Goal: Task Accomplishment & Management: Use online tool/utility

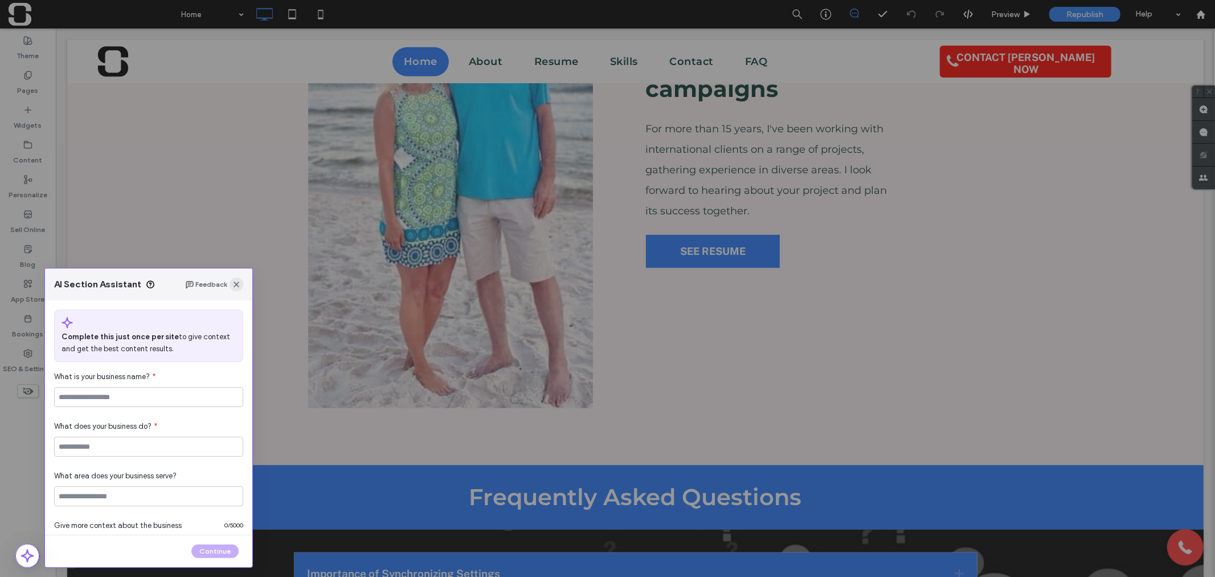
click at [235, 285] on use "button" at bounding box center [237, 284] width 6 height 6
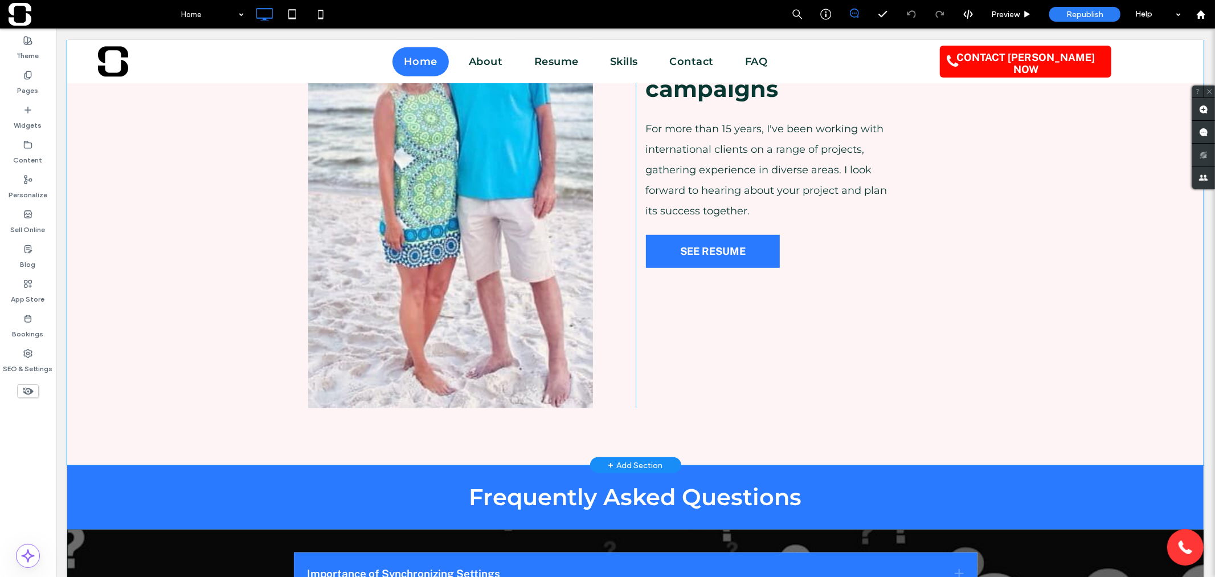
click at [625, 463] on div "+ Add Section" at bounding box center [635, 464] width 55 height 13
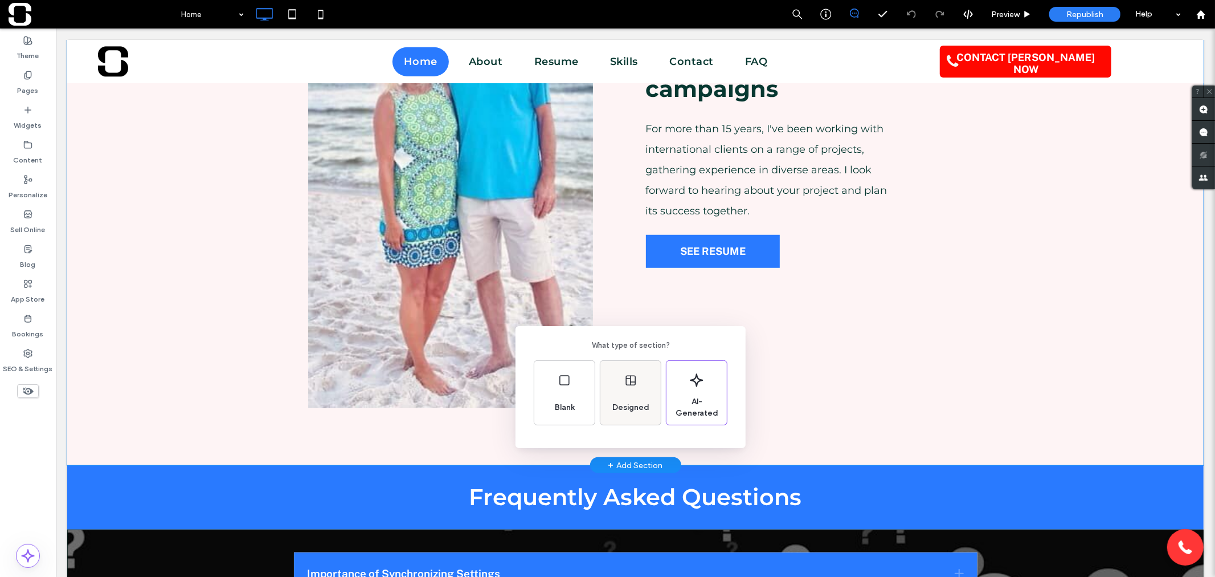
click at [623, 407] on span "Designed" at bounding box center [631, 407] width 46 height 11
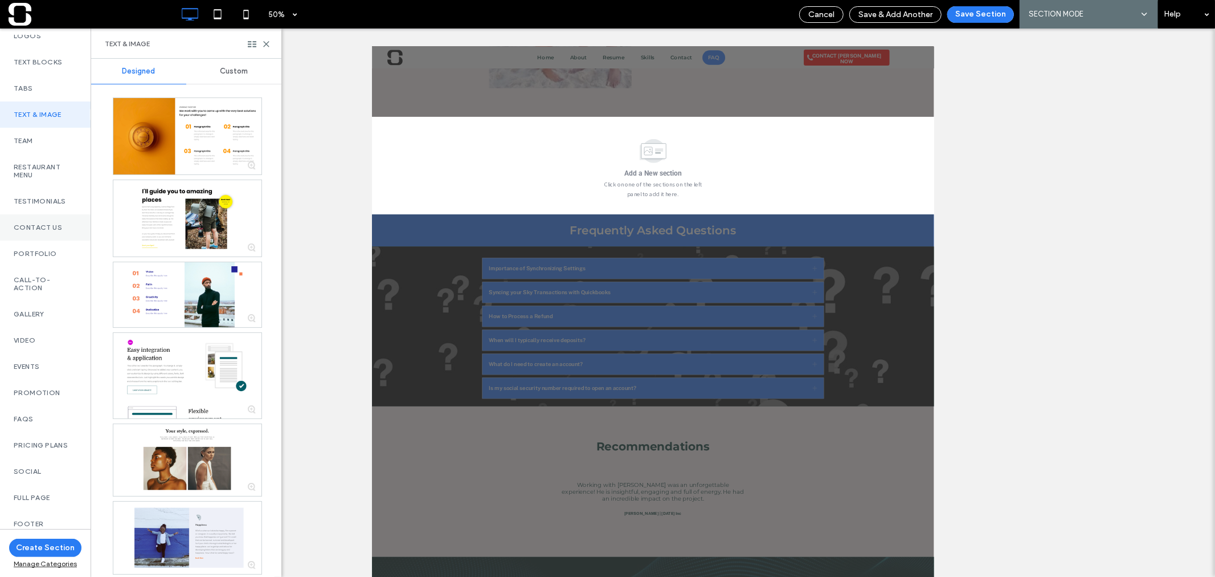
scroll to position [275, 0]
click at [25, 415] on label "FAQs" at bounding box center [45, 419] width 63 height 8
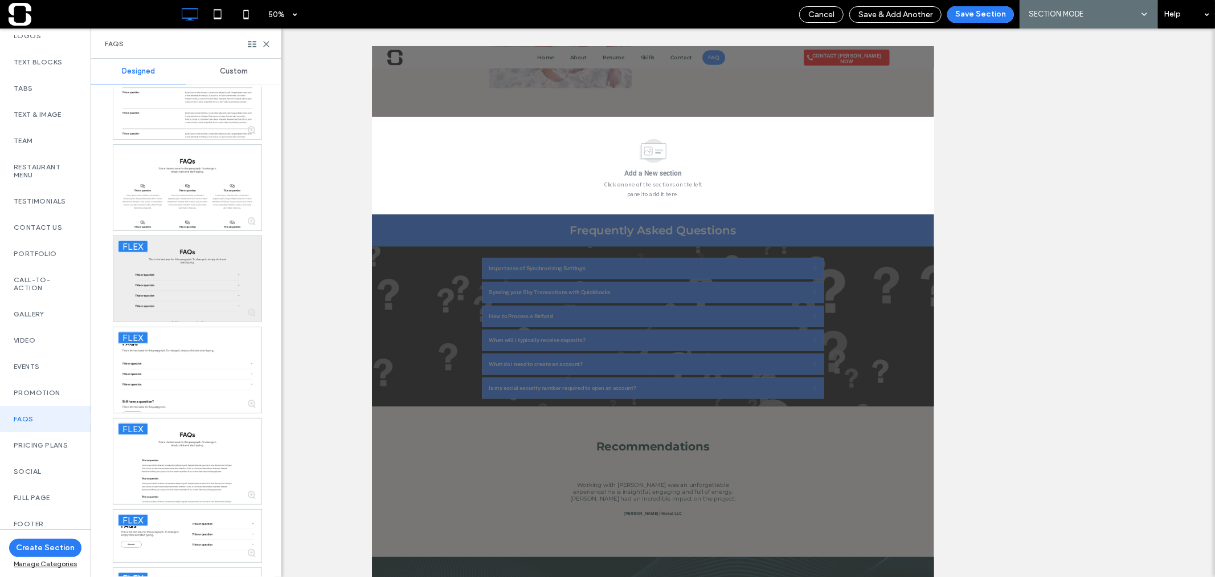
scroll to position [651, 0]
click at [219, 275] on div at bounding box center [187, 277] width 148 height 85
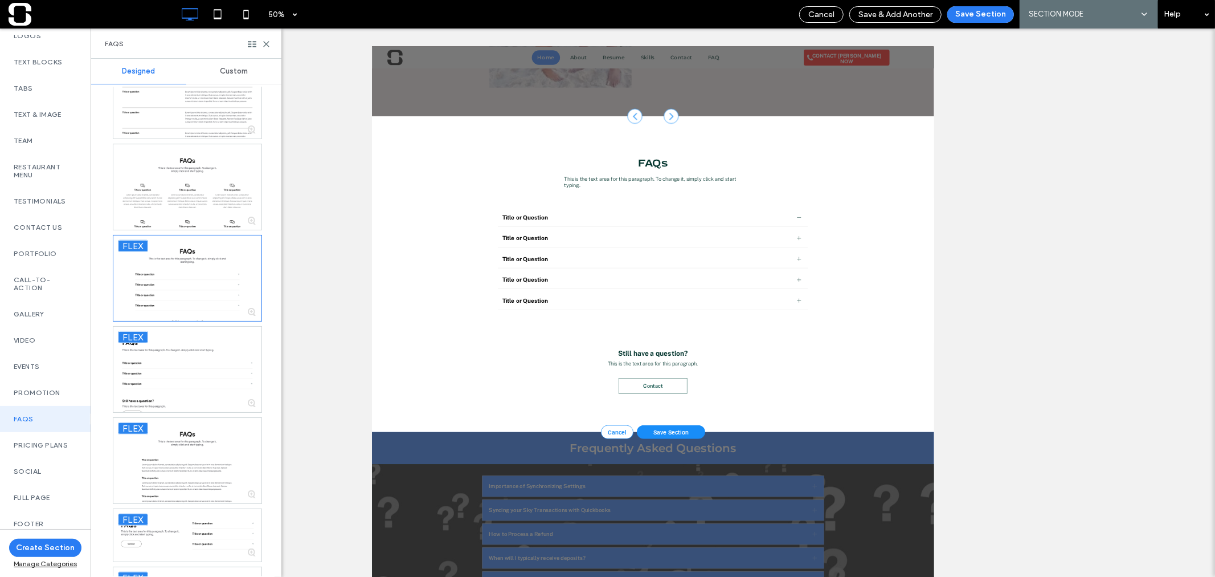
scroll to position [903, 0]
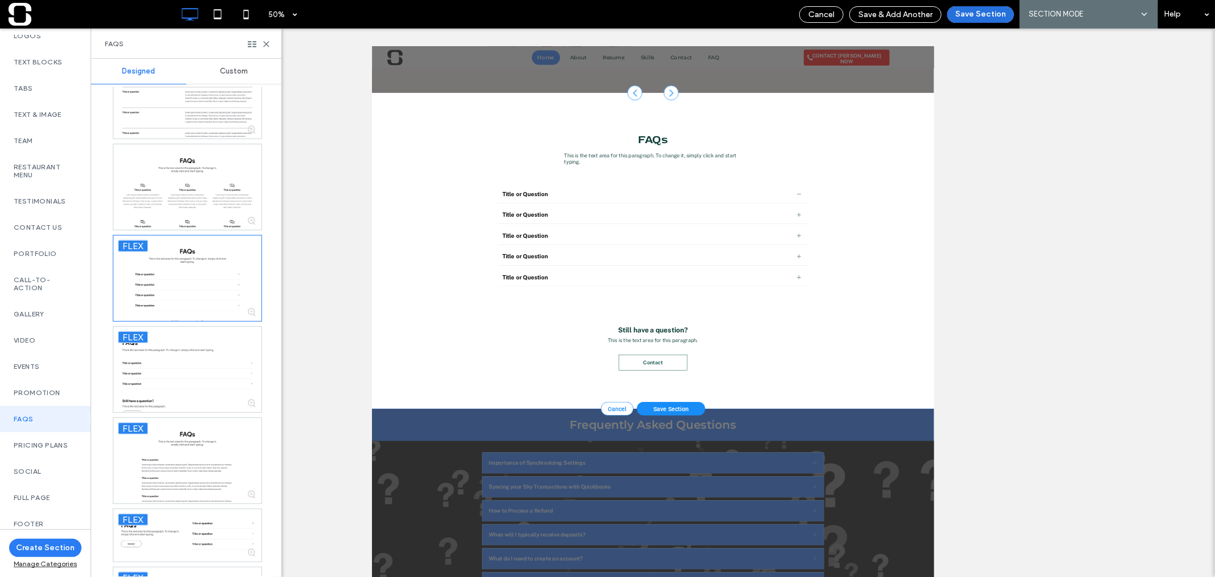
click at [970, 19] on button "Save Section" at bounding box center [981, 14] width 67 height 17
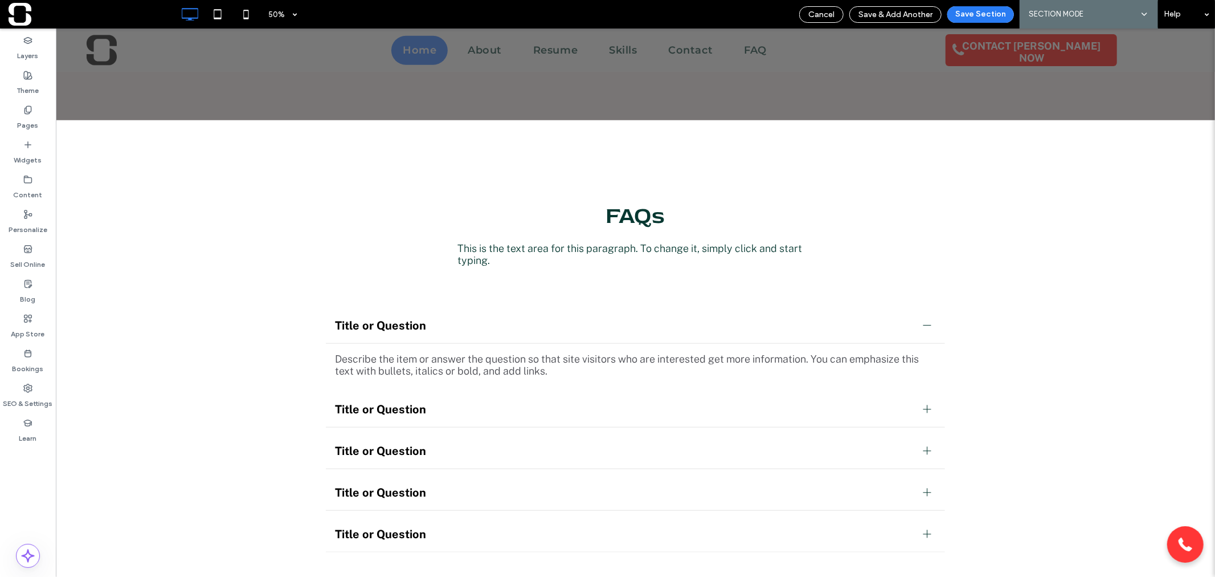
click at [267, 44] on div at bounding box center [635, 49] width 1160 height 43
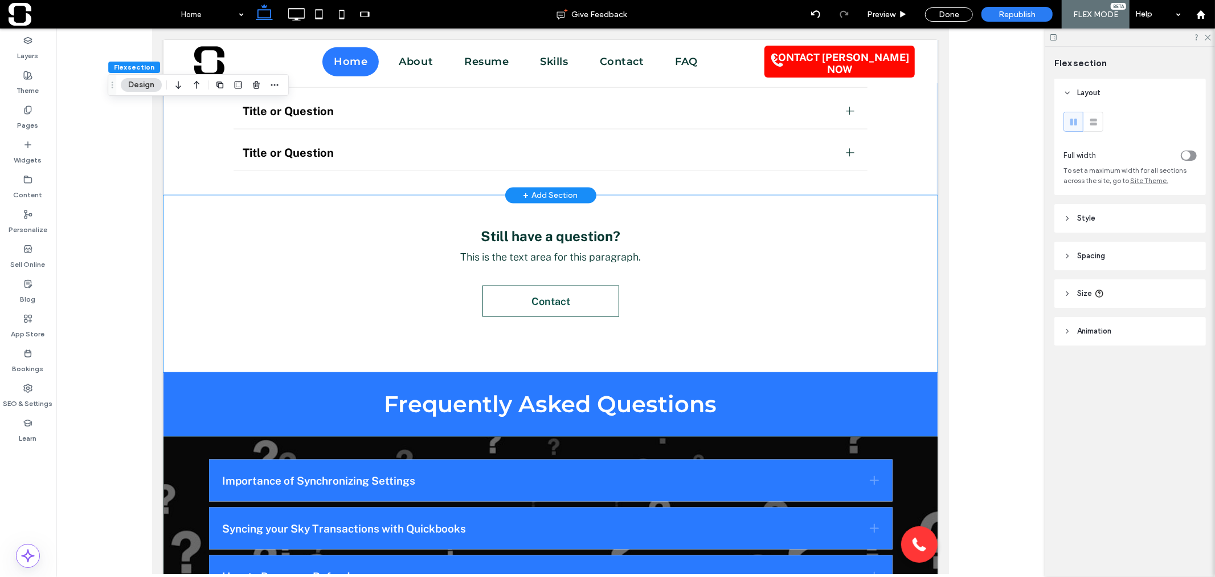
scroll to position [1266, 0]
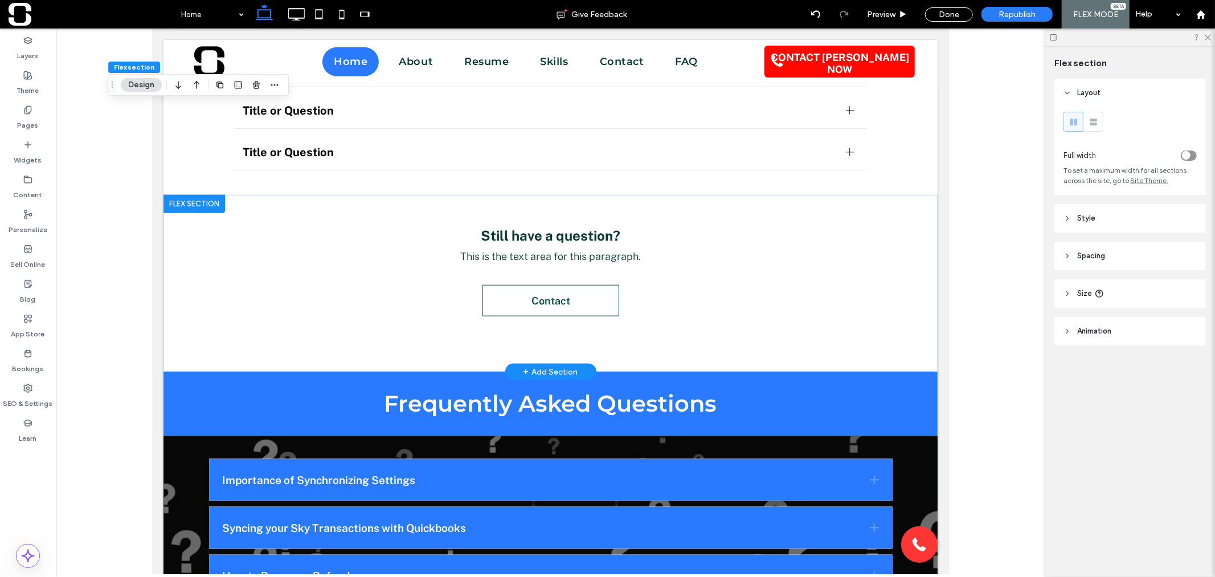
click at [214, 198] on div at bounding box center [194, 203] width 62 height 18
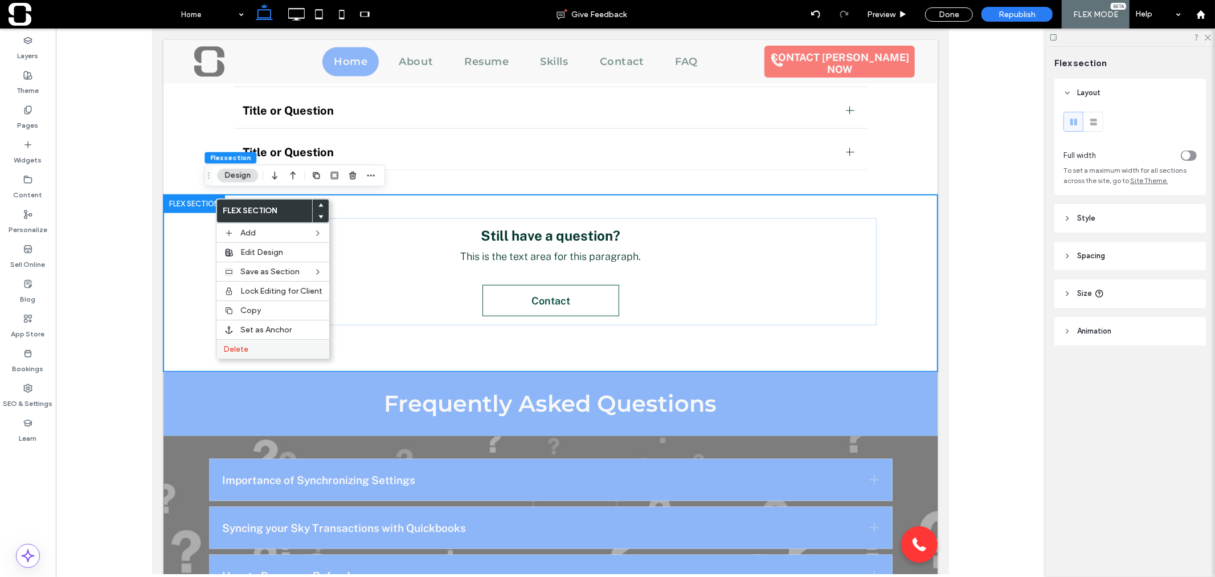
click at [252, 345] on label "Delete" at bounding box center [272, 349] width 99 height 10
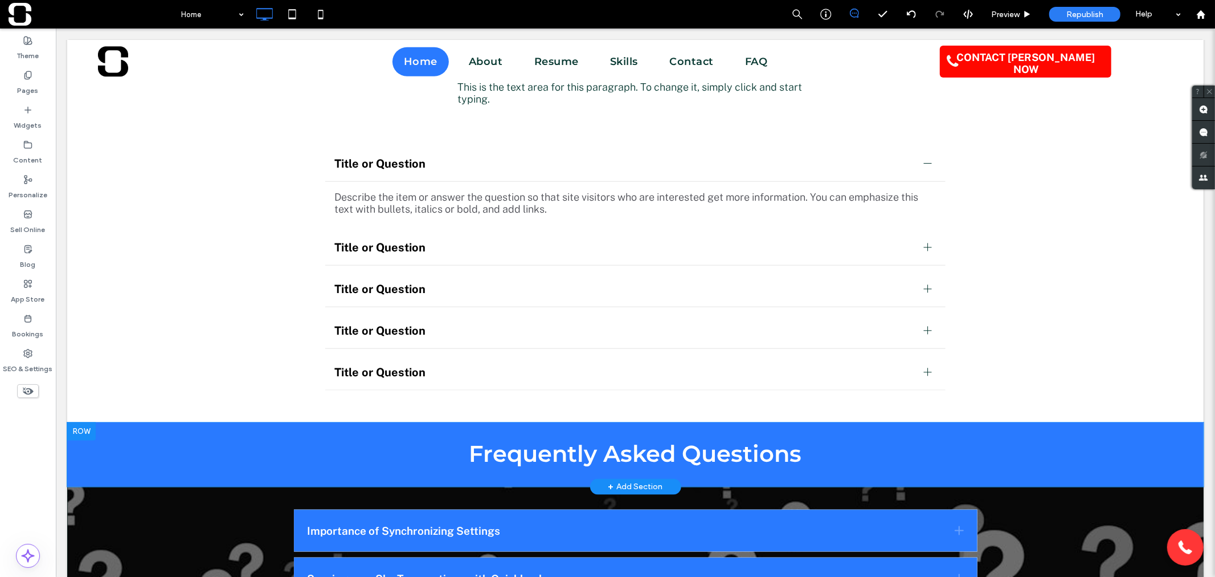
scroll to position [1075, 0]
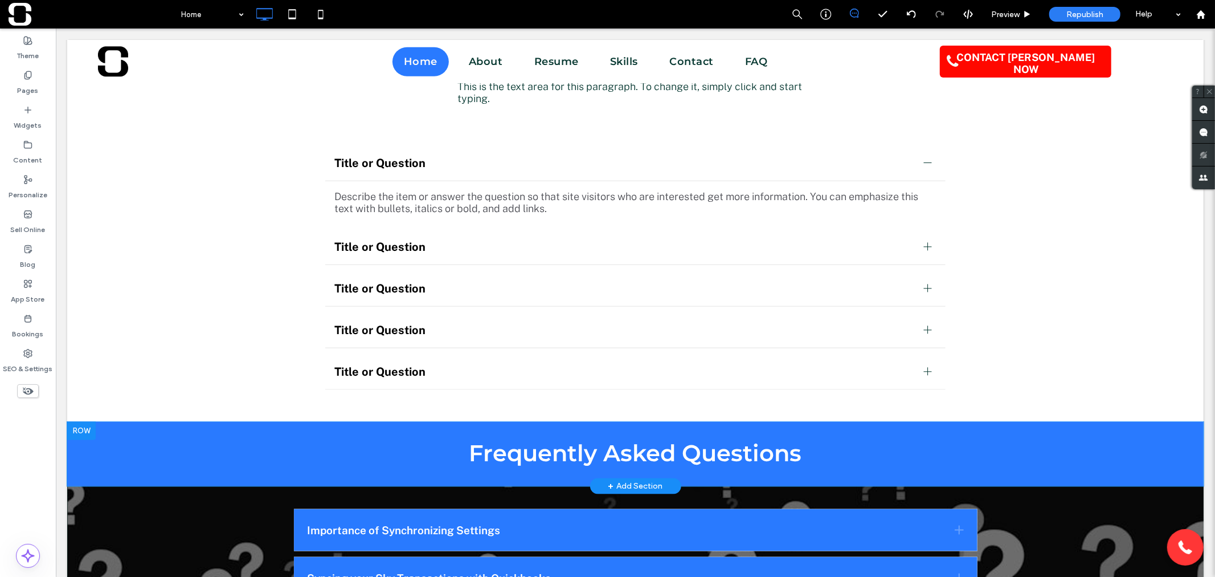
click at [84, 424] on div at bounding box center [81, 430] width 28 height 18
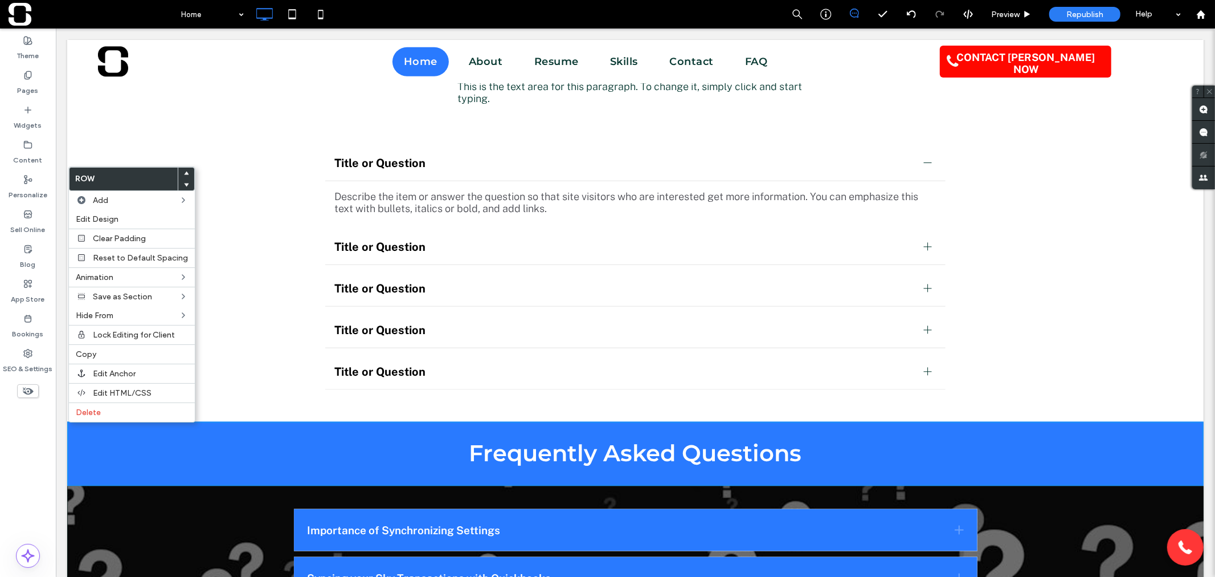
click at [184, 173] on use at bounding box center [186, 172] width 5 height 3
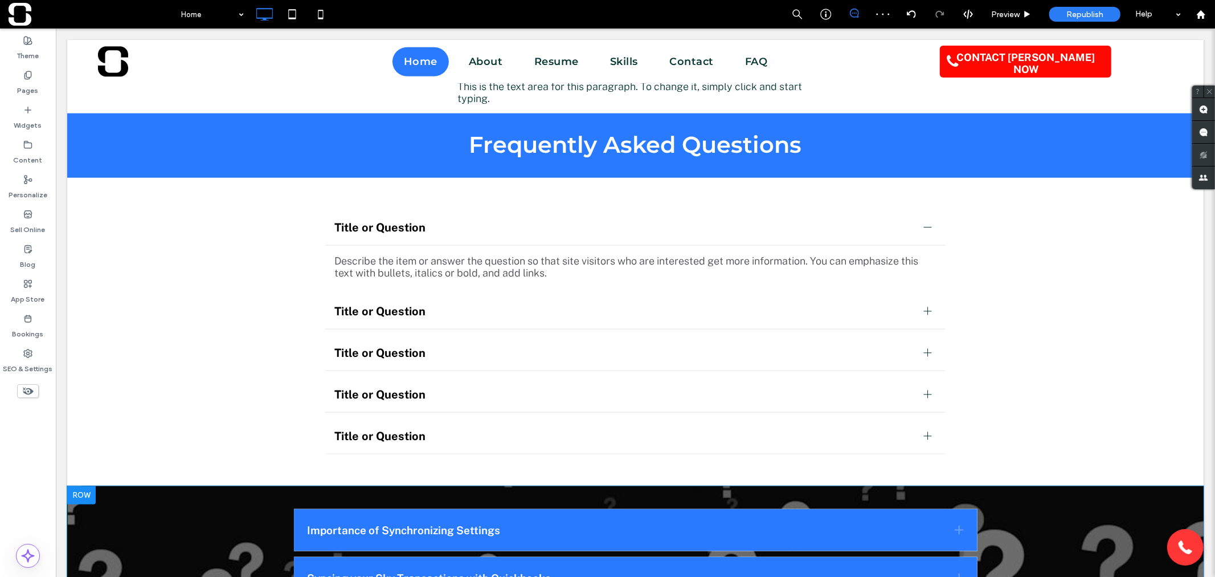
click at [87, 493] on div at bounding box center [81, 494] width 28 height 18
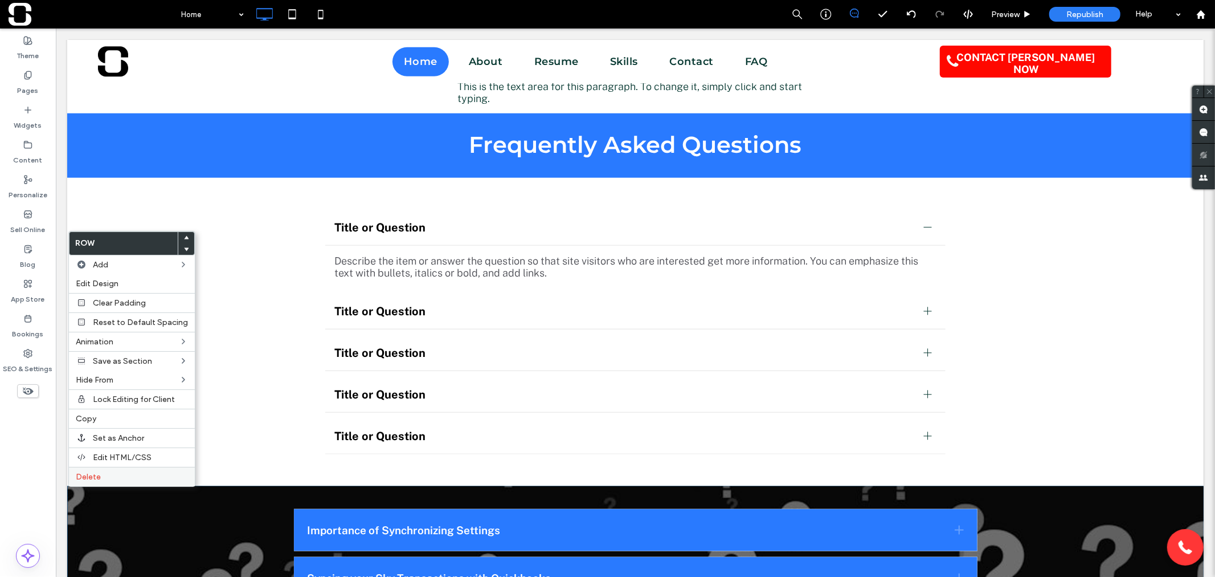
click at [101, 475] on label "Delete" at bounding box center [132, 477] width 112 height 10
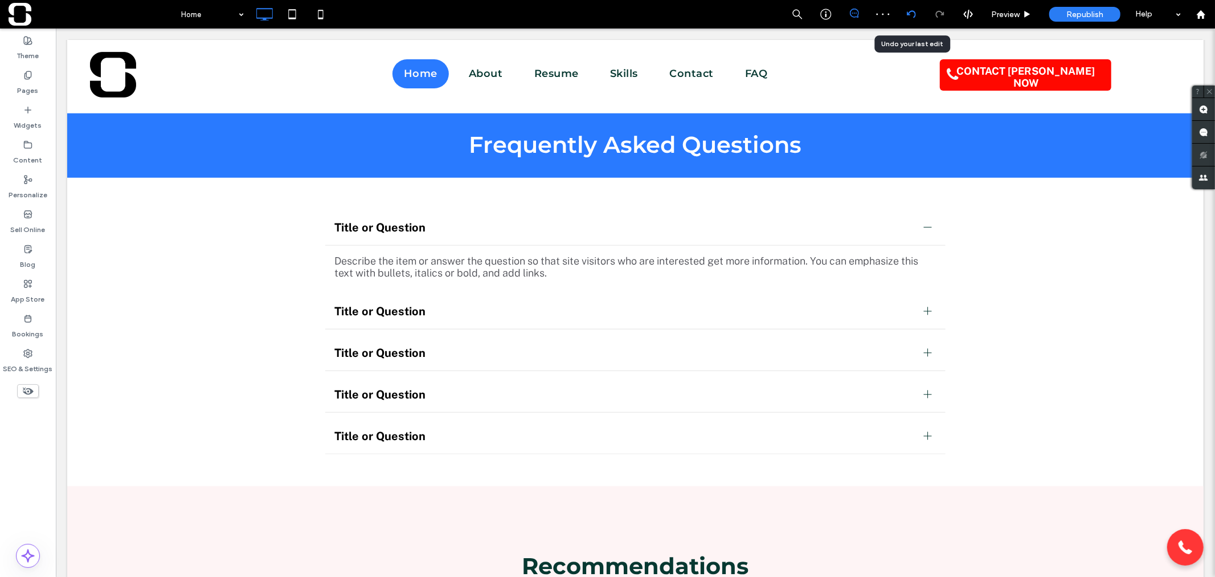
click at [907, 11] on icon at bounding box center [911, 14] width 9 height 9
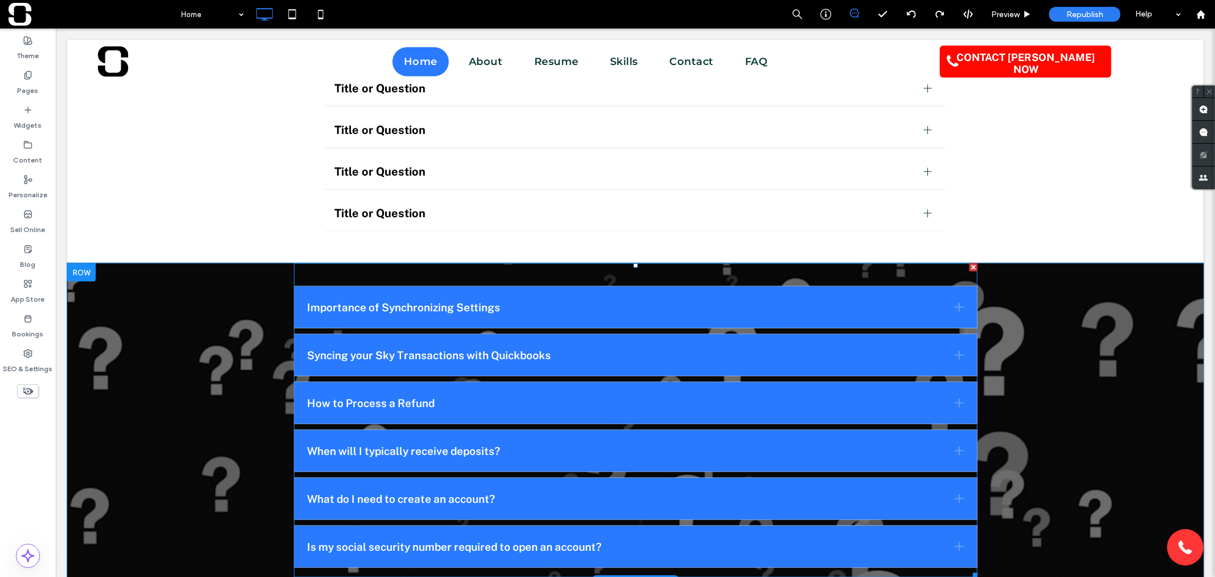
click at [468, 308] on span at bounding box center [635, 420] width 684 height 314
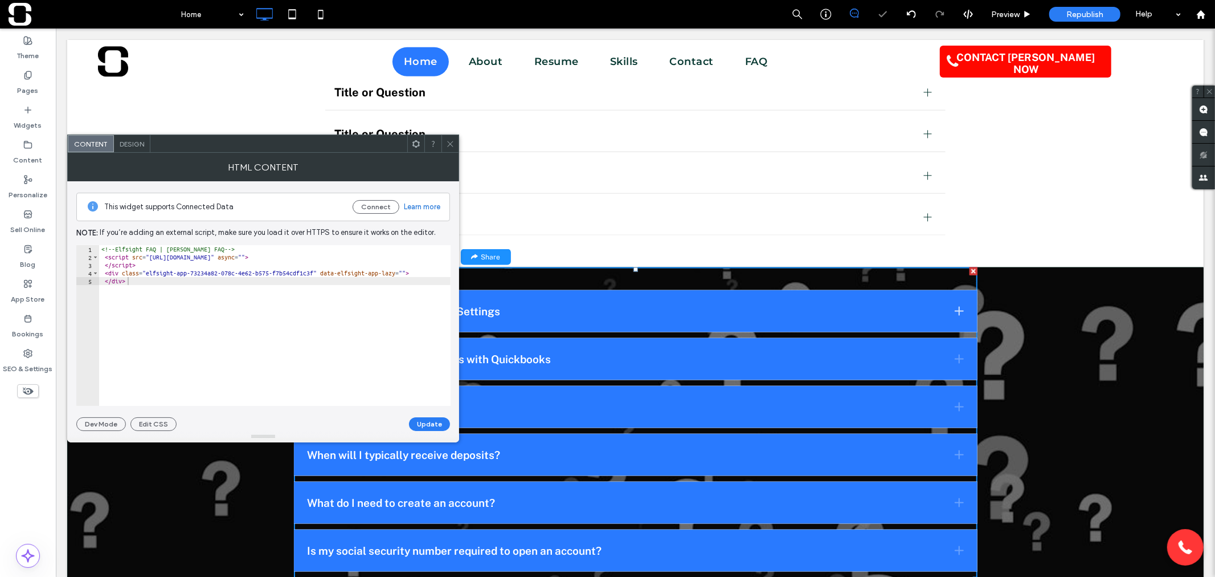
scroll to position [1267, 0]
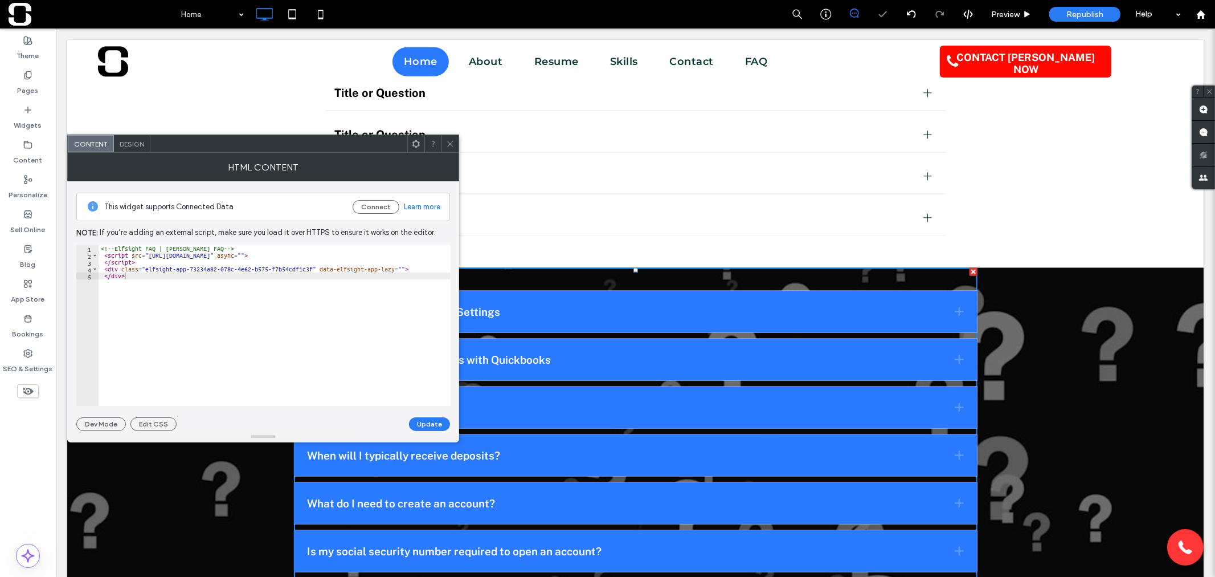
click at [451, 148] on span at bounding box center [450, 143] width 9 height 17
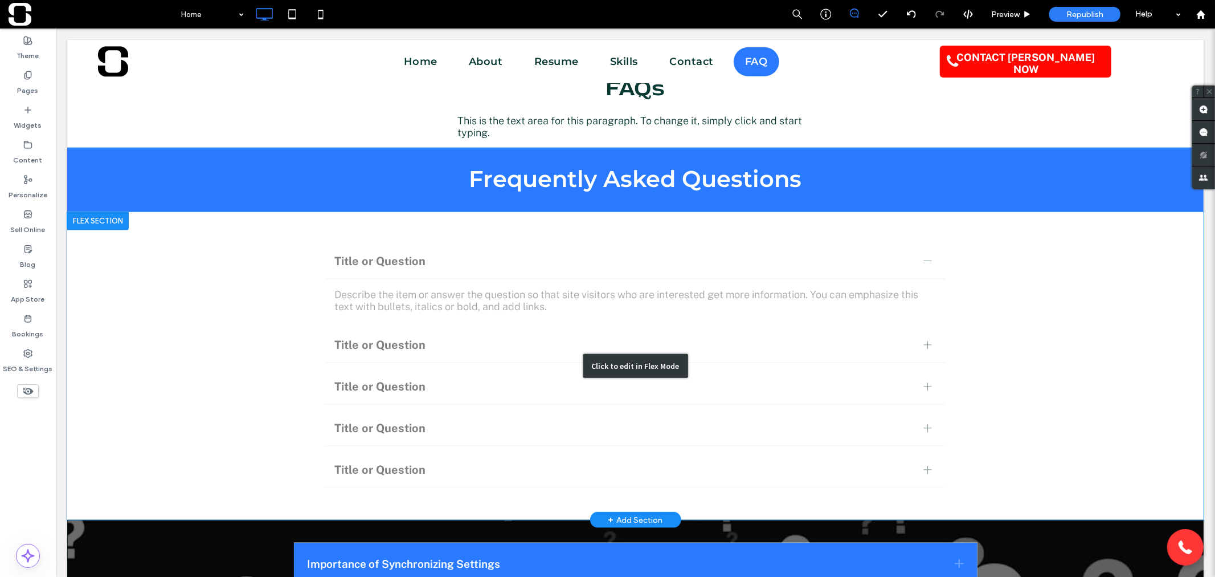
scroll to position [1014, 0]
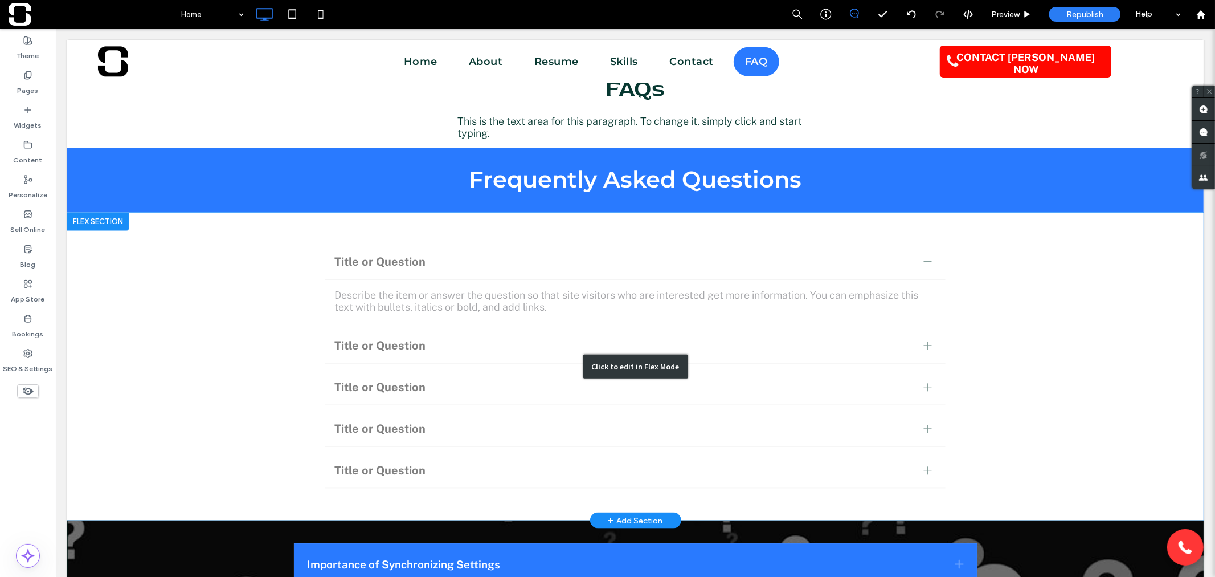
click at [440, 262] on div "Click to edit in Flex Mode" at bounding box center [635, 366] width 1137 height 308
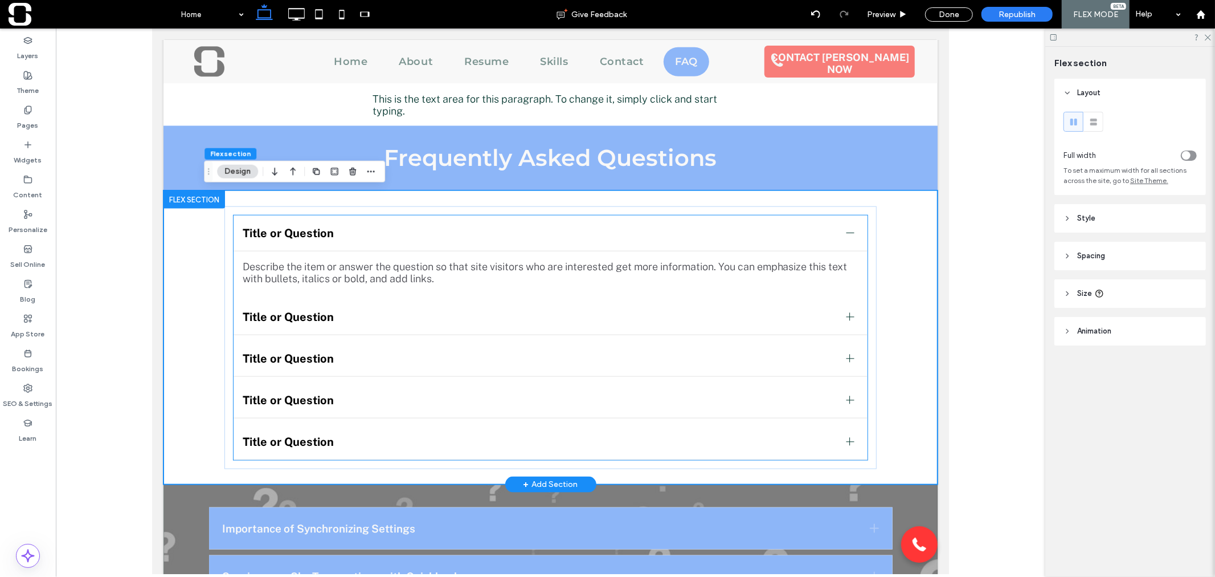
click at [357, 238] on span "Title or Question" at bounding box center [539, 233] width 595 height 14
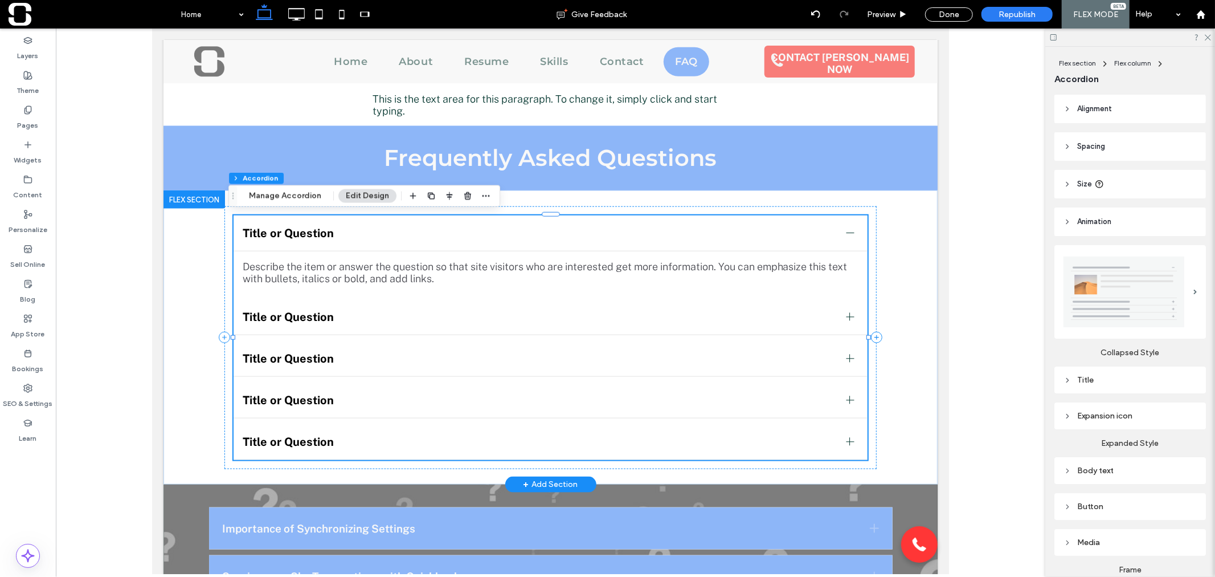
click at [323, 238] on span "Title or Question" at bounding box center [539, 233] width 595 height 14
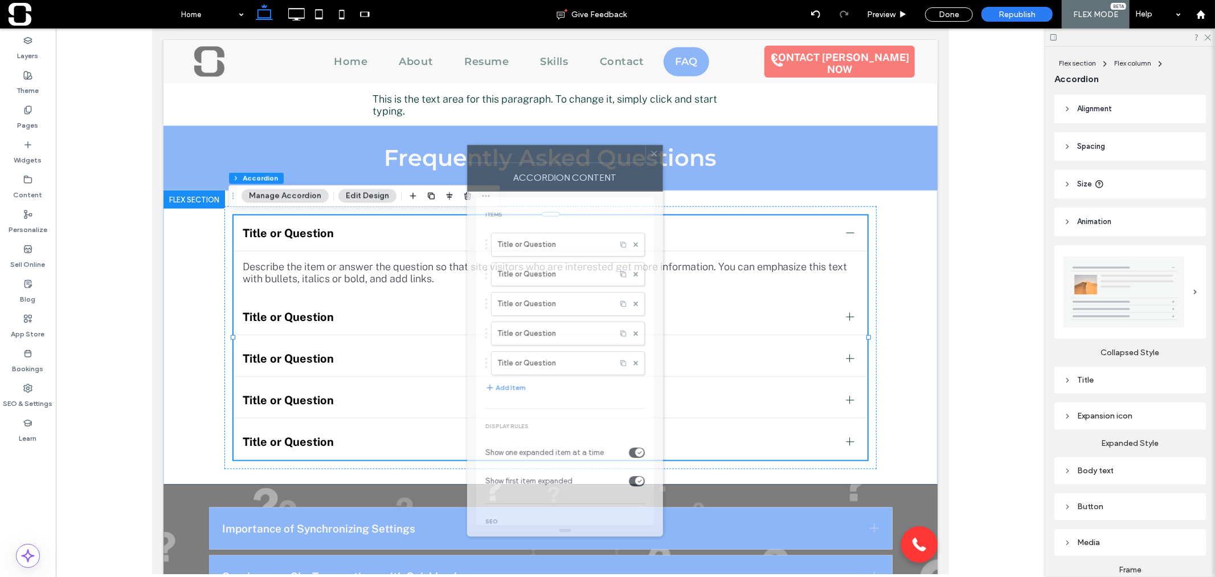
drag, startPoint x: 1089, startPoint y: 109, endPoint x: 549, endPoint y: 161, distance: 543.2
click at [549, 161] on div at bounding box center [557, 153] width 178 height 17
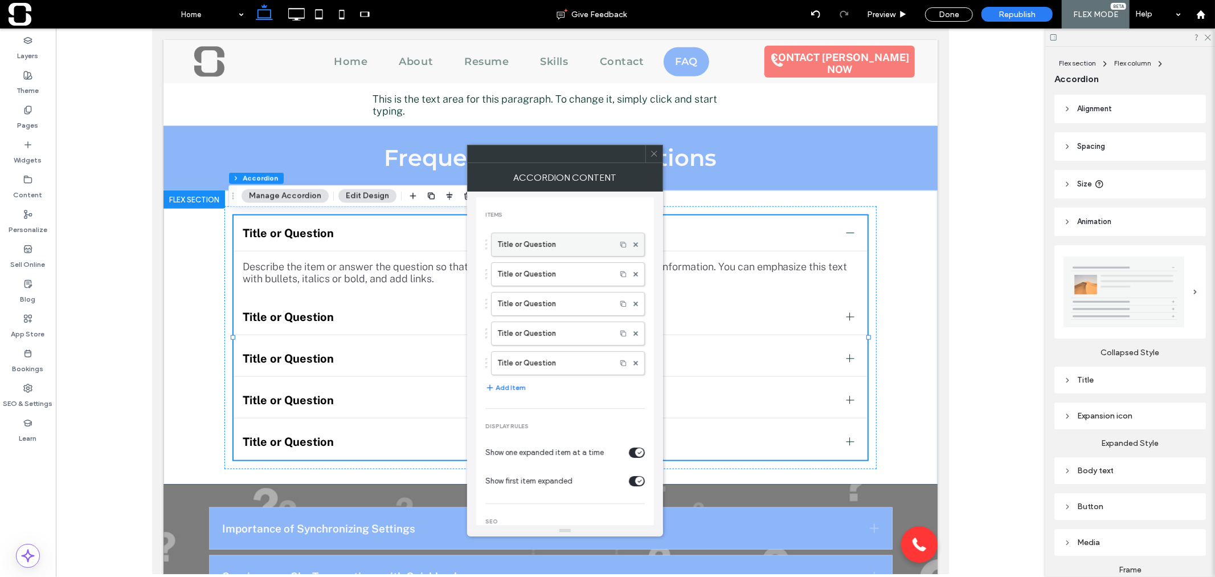
click at [548, 243] on label "Title or Question" at bounding box center [553, 244] width 113 height 23
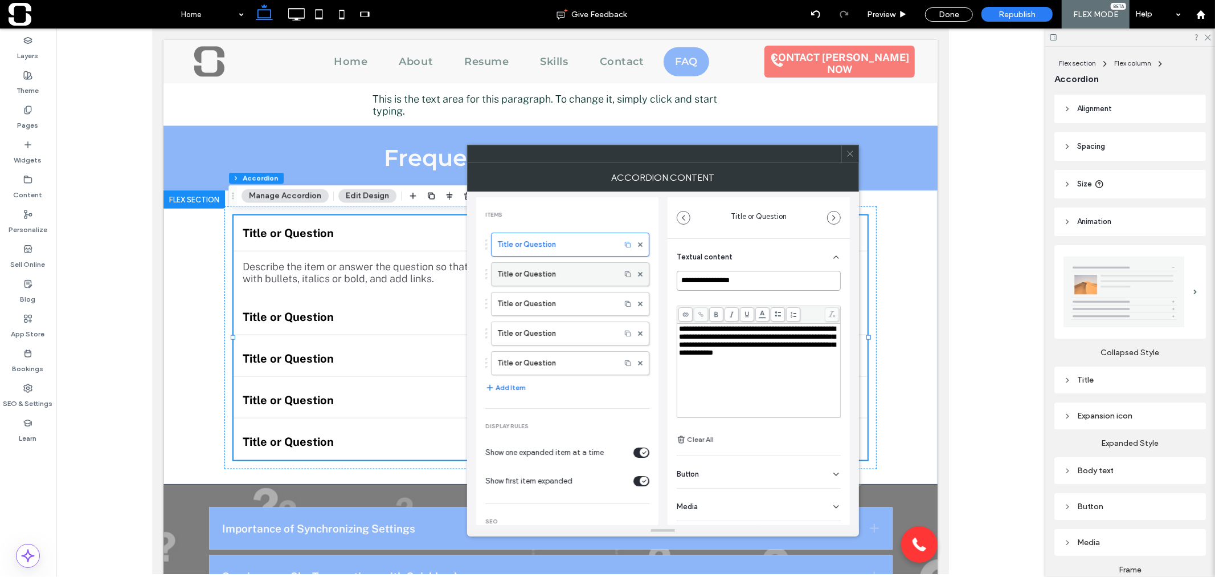
drag, startPoint x: 761, startPoint y: 281, endPoint x: 585, endPoint y: 279, distance: 176.1
click at [585, 279] on div "**********" at bounding box center [663, 357] width 374 height 333
paste input "**********"
click at [721, 372] on div "**********" at bounding box center [759, 370] width 160 height 91
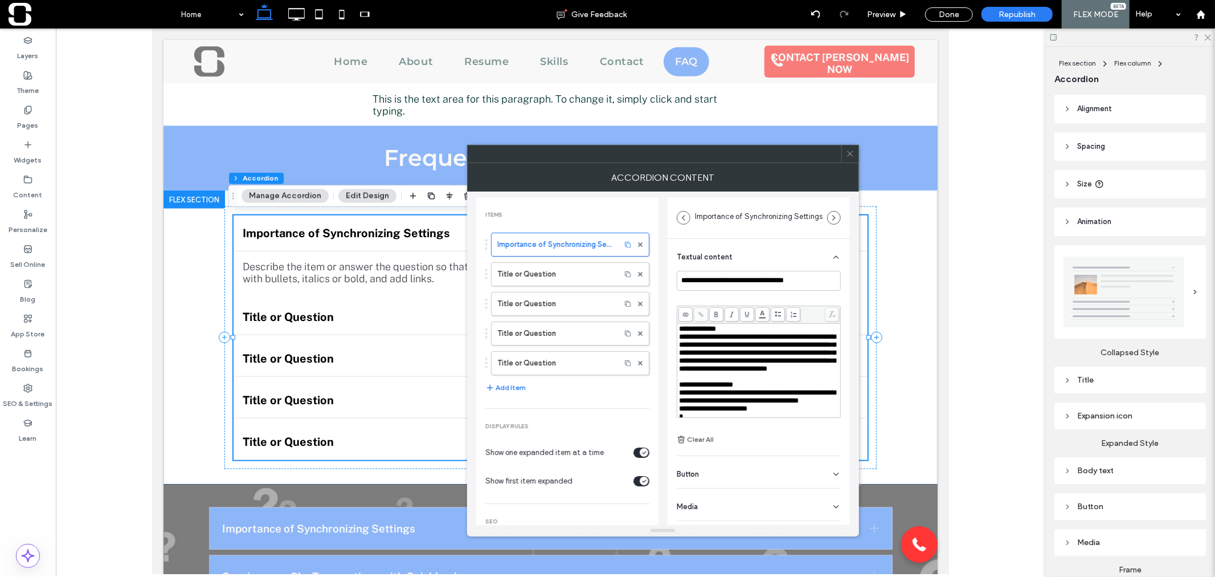
scroll to position [444, 0]
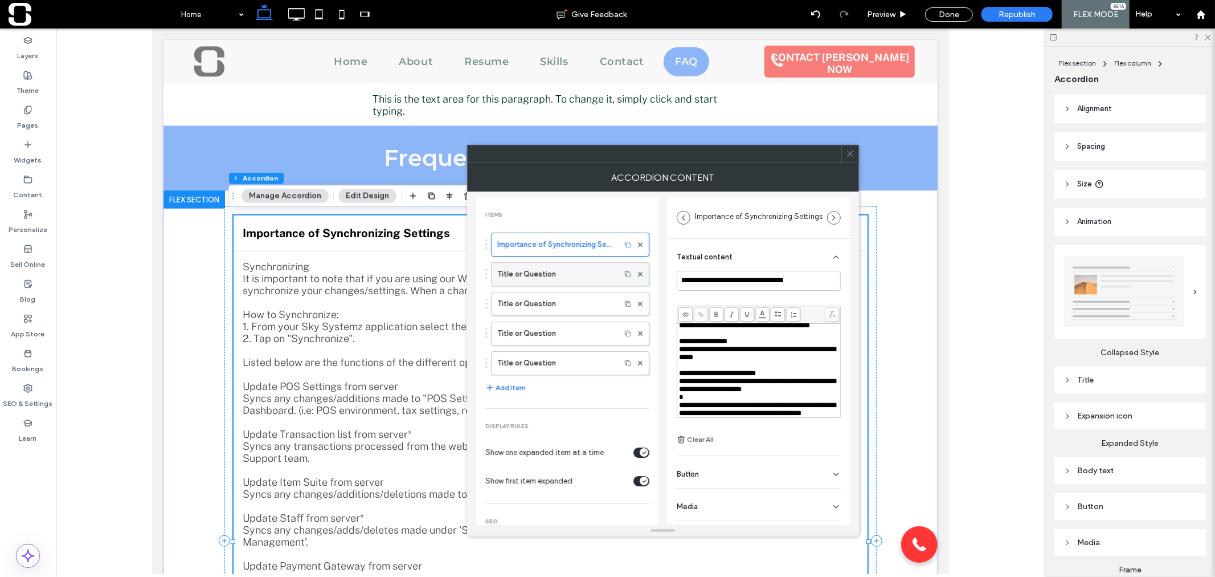
click at [527, 271] on label "Title or Question" at bounding box center [555, 274] width 117 height 23
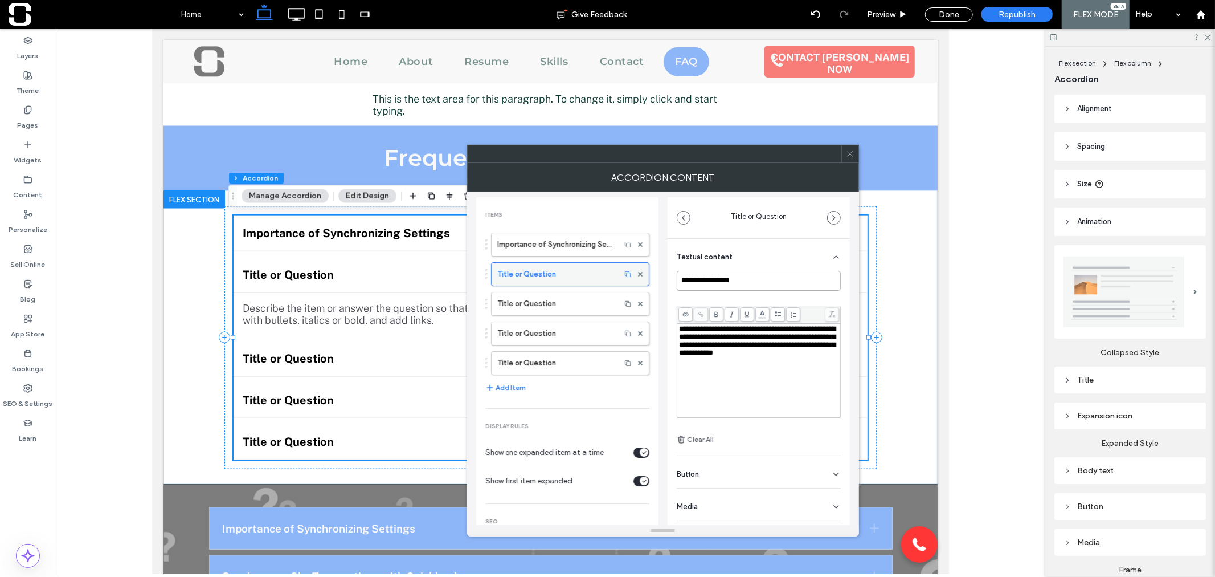
drag, startPoint x: 610, startPoint y: 277, endPoint x: 563, endPoint y: 277, distance: 47.3
click at [563, 277] on div "**********" at bounding box center [663, 357] width 374 height 333
paste input "**********"
click at [719, 349] on span "**********" at bounding box center [757, 340] width 157 height 31
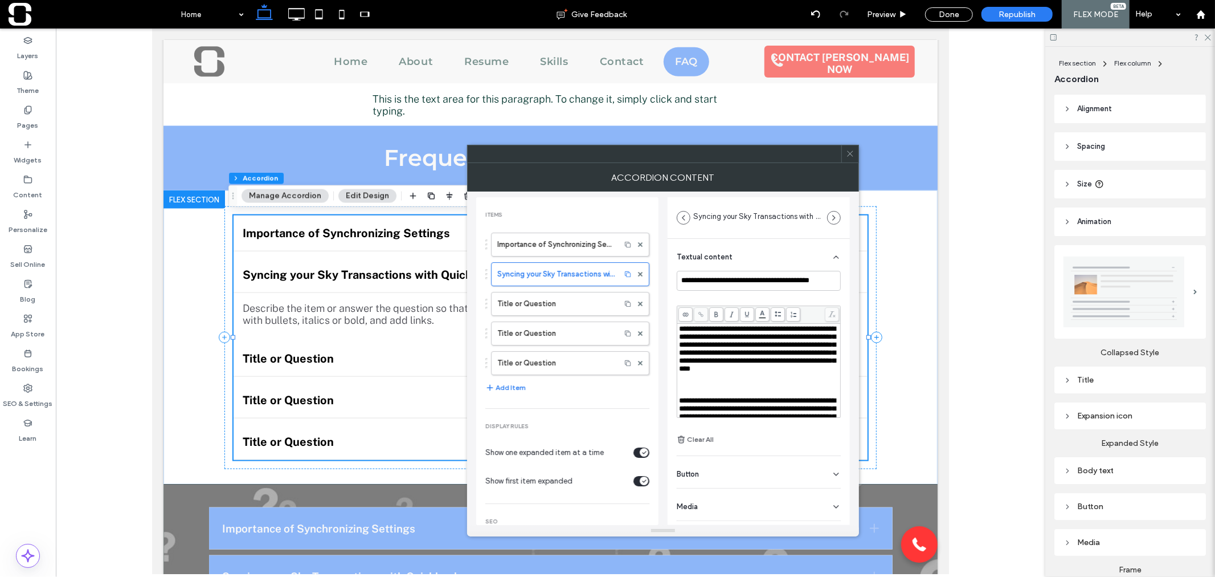
scroll to position [205, 0]
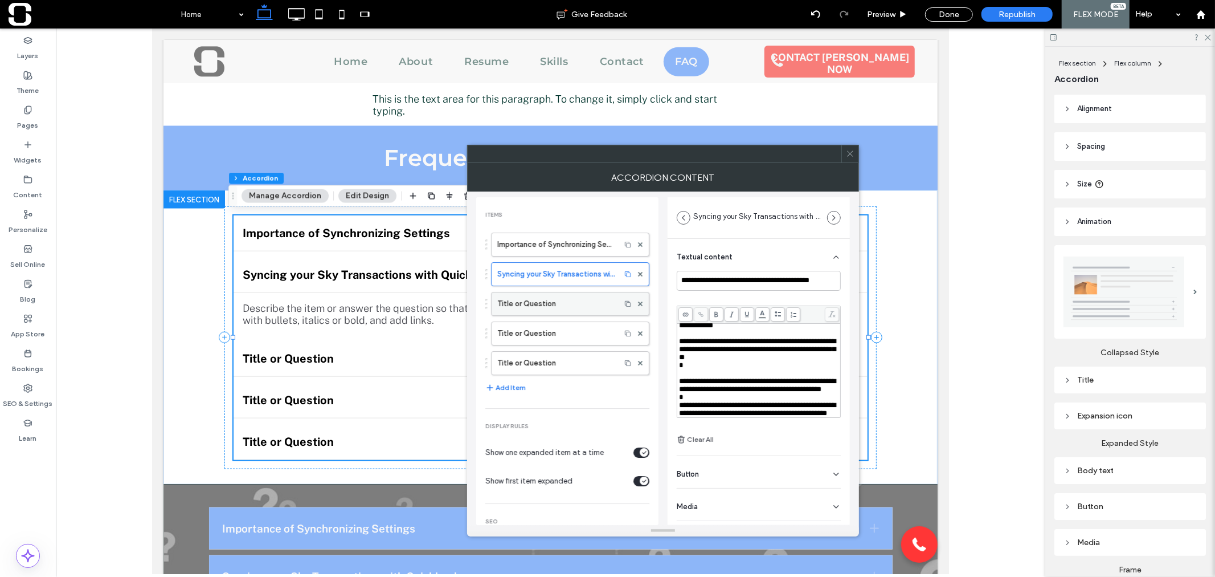
click at [553, 305] on label "Title or Question" at bounding box center [555, 303] width 117 height 23
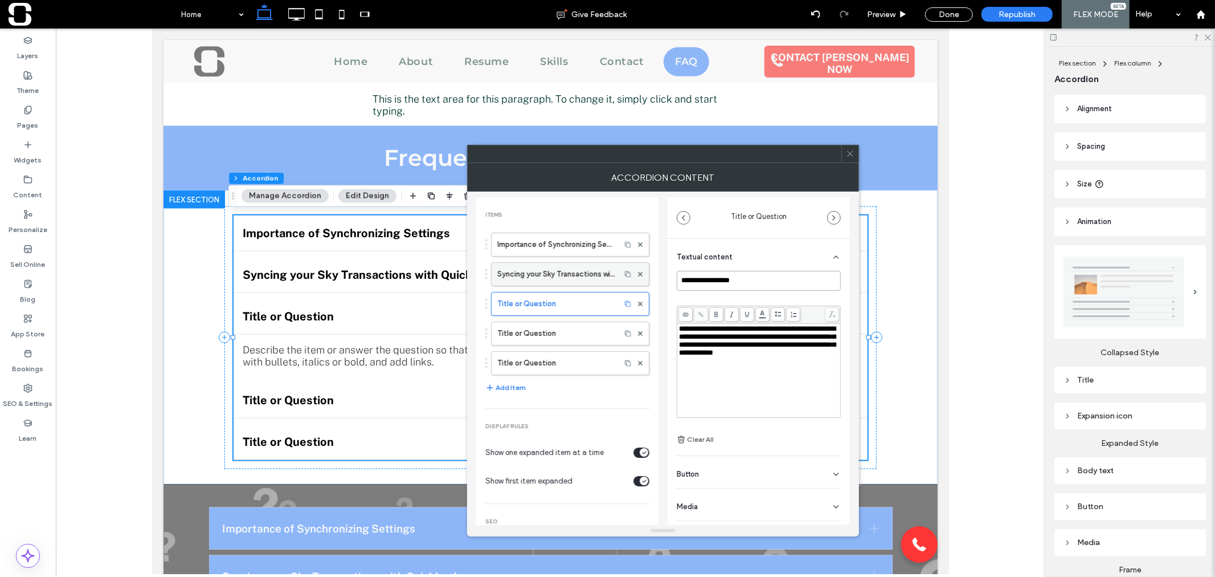
drag, startPoint x: 589, startPoint y: 280, endPoint x: 511, endPoint y: 276, distance: 78.1
click at [511, 276] on div "**********" at bounding box center [663, 357] width 374 height 333
paste input "******"
click at [726, 371] on div "**********" at bounding box center [759, 370] width 160 height 91
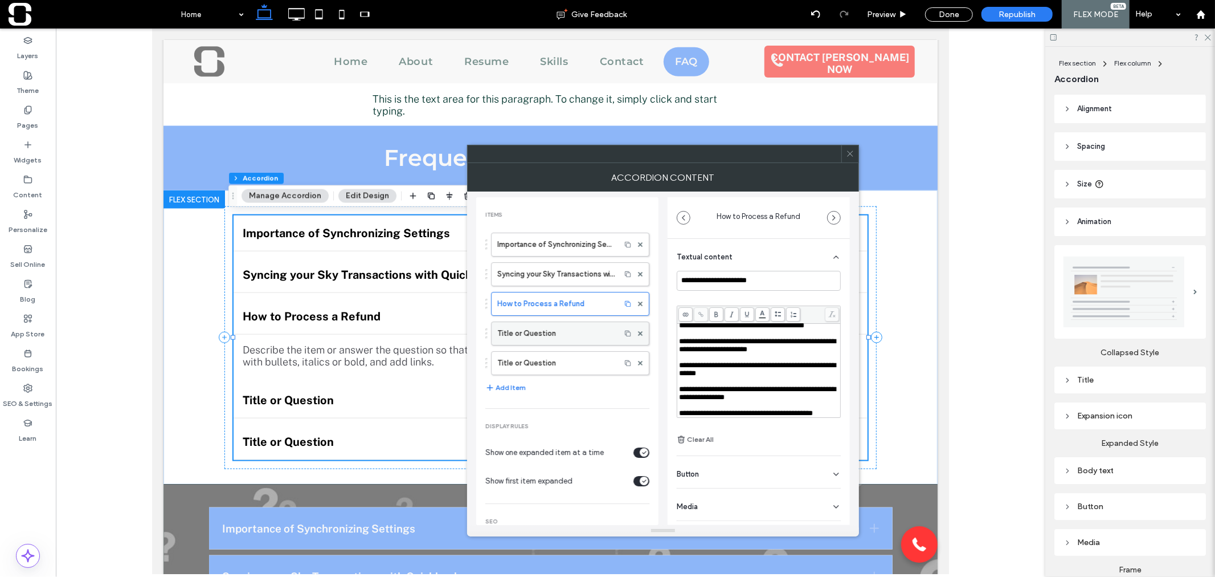
click at [532, 332] on label "Title or Question" at bounding box center [555, 333] width 117 height 23
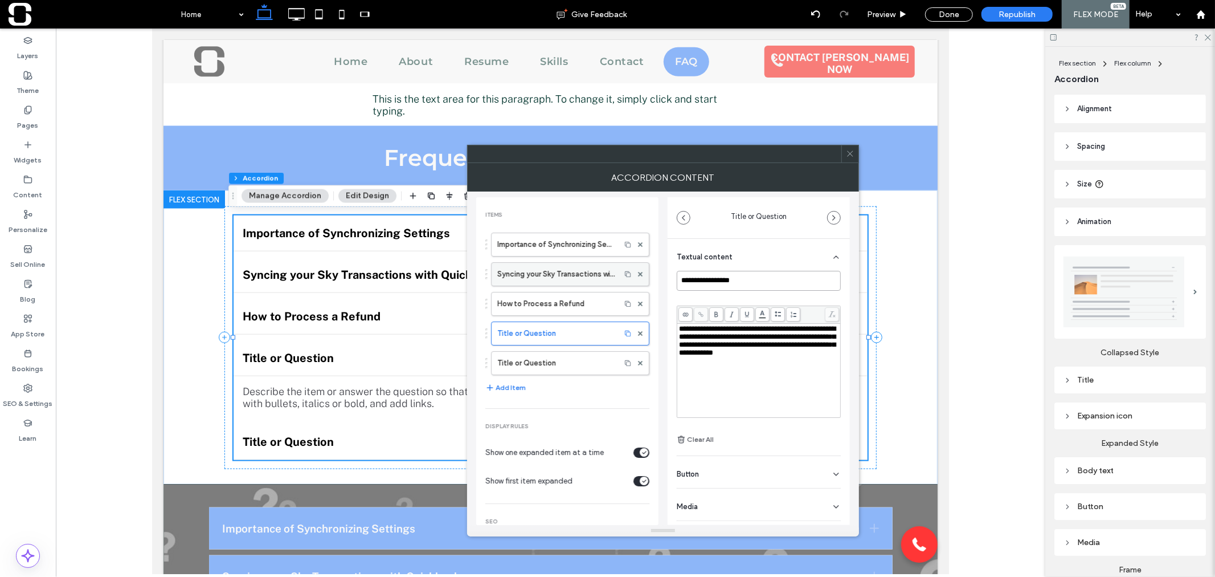
drag, startPoint x: 758, startPoint y: 272, endPoint x: 553, endPoint y: 281, distance: 205.4
click at [553, 281] on div "**********" at bounding box center [663, 357] width 374 height 333
paste input "**********"
click at [713, 374] on div "**********" at bounding box center [759, 370] width 160 height 91
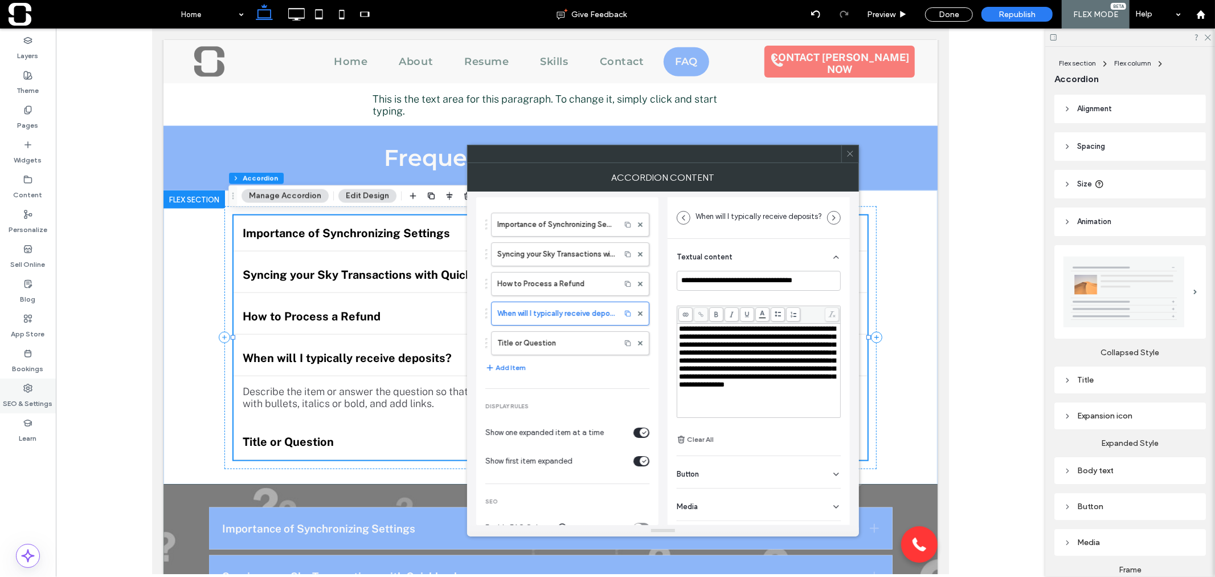
scroll to position [21, 0]
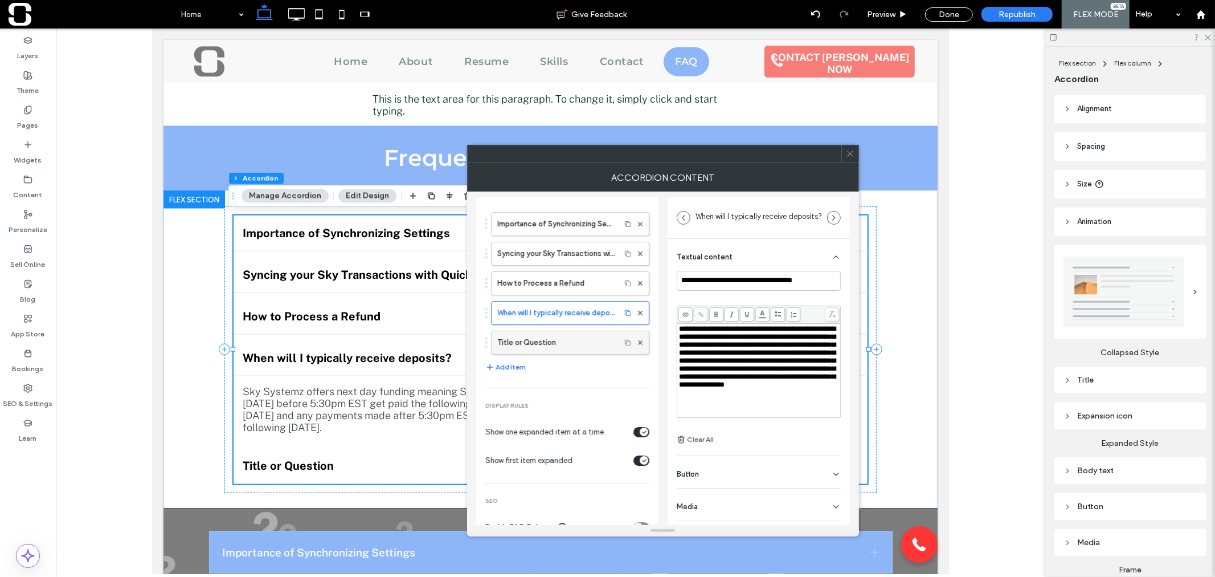
drag, startPoint x: 550, startPoint y: 341, endPoint x: 566, endPoint y: 340, distance: 16.0
click at [550, 341] on label "Title or Question" at bounding box center [555, 342] width 117 height 23
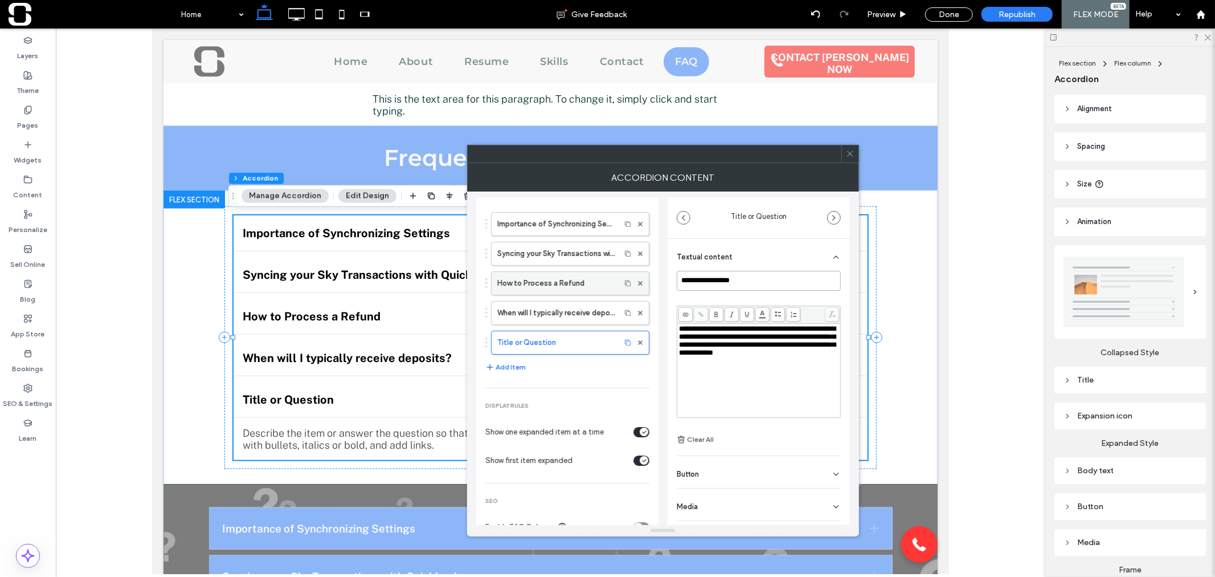
drag, startPoint x: 789, startPoint y: 281, endPoint x: 543, endPoint y: 280, distance: 246.2
click at [543, 280] on div "**********" at bounding box center [663, 357] width 374 height 333
paste input "**********"
click at [777, 368] on div "**********" at bounding box center [759, 370] width 160 height 91
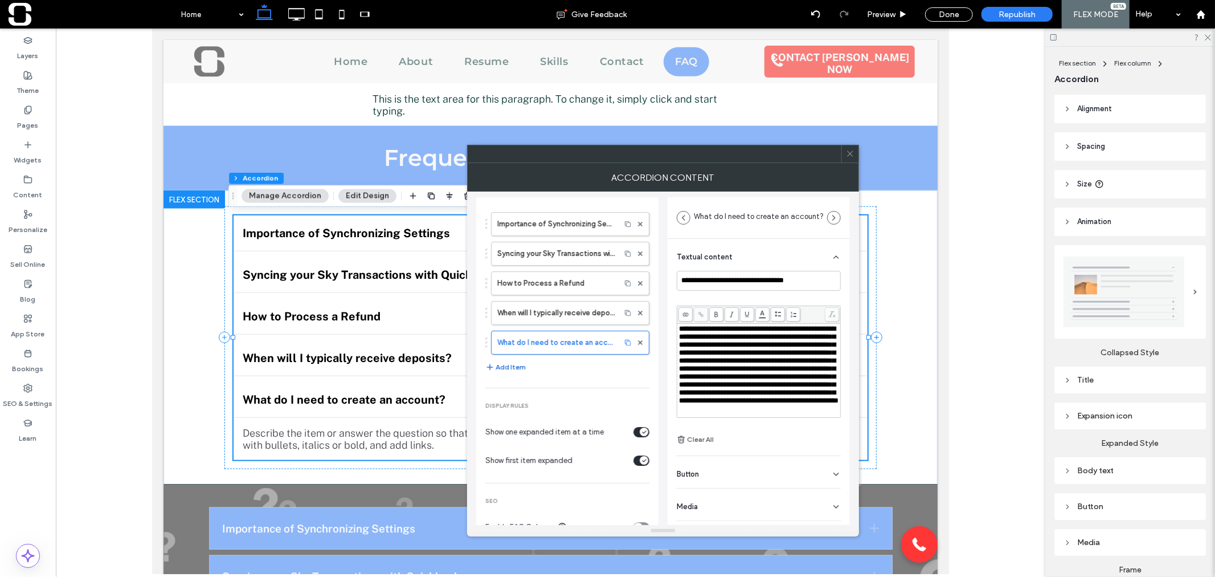
click at [507, 365] on button "Add Item" at bounding box center [505, 367] width 40 height 14
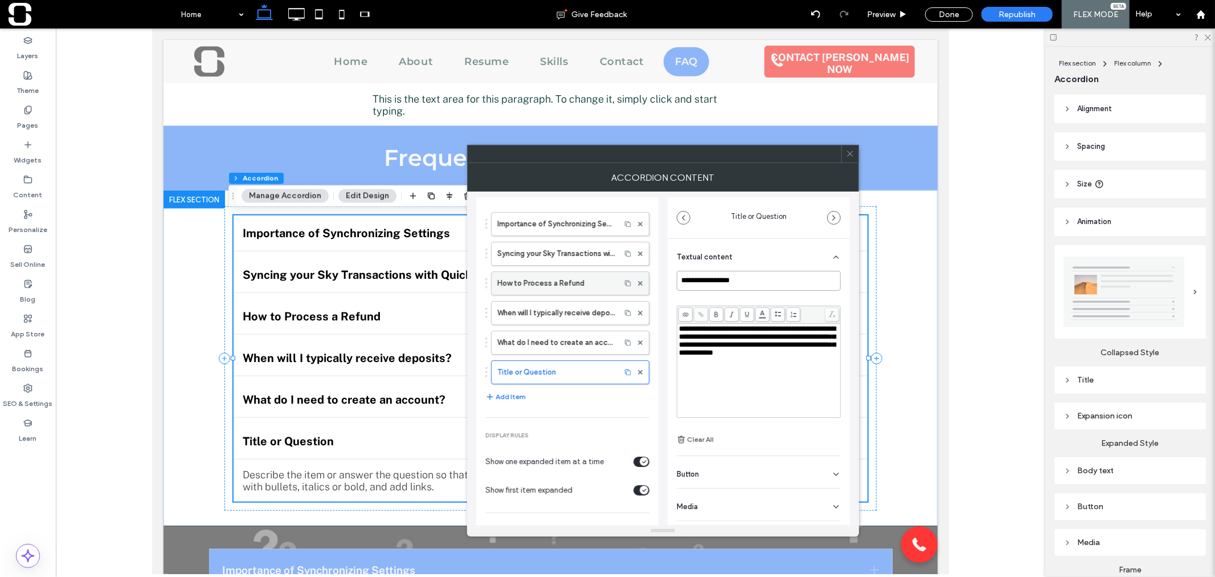
drag, startPoint x: 737, startPoint y: 281, endPoint x: 512, endPoint y: 293, distance: 225.4
click at [512, 293] on div "**********" at bounding box center [663, 357] width 374 height 333
paste input "**********"
type input "**********"
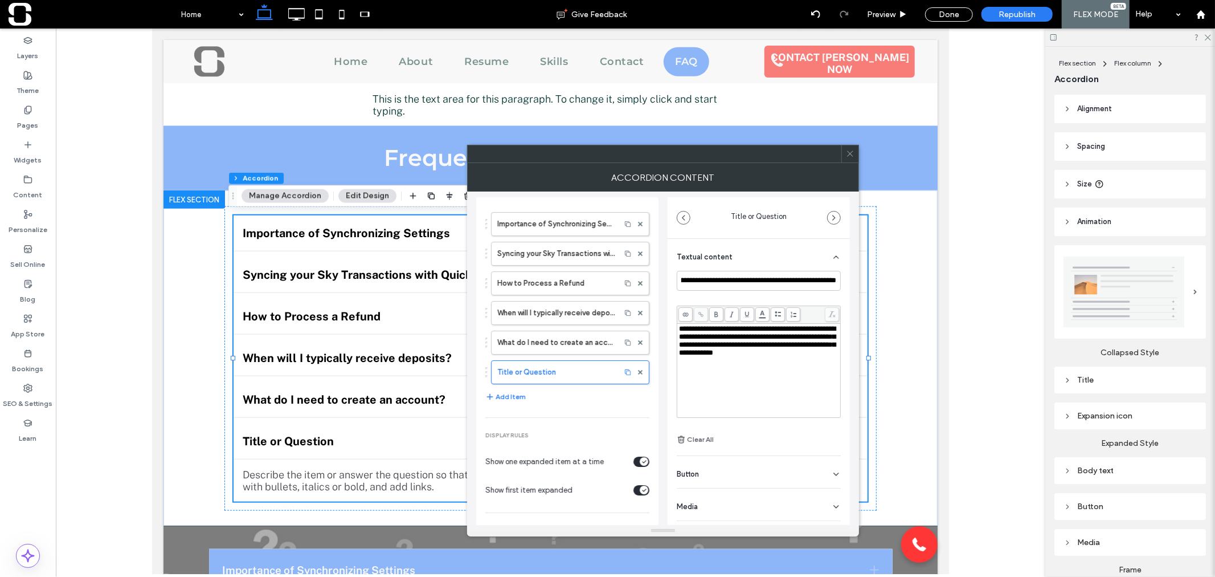
scroll to position [0, 0]
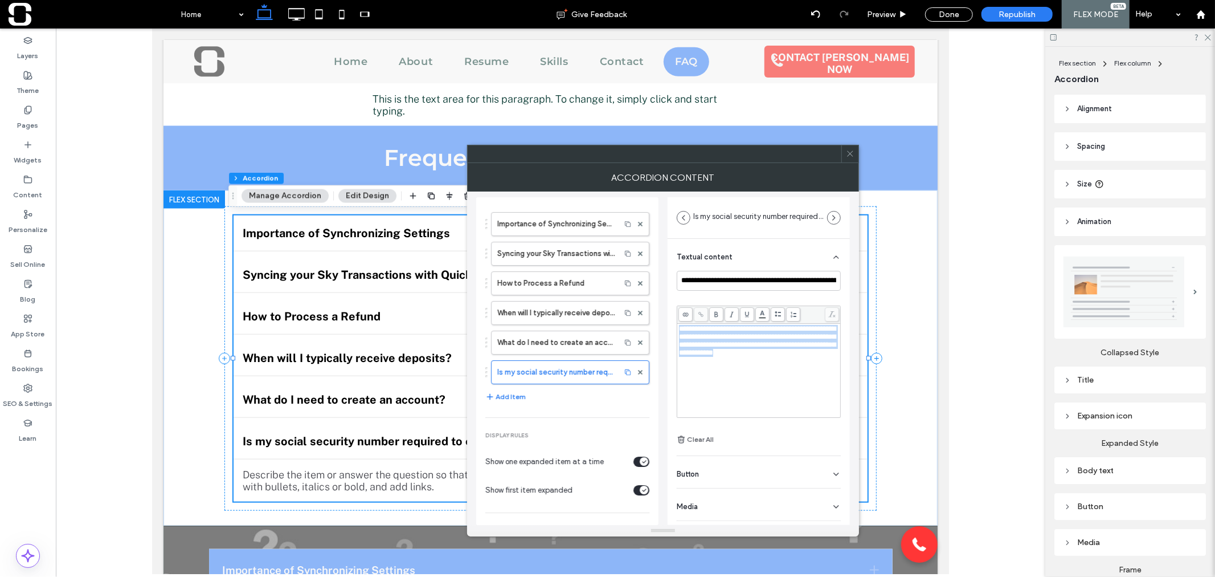
drag, startPoint x: 823, startPoint y: 356, endPoint x: 653, endPoint y: 321, distance: 174.0
click at [653, 321] on div "**********" at bounding box center [663, 357] width 374 height 333
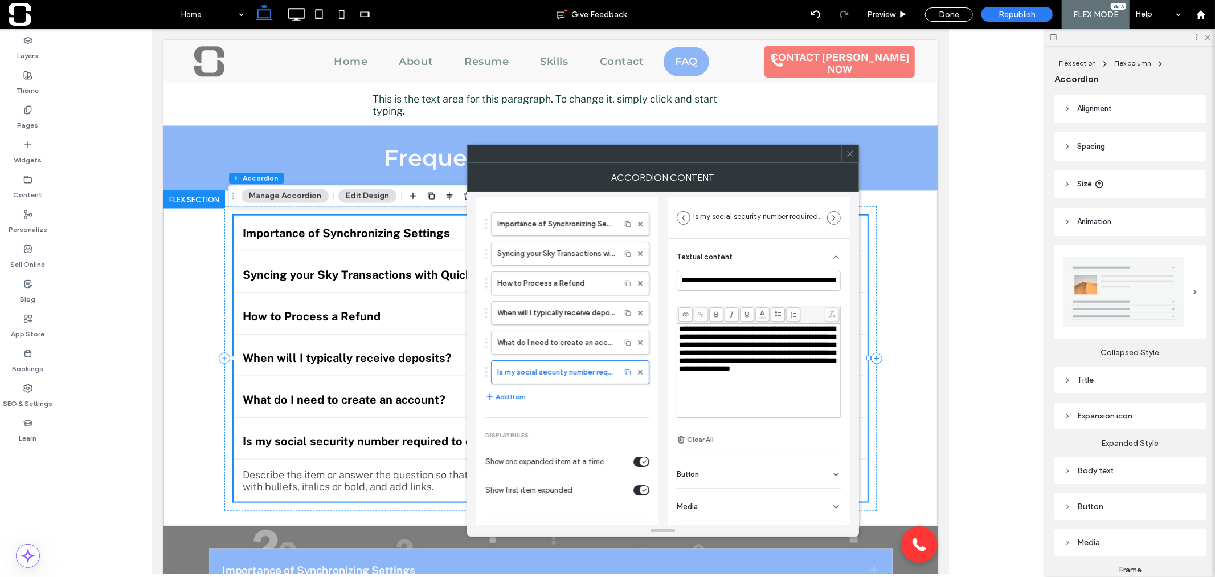
click at [848, 158] on span at bounding box center [850, 153] width 9 height 17
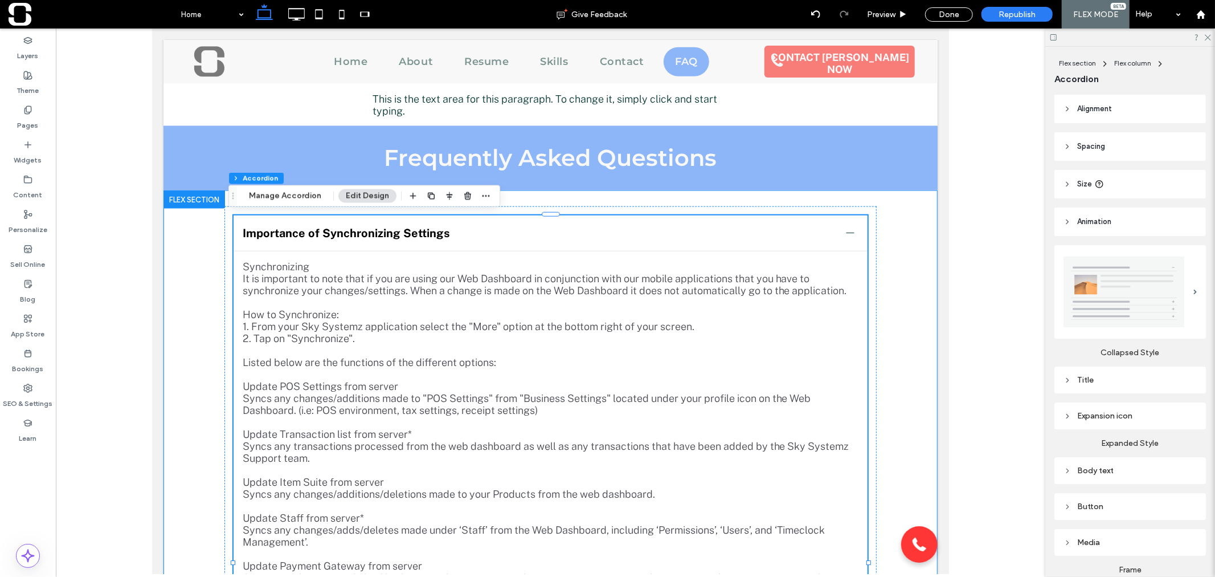
click at [170, 253] on div "Importance of Synchronizing Settings Synchronizing It is important to note that…" at bounding box center [550, 561] width 774 height 742
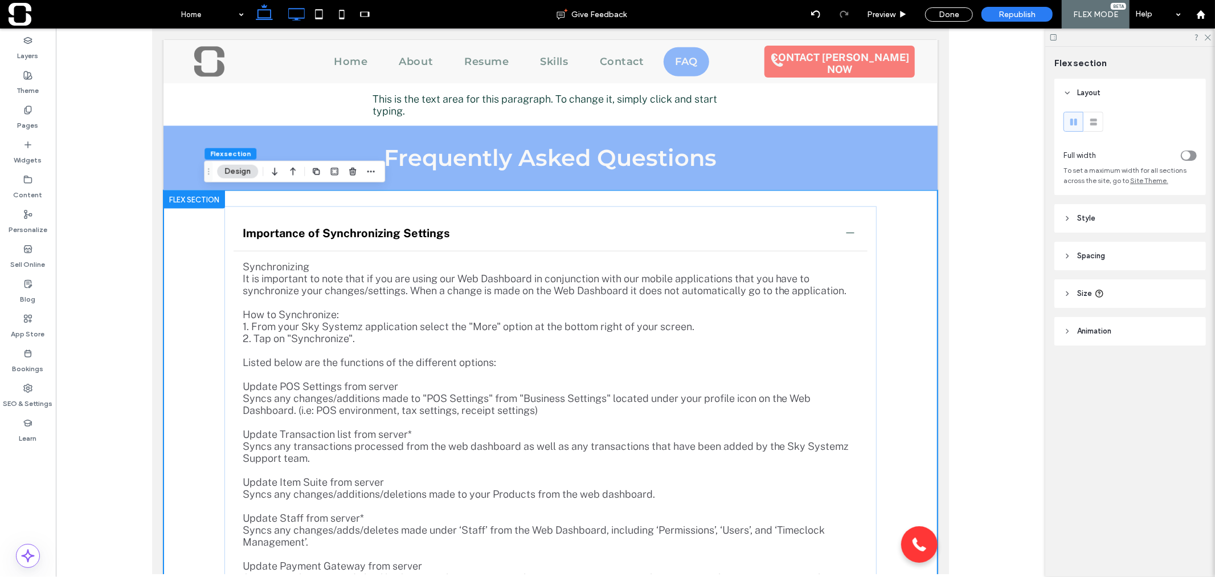
click at [298, 13] on icon at bounding box center [296, 14] width 23 height 23
type input "***"
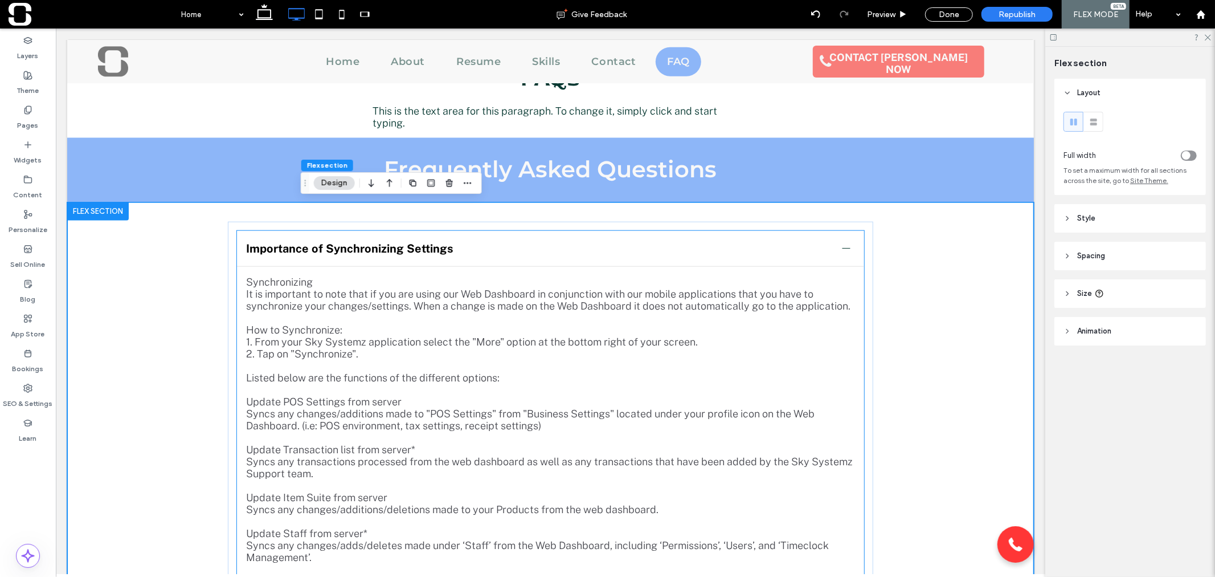
click at [846, 246] on div at bounding box center [846, 248] width 1 height 8
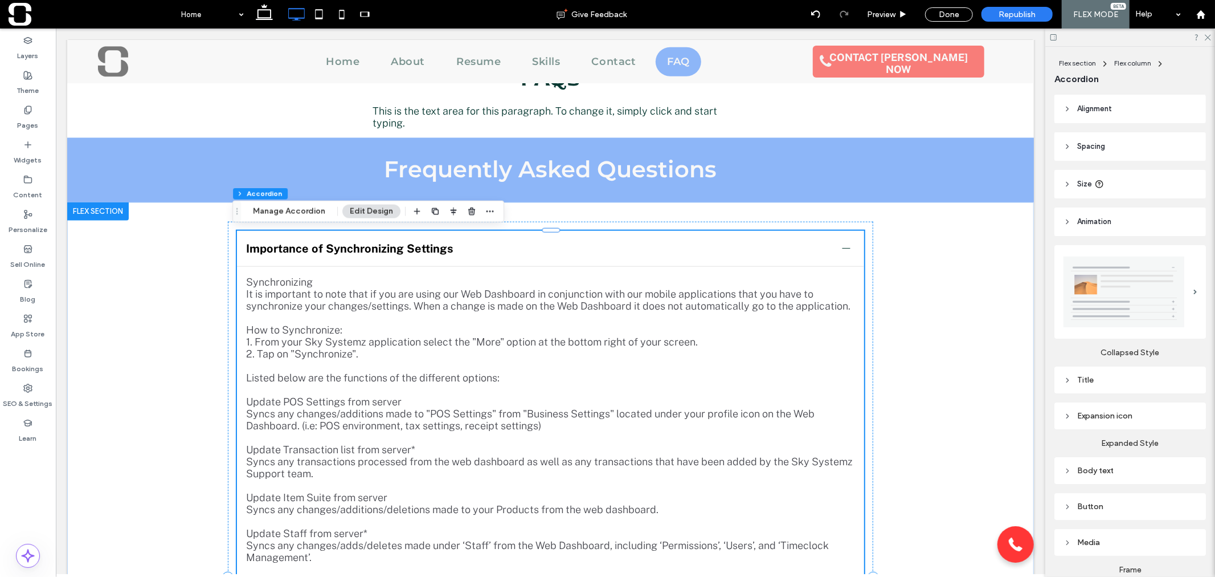
click at [744, 254] on div "Importance of Synchronizing Settings" at bounding box center [549, 248] width 627 height 36
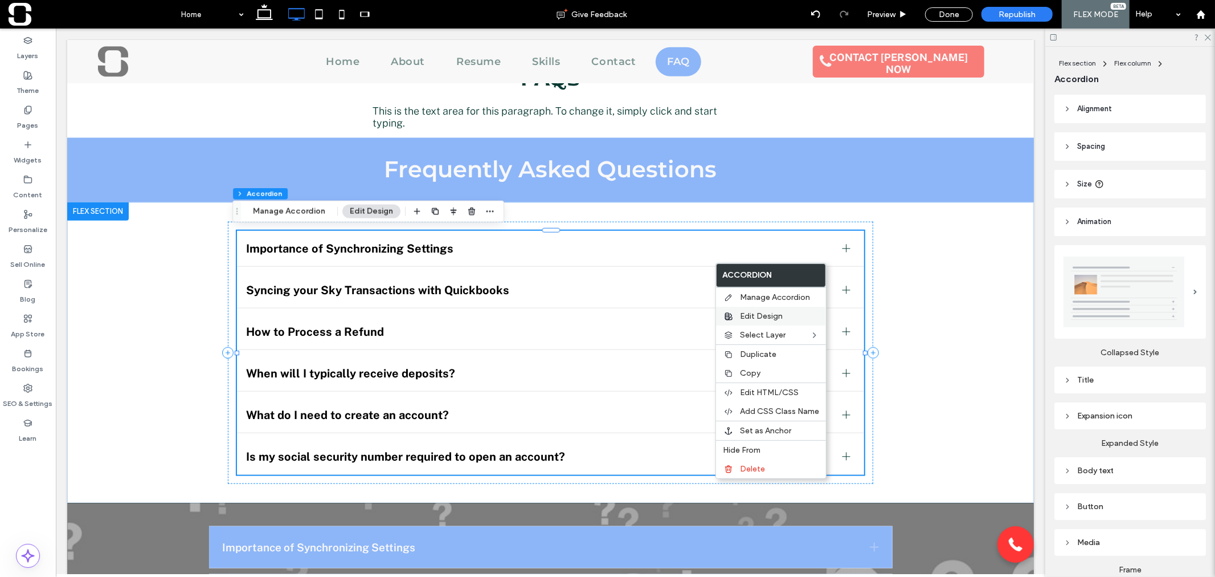
click at [751, 312] on span "Edit Design" at bounding box center [761, 316] width 43 height 10
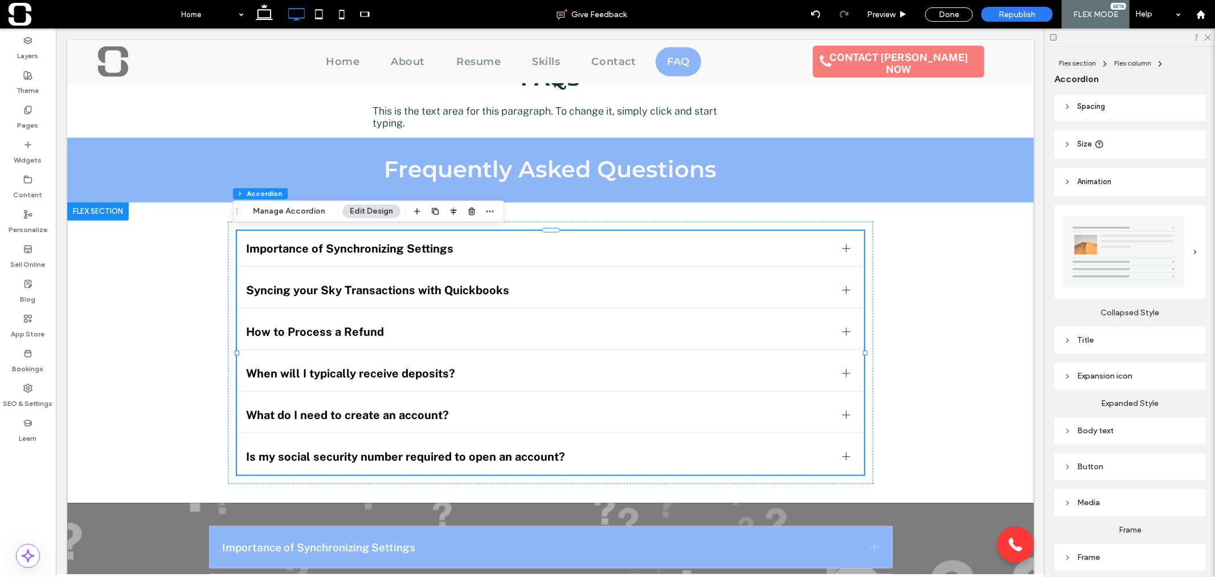
scroll to position [77, 0]
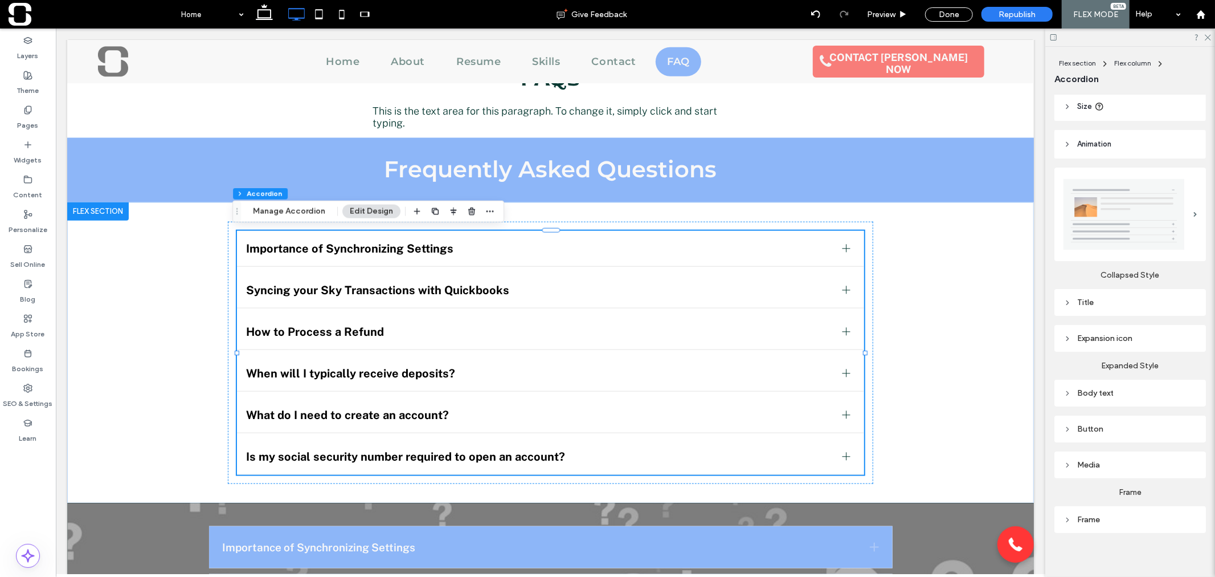
click at [1107, 516] on div "Frame" at bounding box center [1130, 520] width 133 height 10
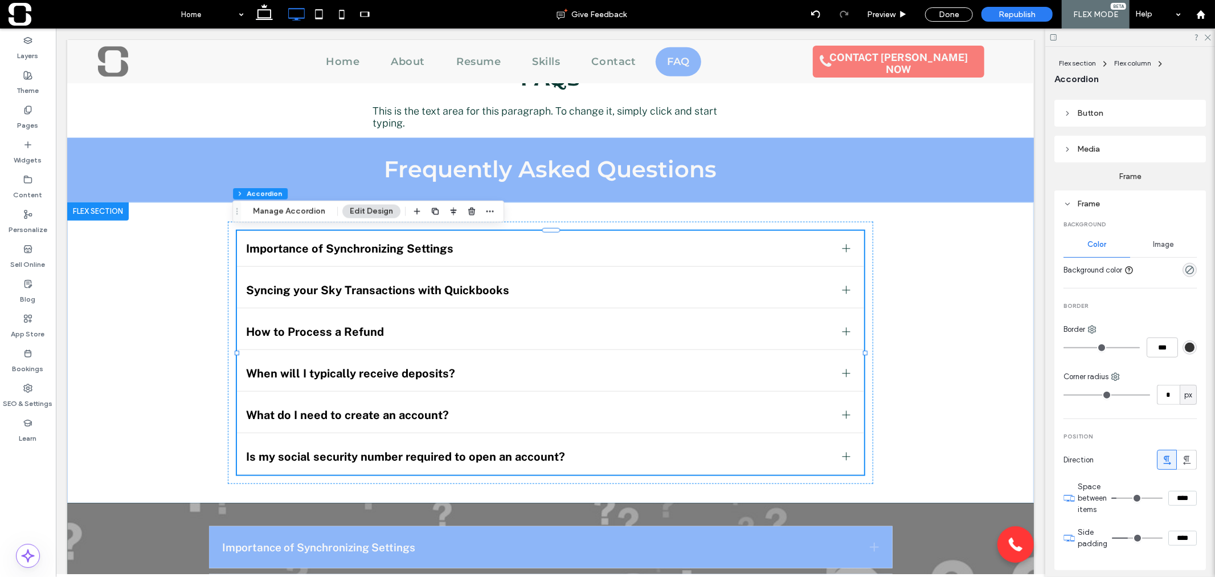
scroll to position [394, 0]
click at [1186, 264] on icon "rgba(0, 0, 0, 0)" at bounding box center [1190, 269] width 10 height 10
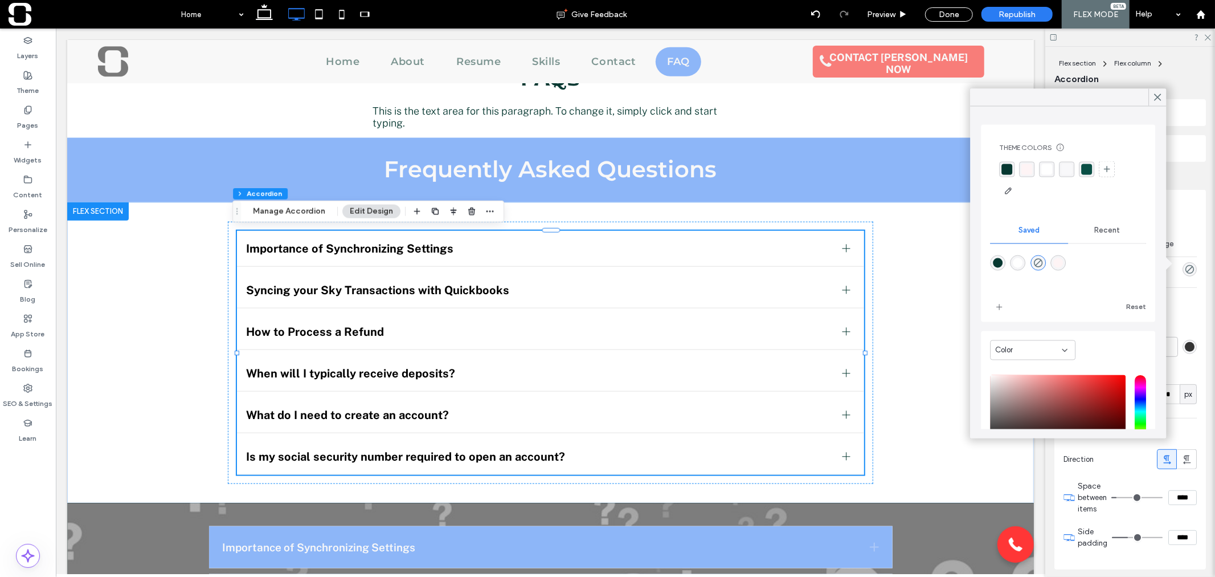
click at [1109, 230] on span "Recent" at bounding box center [1108, 230] width 26 height 9
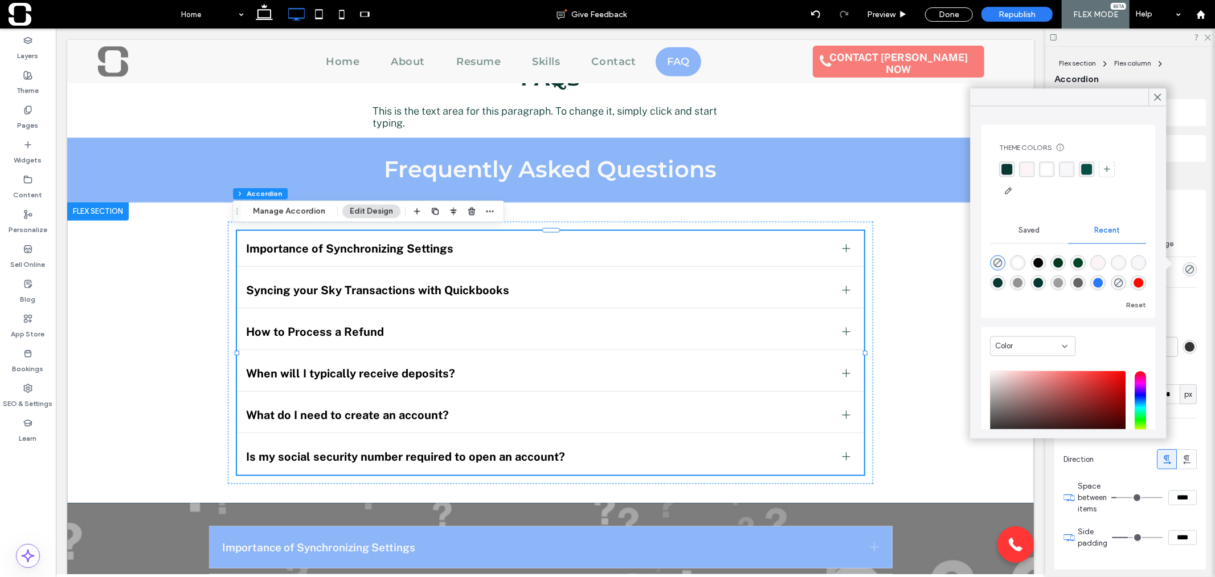
click at [1104, 283] on div "rgba(41, 122, 255, 1)" at bounding box center [1099, 283] width 10 height 10
type input "*******"
type input "***"
type input "****"
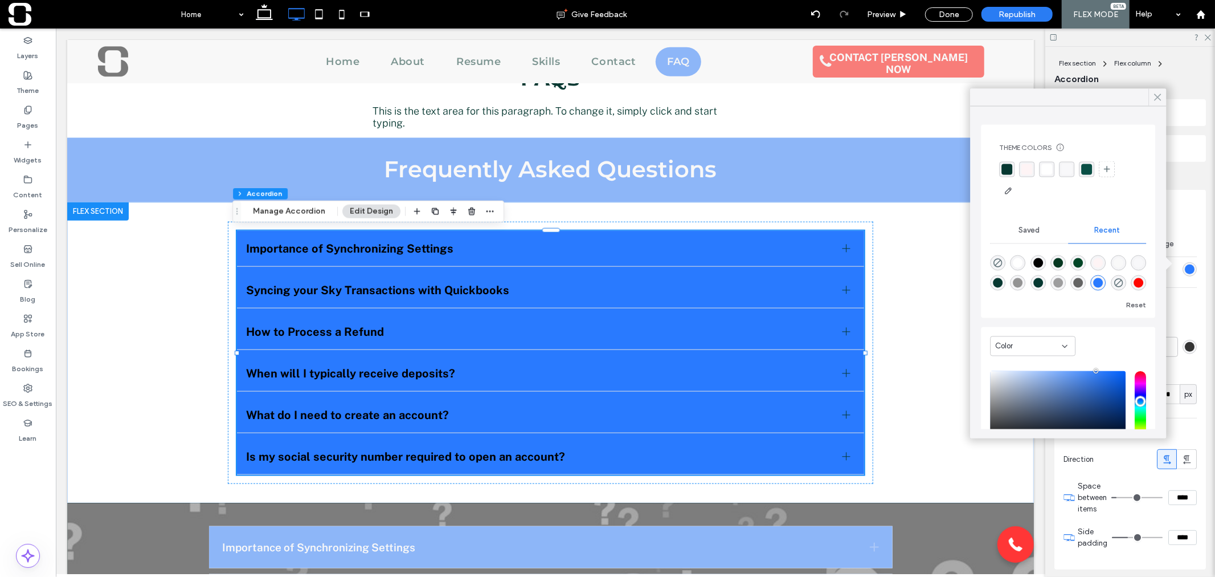
click at [1157, 95] on use at bounding box center [1158, 97] width 6 height 6
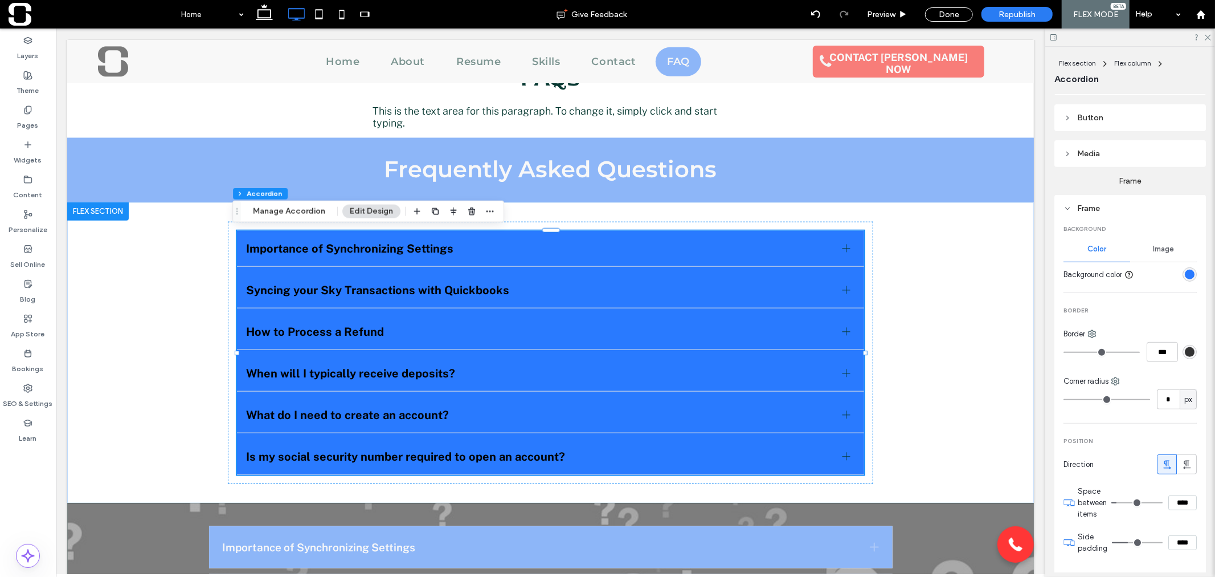
scroll to position [388, 0]
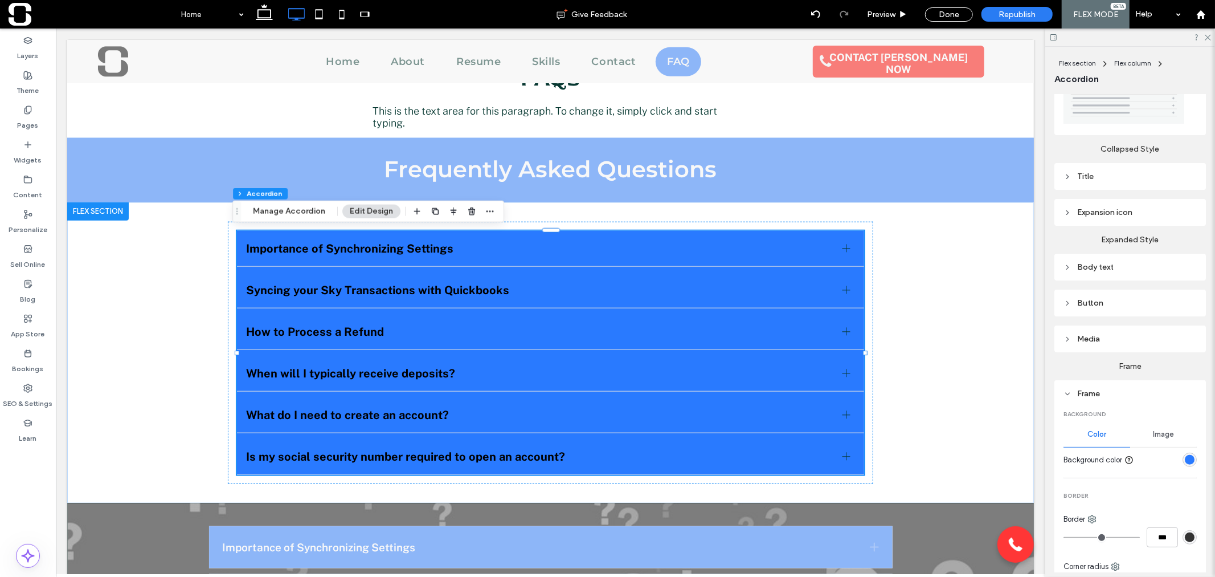
click at [1095, 259] on div "Body text" at bounding box center [1130, 266] width 133 height 15
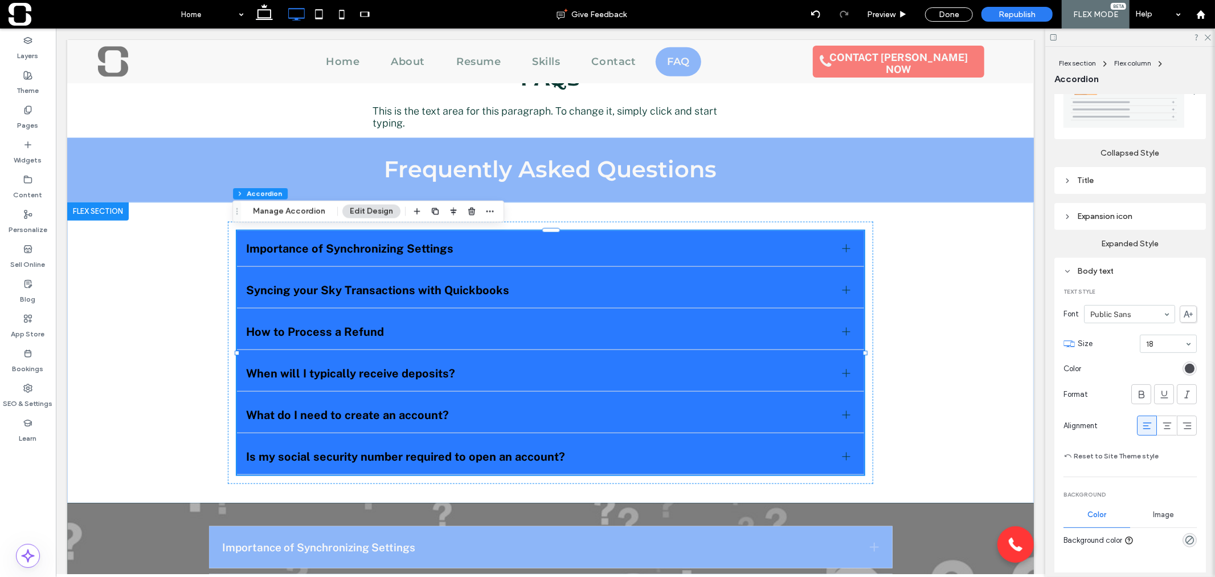
scroll to position [198, 0]
click at [1186, 365] on div "rgb(75, 76, 83)" at bounding box center [1190, 370] width 10 height 10
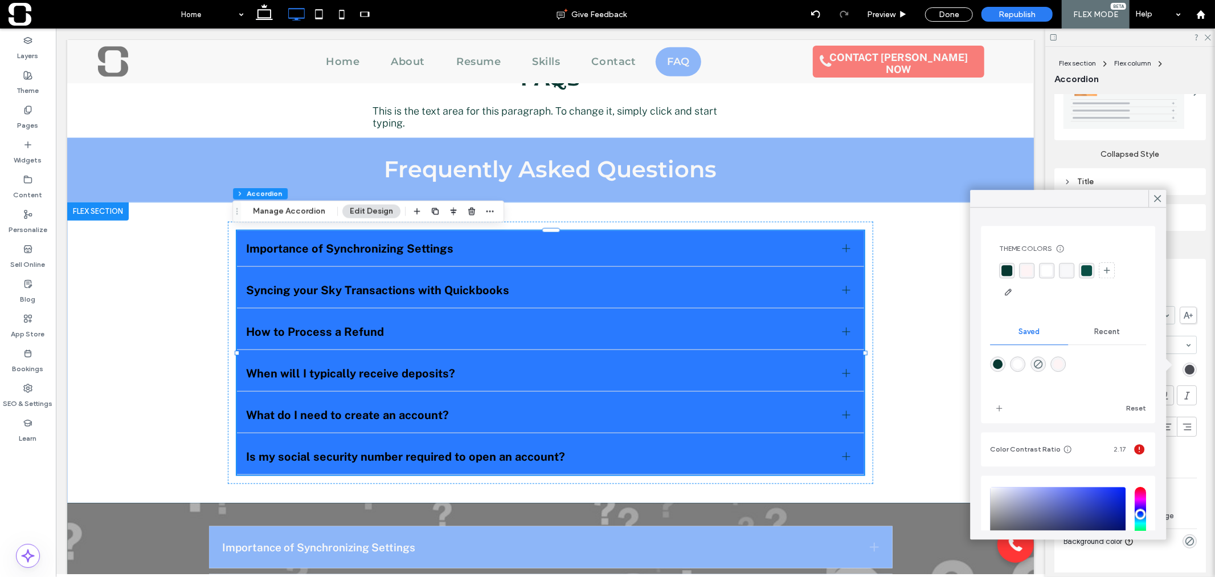
click at [1047, 269] on div "rgba(255,255,255,1)" at bounding box center [1047, 270] width 11 height 11
click at [1022, 360] on div "rgba(255,255,255,1)" at bounding box center [1019, 365] width 10 height 10
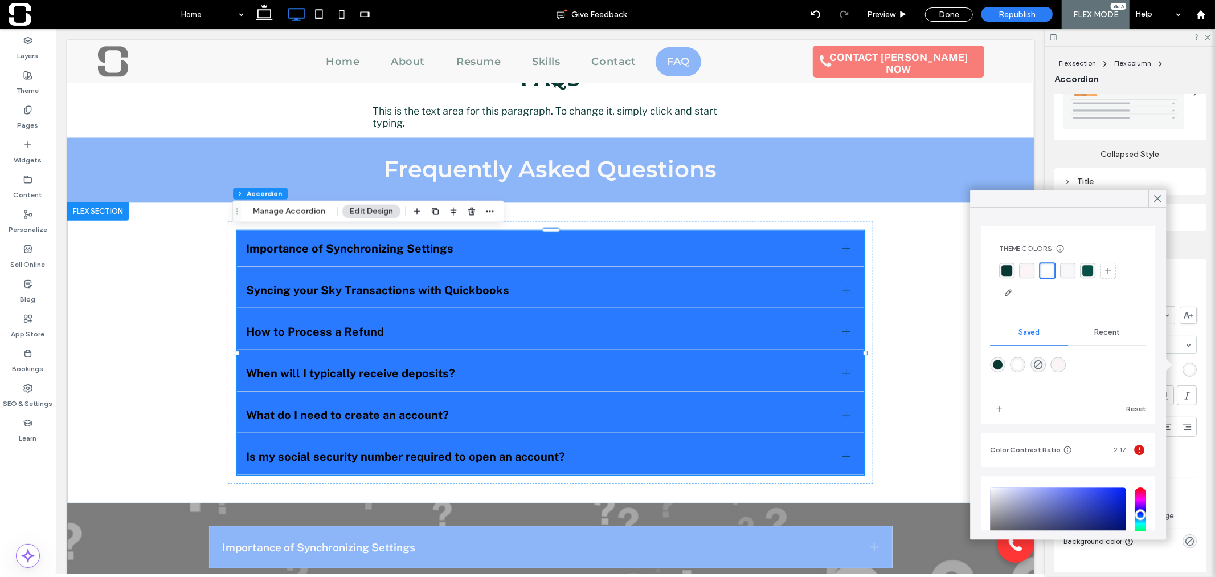
type input "*******"
click at [1154, 197] on icon at bounding box center [1158, 198] width 10 height 10
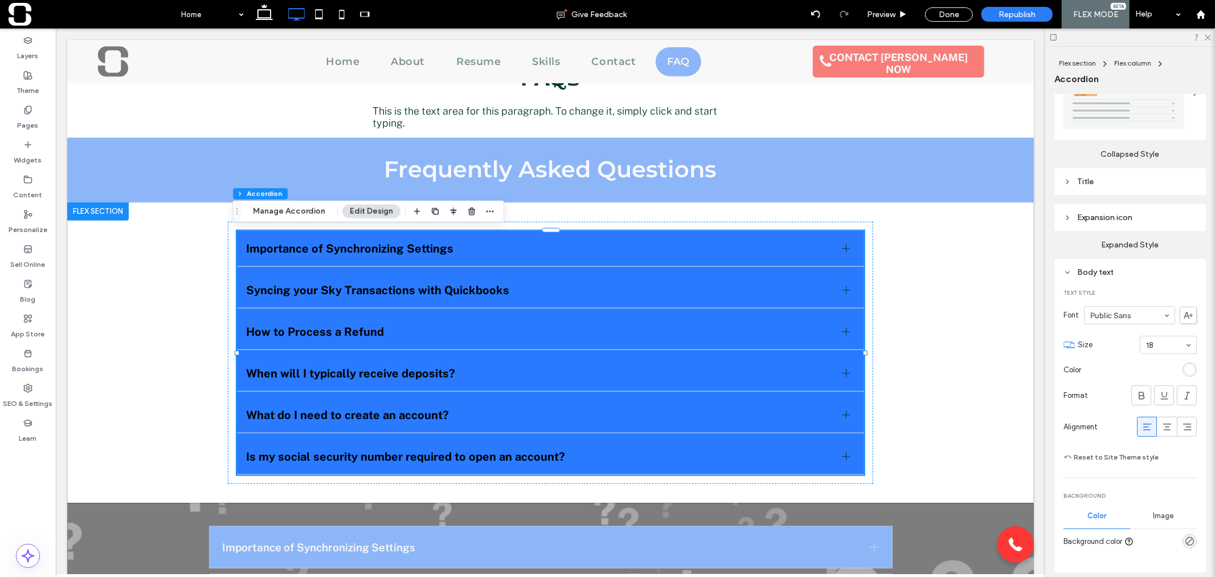
click at [1109, 178] on div "Title" at bounding box center [1130, 182] width 133 height 10
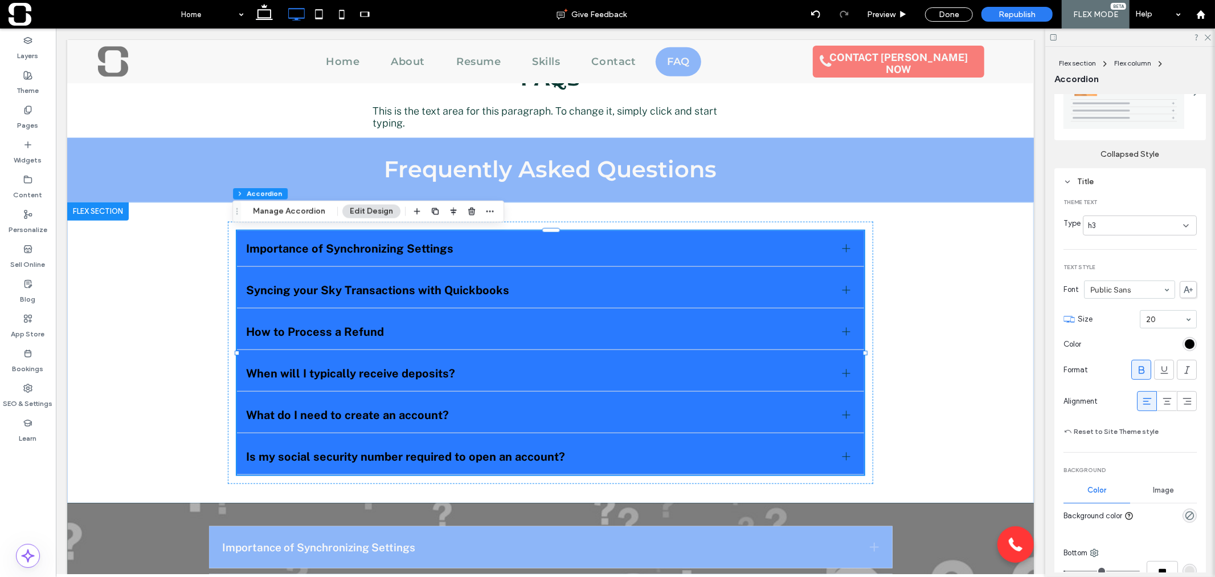
click at [1186, 341] on div "rgb(0, 0, 0)" at bounding box center [1190, 344] width 10 height 10
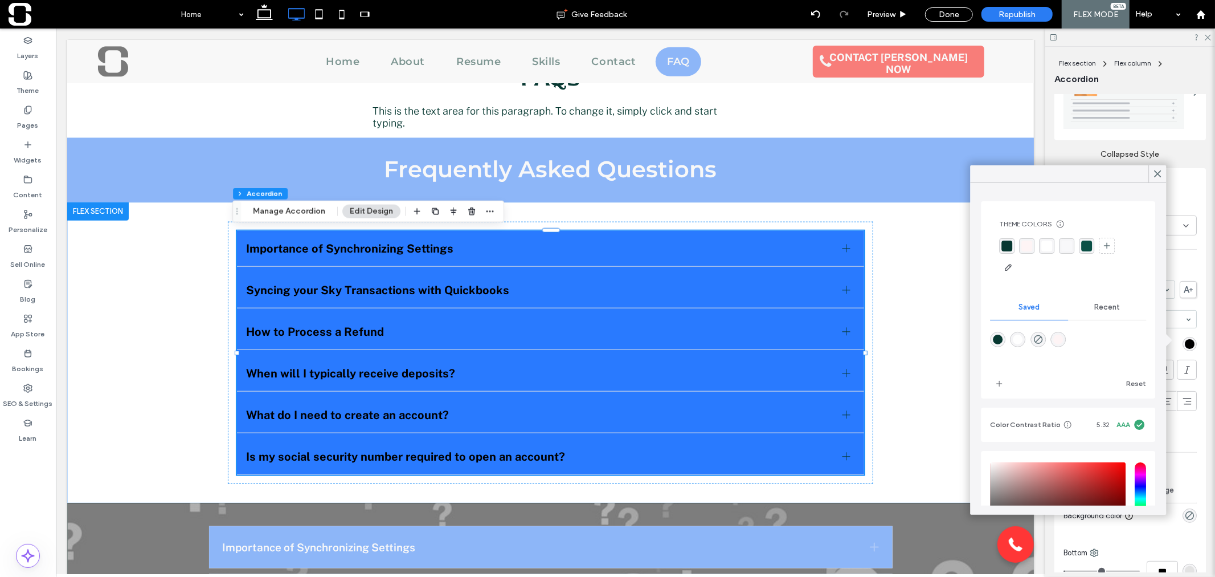
click at [1047, 244] on div "rgba(255,255,255,1)" at bounding box center [1047, 245] width 11 height 11
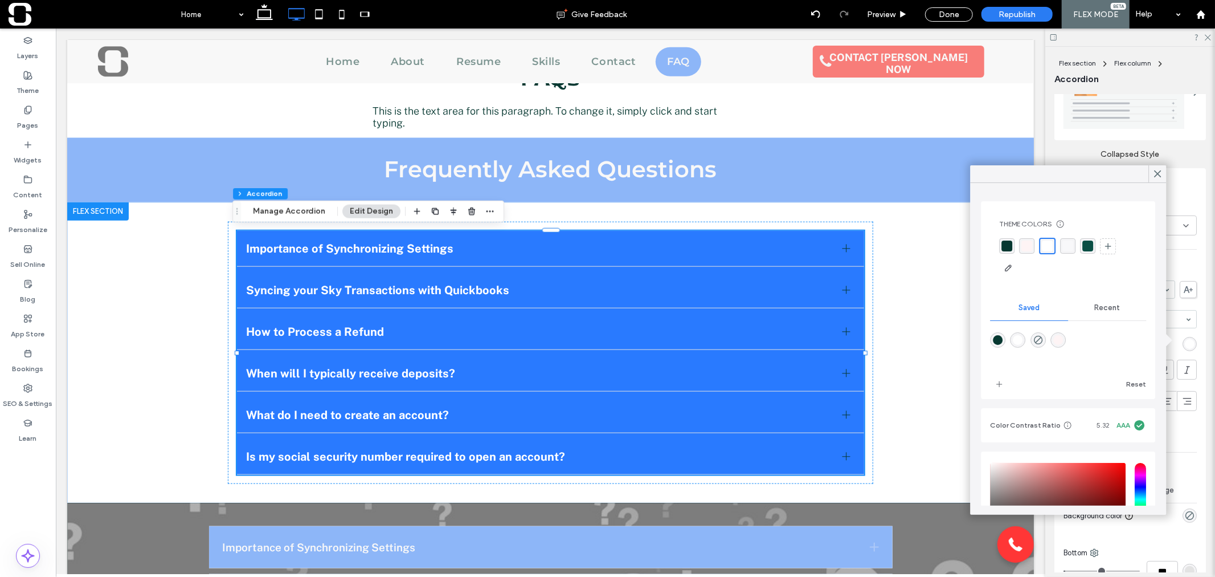
click at [1156, 172] on use at bounding box center [1158, 174] width 6 height 6
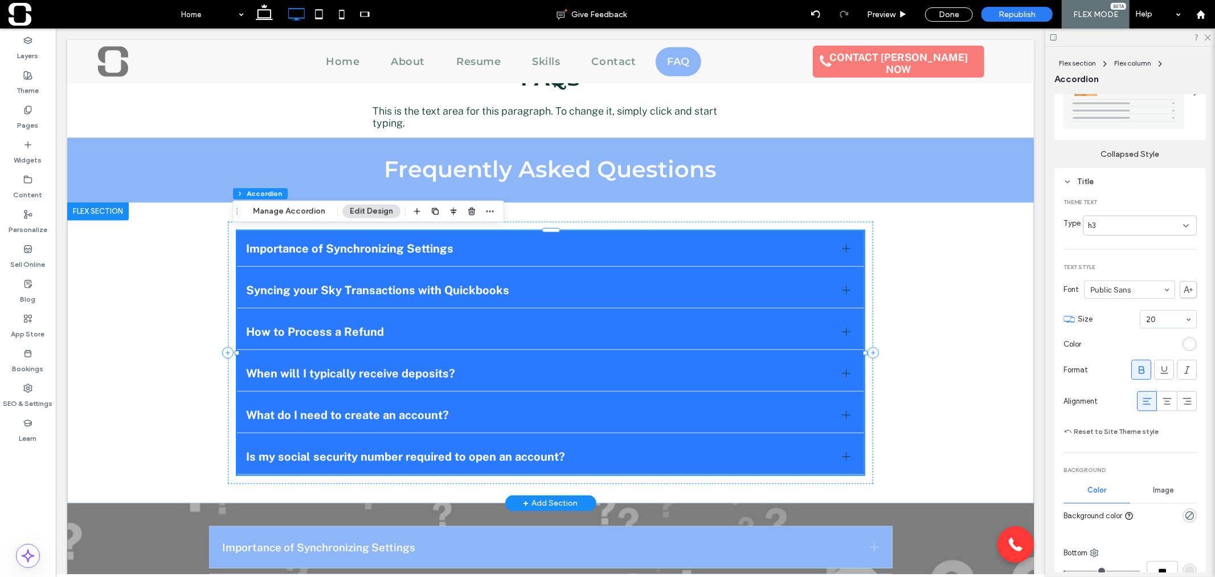
click at [843, 248] on div at bounding box center [846, 248] width 8 height 8
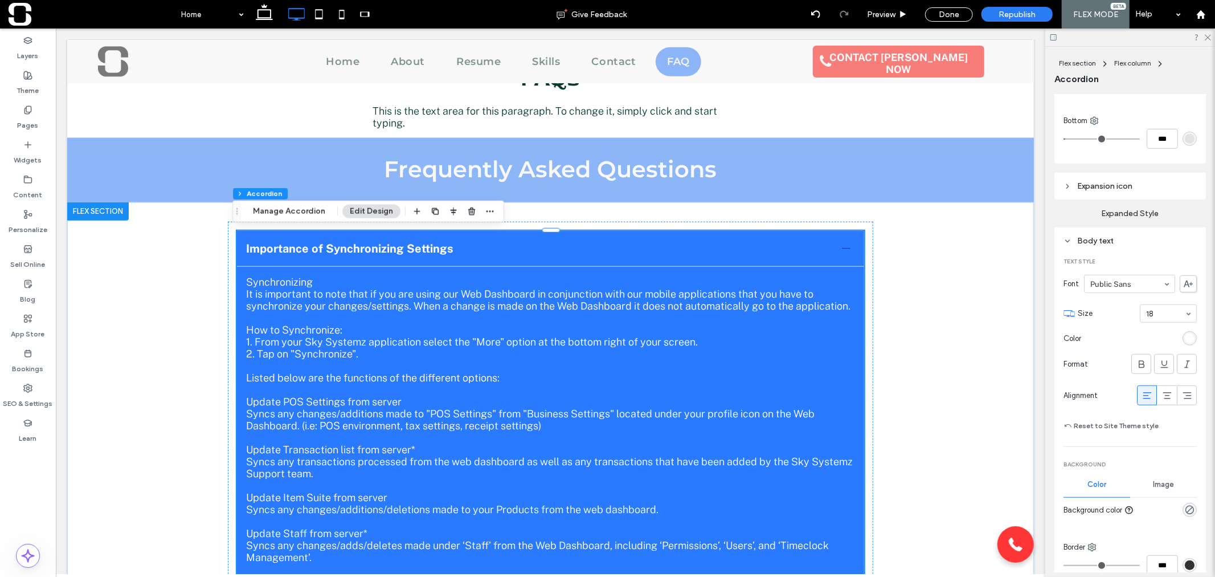
scroll to position [631, 0]
click at [1080, 235] on div "Body text" at bounding box center [1130, 240] width 133 height 10
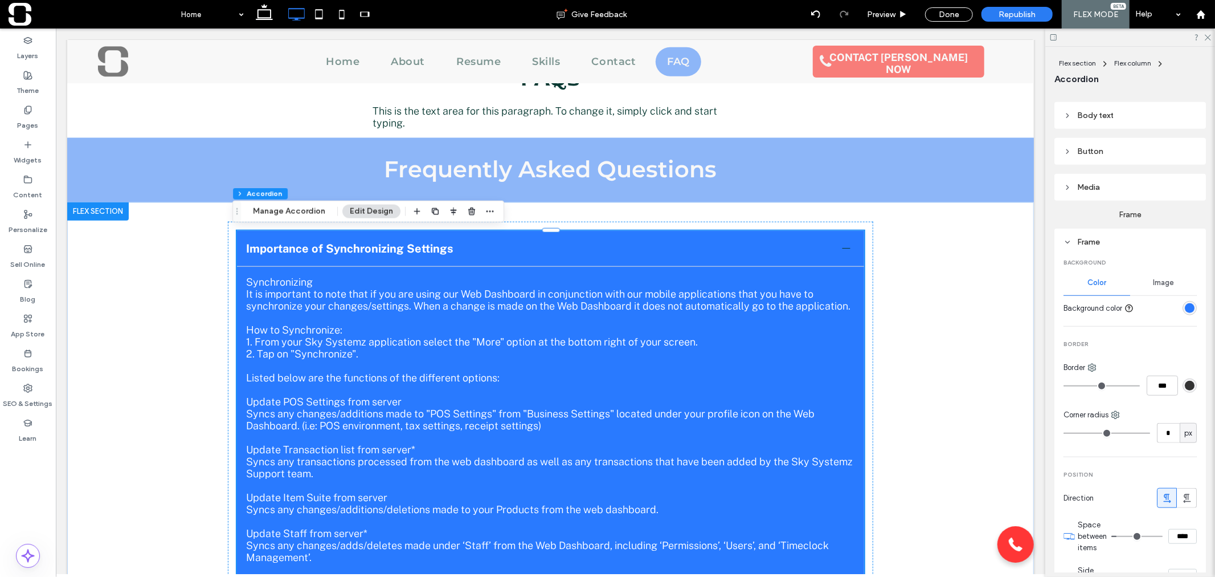
click at [1185, 303] on div "rgb(41, 122, 255)" at bounding box center [1190, 308] width 10 height 10
click at [1185, 303] on div "rgb(41, 122, 255)" at bounding box center [1190, 306] width 10 height 10
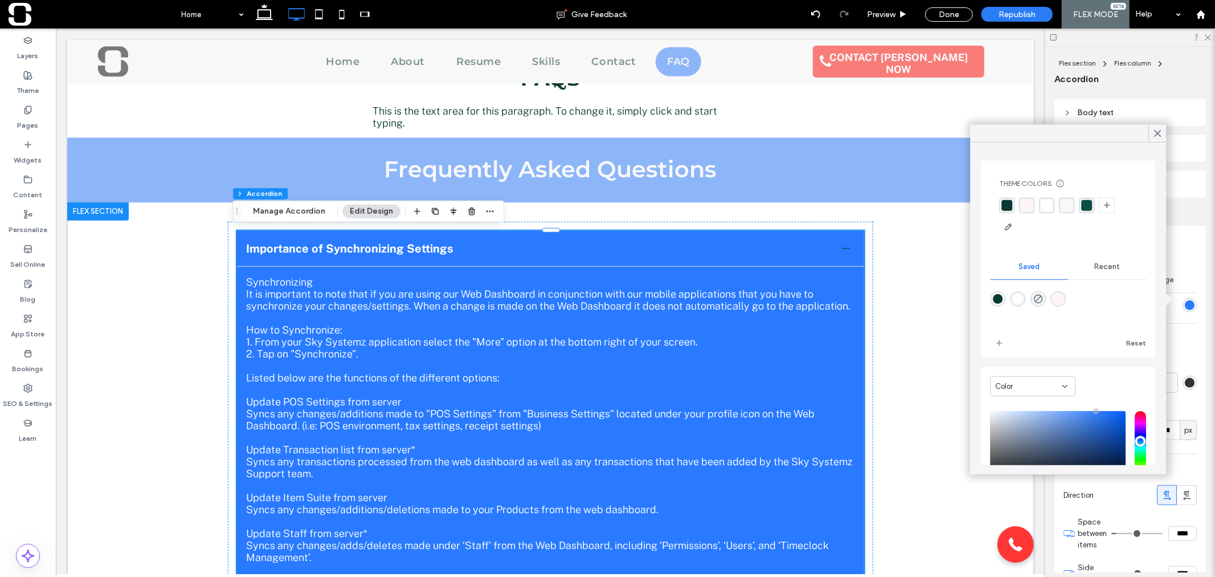
click at [1044, 206] on div "rgba(255,255,255,1)" at bounding box center [1047, 204] width 11 height 11
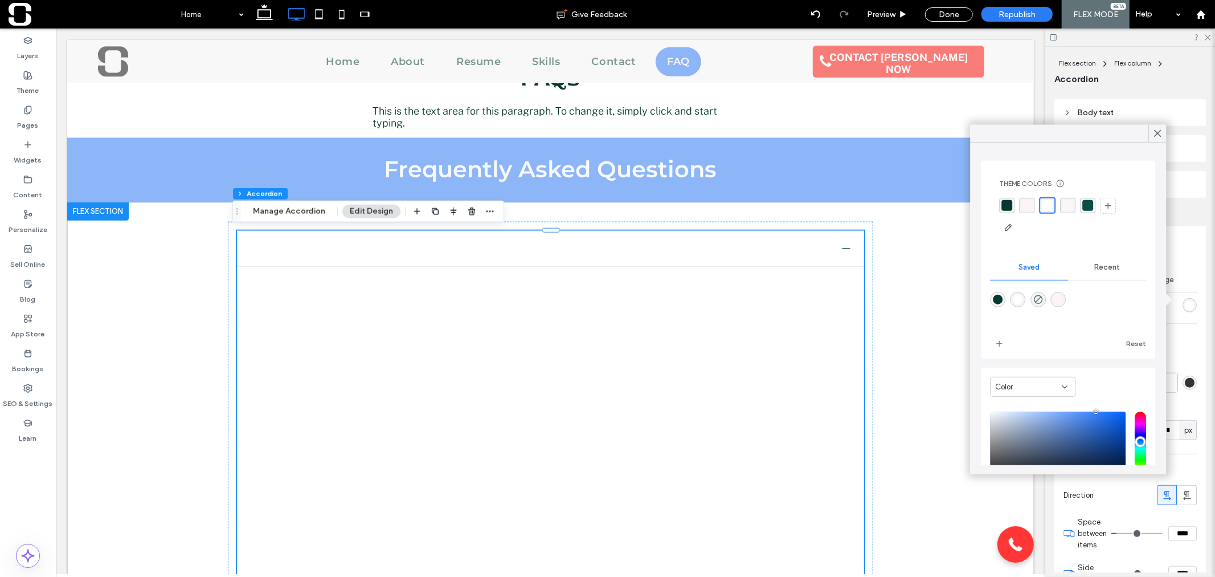
click at [1111, 271] on div "Recent" at bounding box center [1107, 267] width 78 height 25
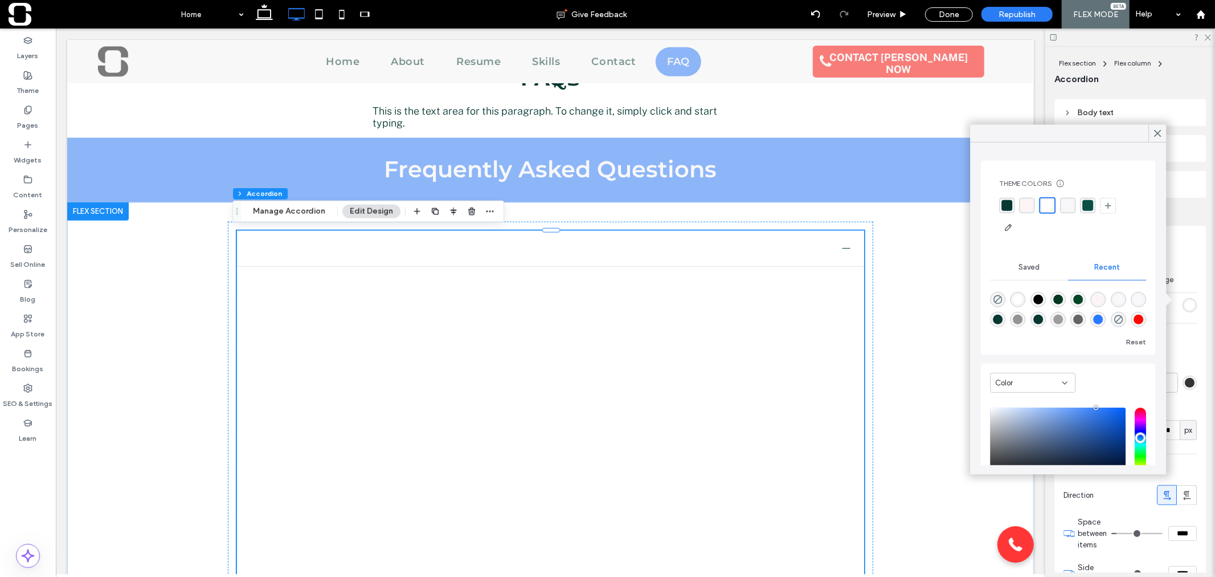
click at [1063, 317] on div "rgba(0, 0, 0, 0.36)" at bounding box center [1059, 320] width 10 height 10
type input "*"
type input "*******"
type input "**"
type input "***"
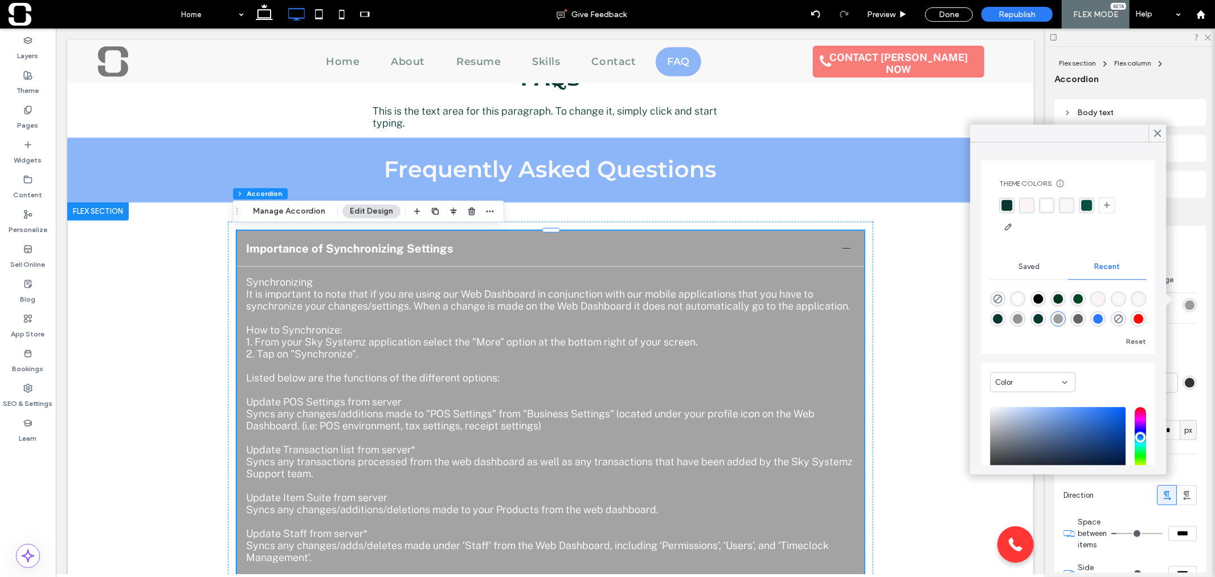
click at [1104, 317] on div "rgba(41, 122, 255, 1)" at bounding box center [1099, 319] width 10 height 10
type input "*"
type input "*******"
type input "***"
type input "****"
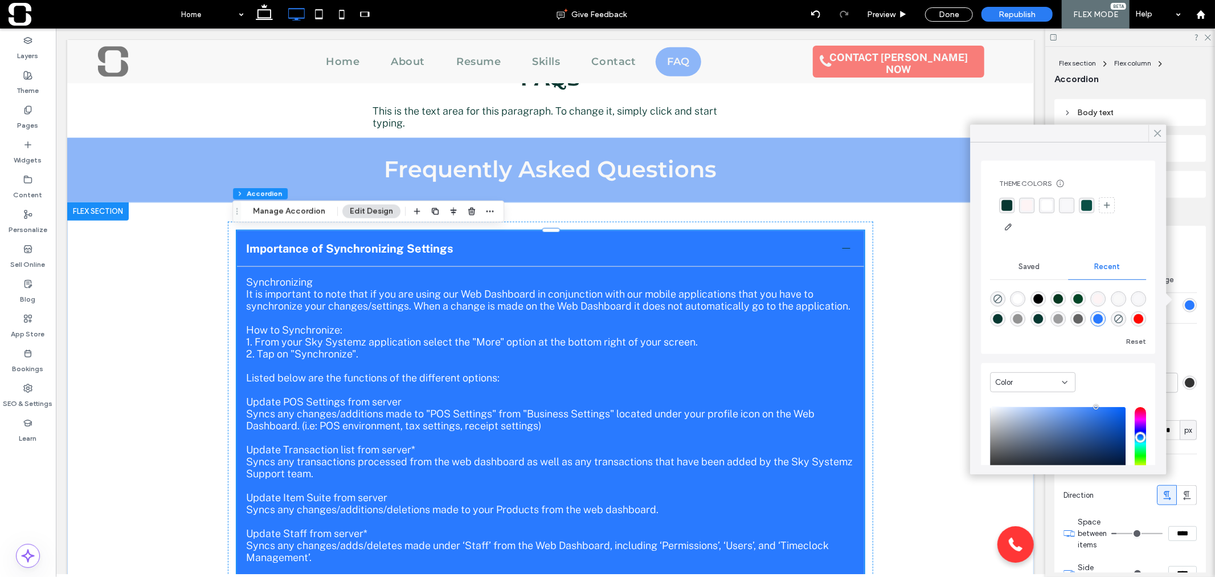
click at [1158, 131] on icon at bounding box center [1158, 133] width 10 height 10
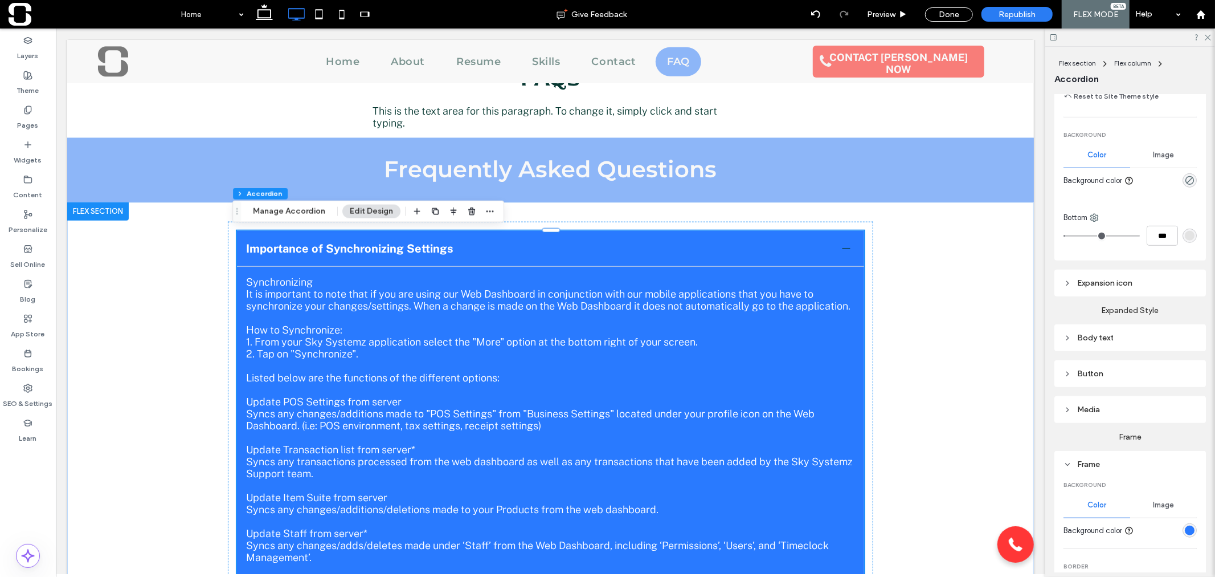
scroll to position [533, 0]
click at [1071, 334] on icon at bounding box center [1068, 338] width 8 height 8
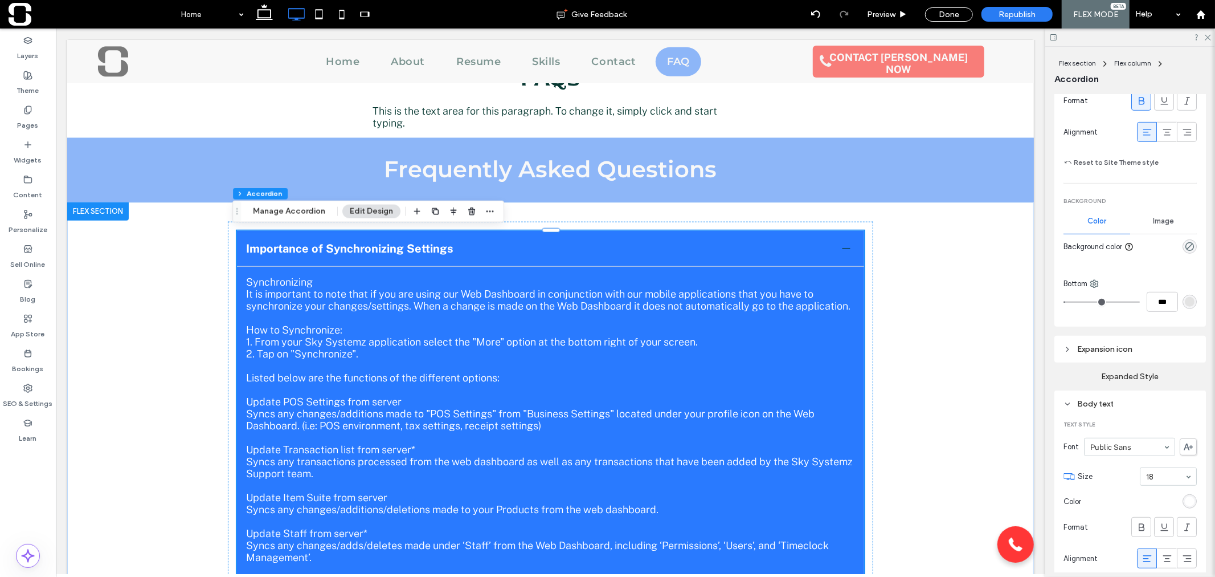
click at [1068, 341] on div "Expansion icon" at bounding box center [1130, 348] width 133 height 15
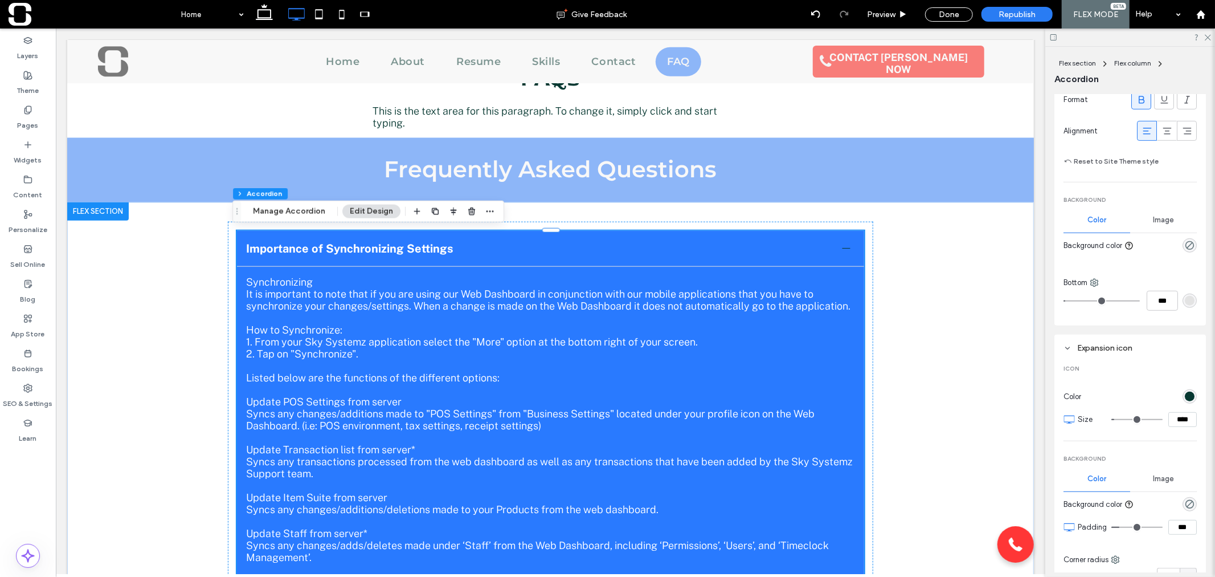
scroll to position [469, 0]
click at [1186, 391] on div "rgb(7, 56, 49)" at bounding box center [1190, 396] width 10 height 10
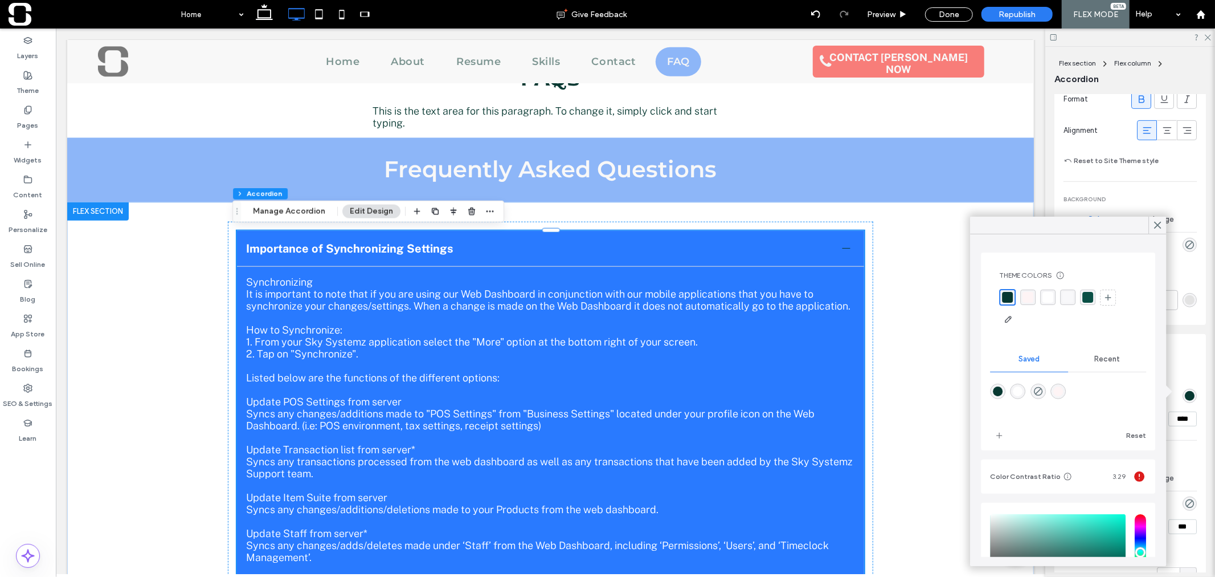
click at [1023, 389] on div "rgba(255,255,255,1)" at bounding box center [1019, 391] width 10 height 10
type input "*"
type input "*******"
click at [1159, 223] on use at bounding box center [1158, 225] width 6 height 6
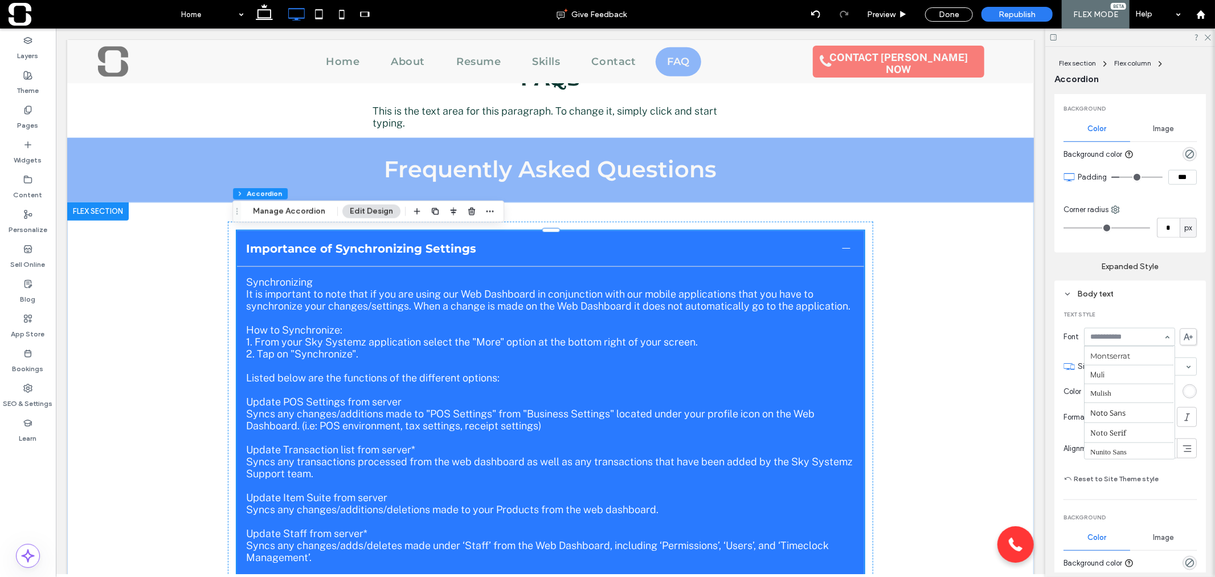
scroll to position [568, 0]
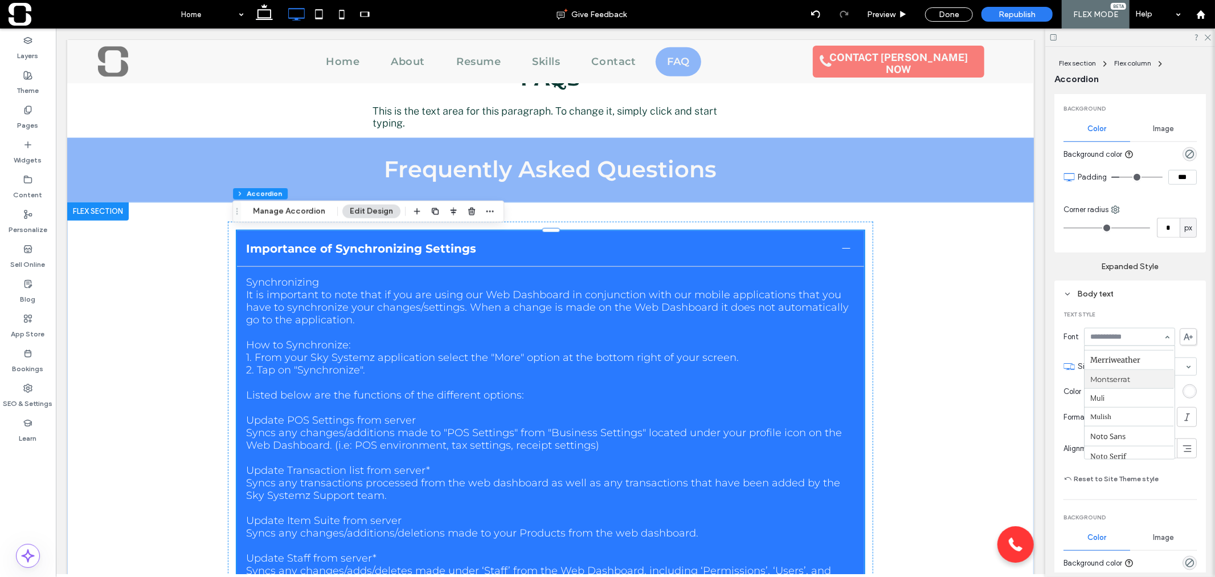
type input "*"
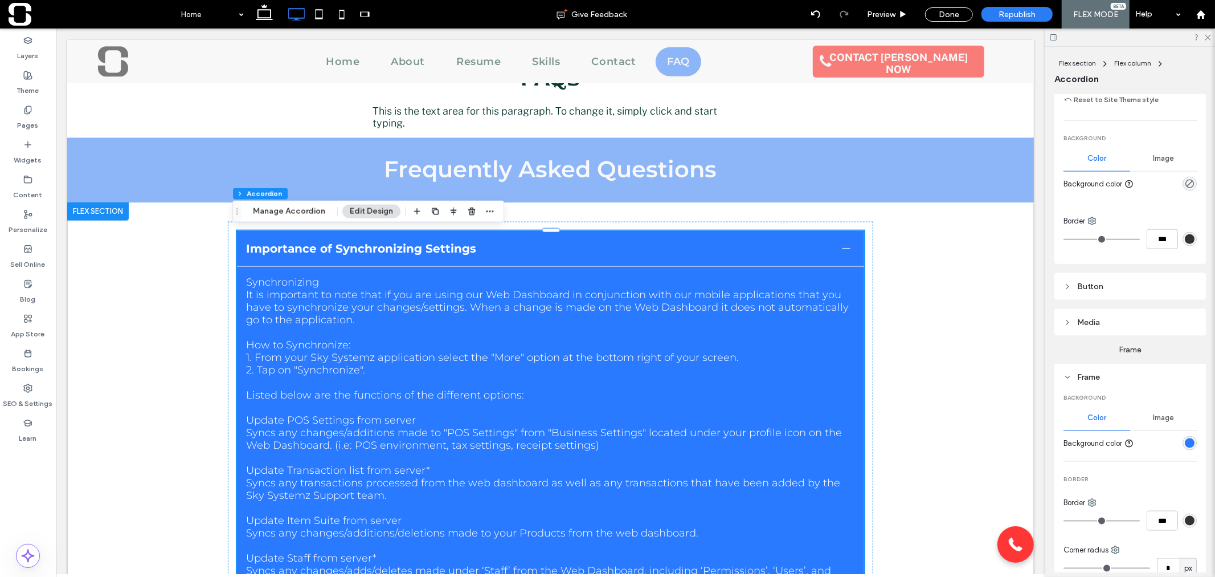
scroll to position [1198, 0]
click at [961, 15] on div "Done" at bounding box center [949, 14] width 48 height 14
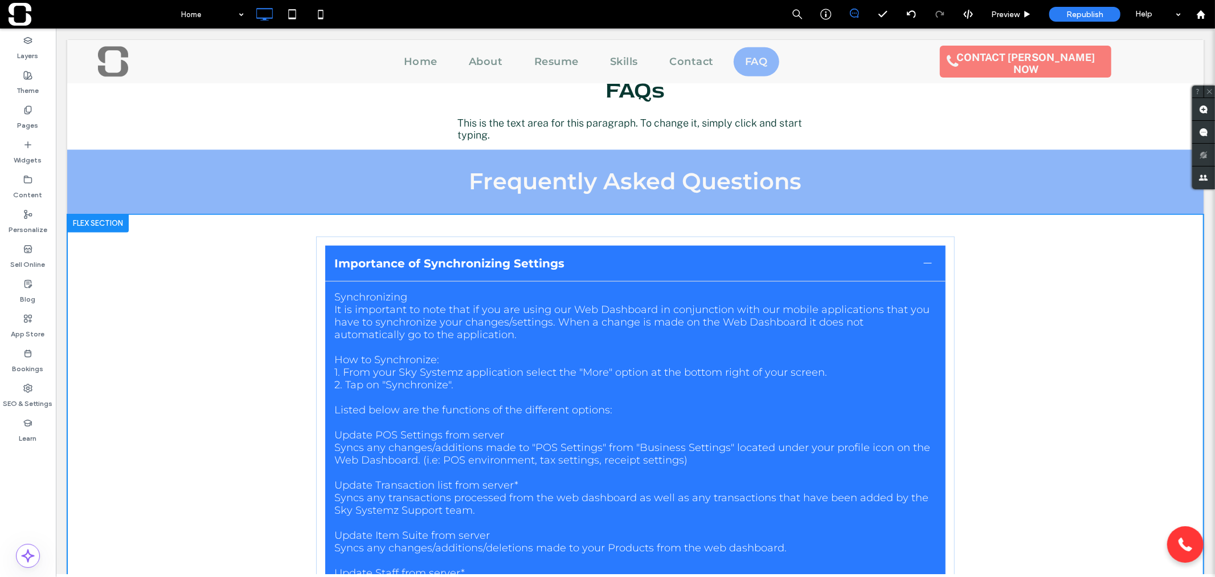
scroll to position [1014, 0]
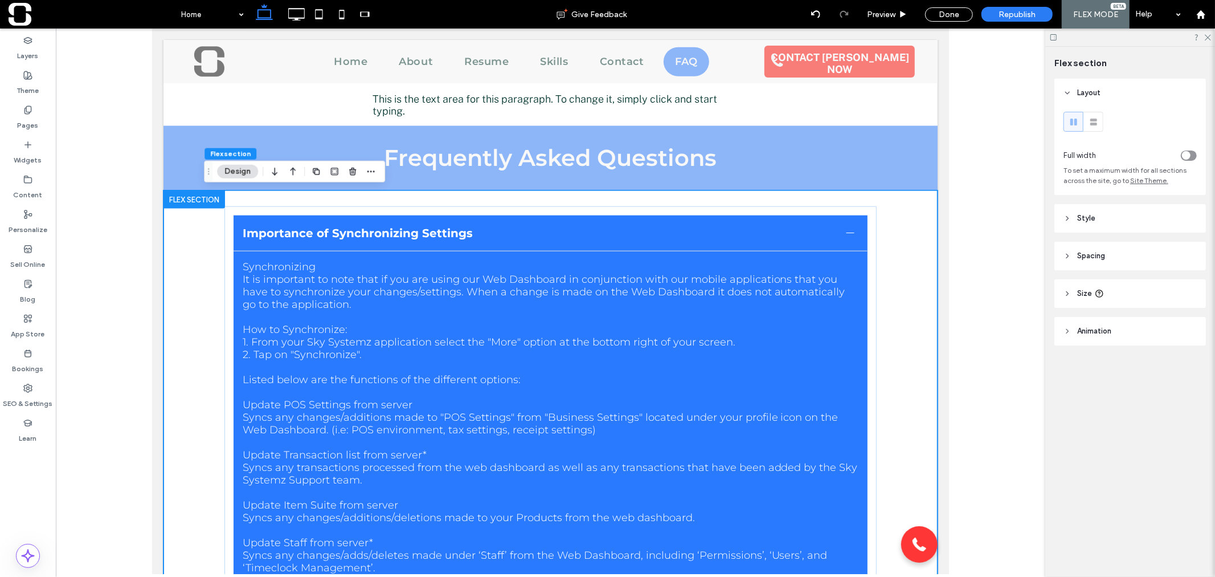
click at [189, 198] on div at bounding box center [194, 199] width 62 height 18
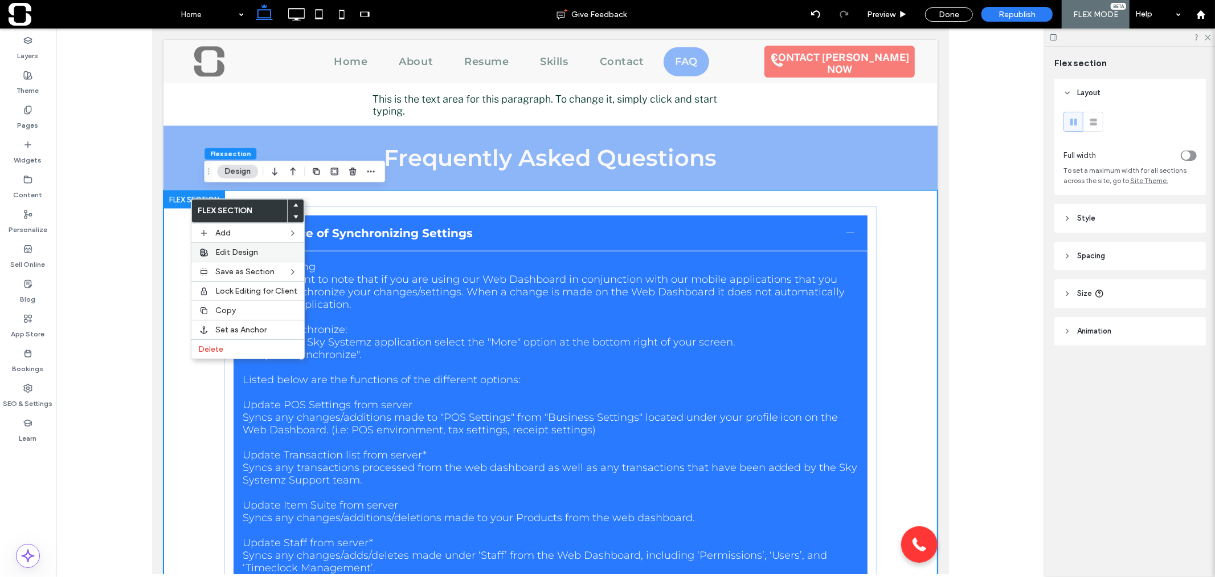
click at [221, 252] on span "Edit Design" at bounding box center [236, 252] width 43 height 10
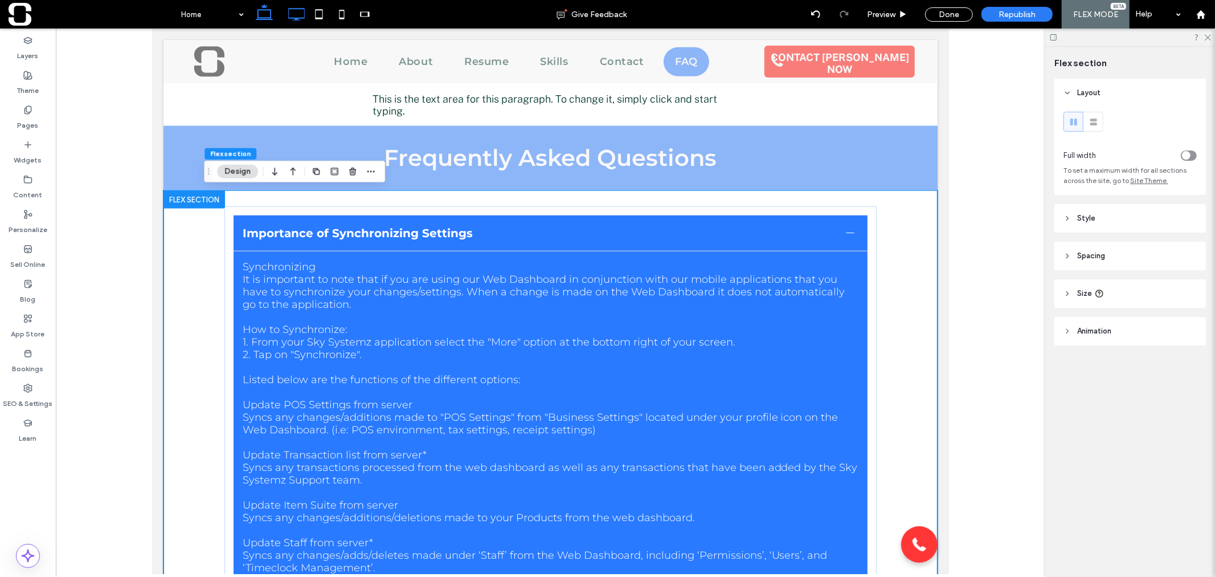
click at [295, 17] on icon at bounding box center [296, 14] width 23 height 23
type input "***"
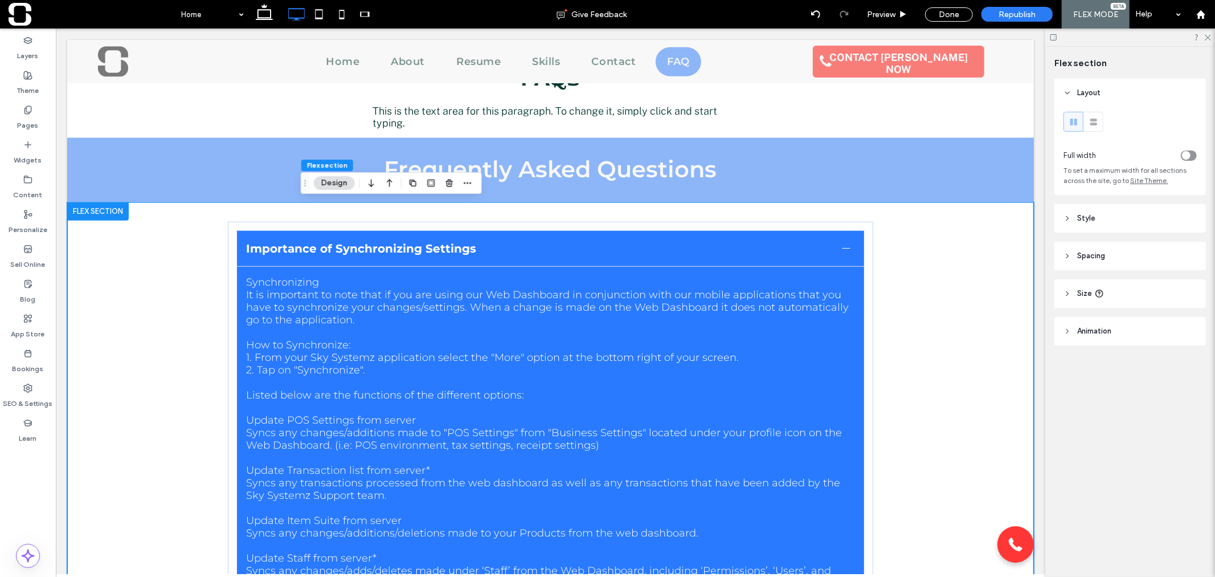
click at [323, 181] on button "Design" at bounding box center [334, 183] width 41 height 14
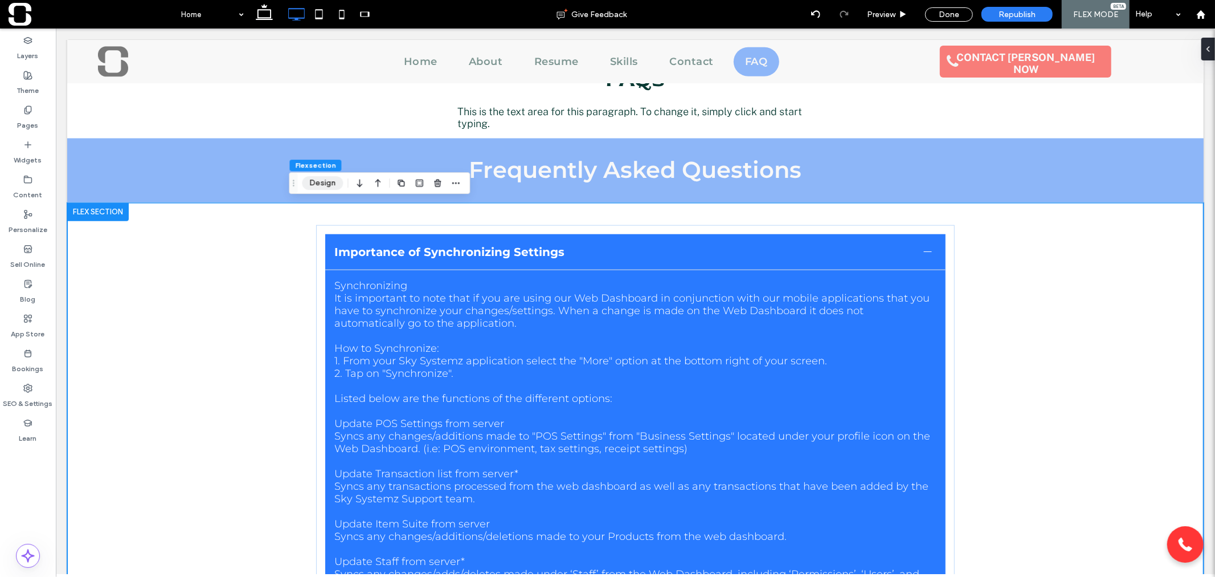
click at [326, 183] on button "Design" at bounding box center [322, 183] width 41 height 14
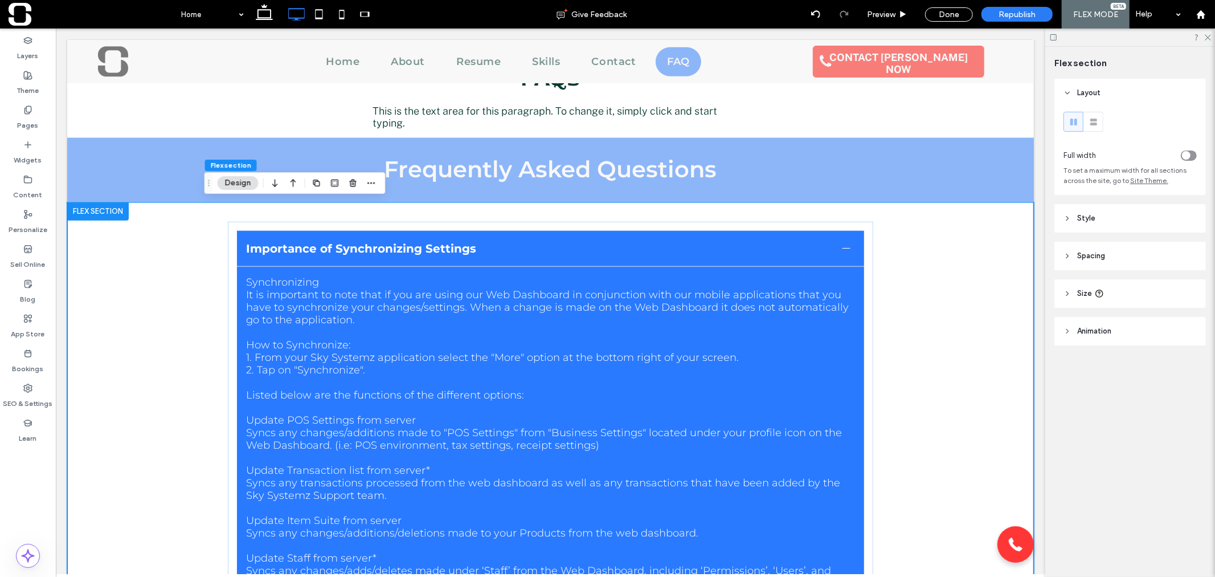
click at [1091, 219] on span "Style" at bounding box center [1086, 218] width 18 height 11
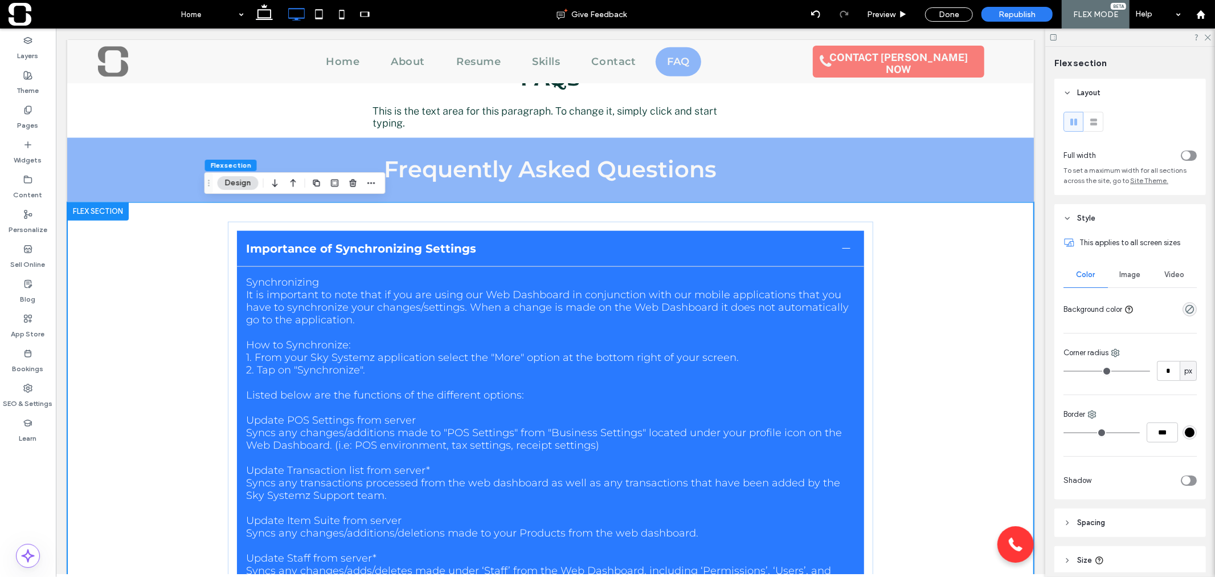
click at [1168, 272] on span "Video" at bounding box center [1175, 274] width 20 height 9
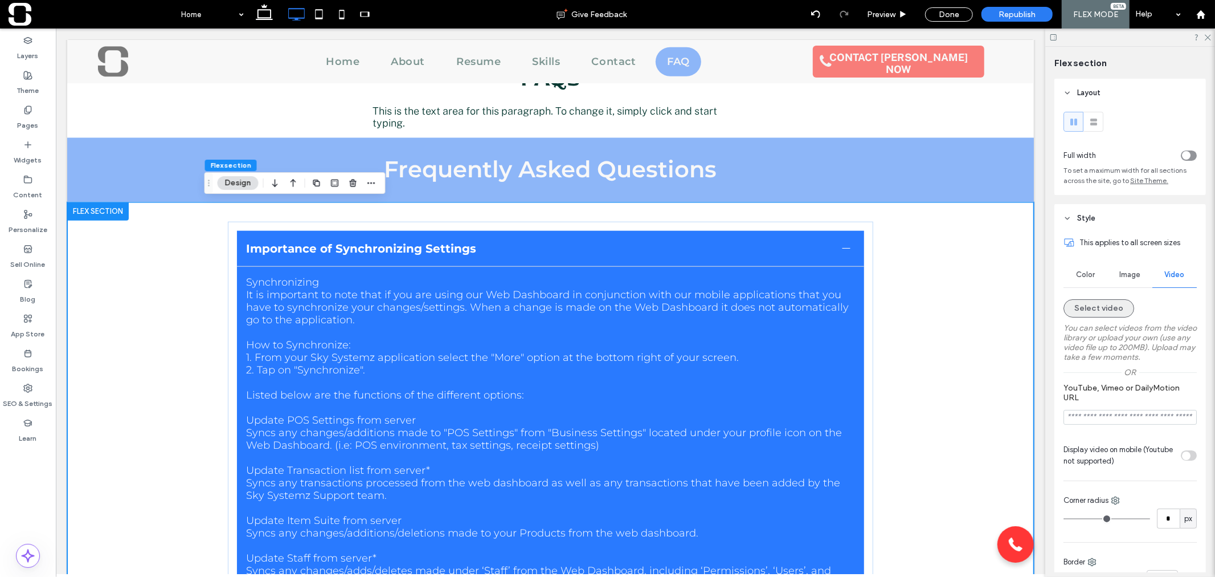
click at [1115, 308] on button "Select video" at bounding box center [1099, 308] width 71 height 18
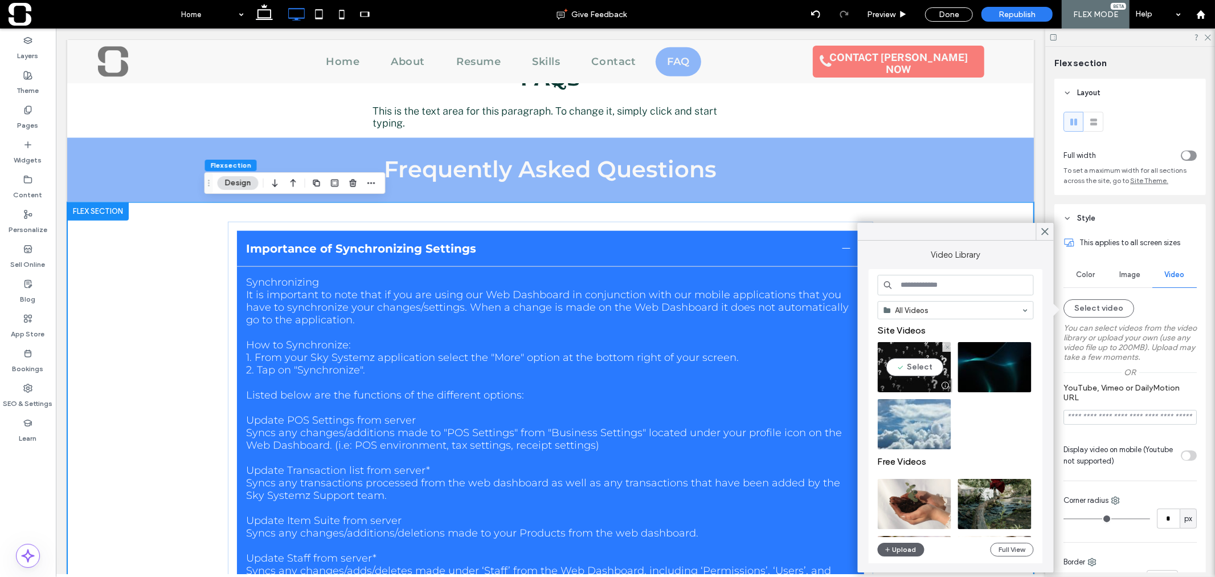
click at [916, 369] on video at bounding box center [915, 367] width 74 height 50
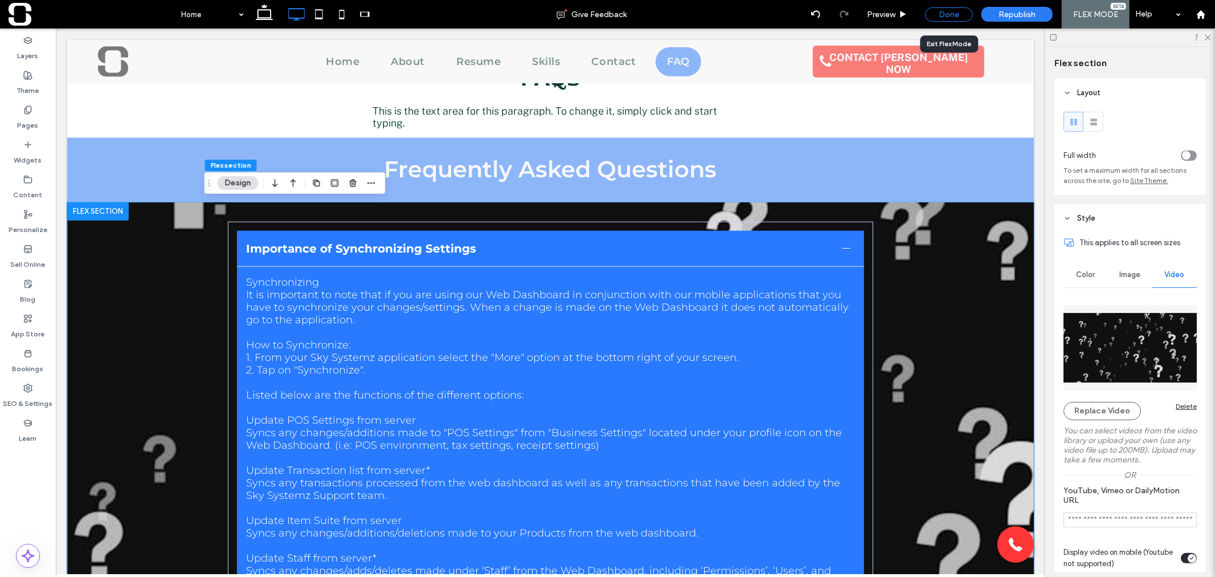
drag, startPoint x: 962, startPoint y: 15, endPoint x: 938, endPoint y: 7, distance: 25.4
click at [962, 15] on div "Done" at bounding box center [949, 14] width 48 height 14
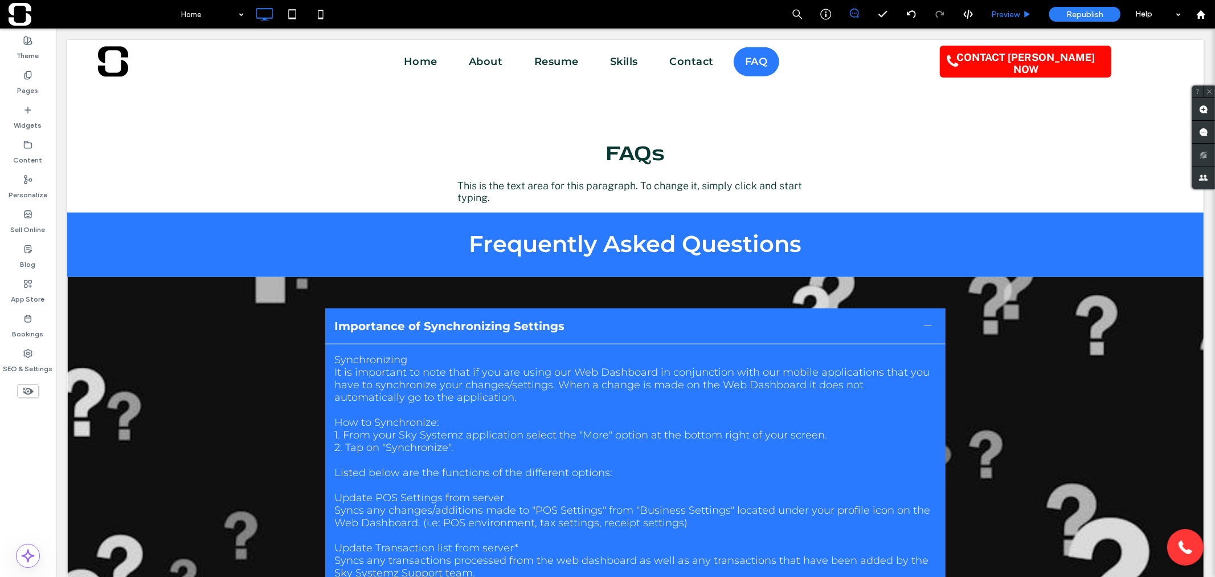
scroll to position [950, 0]
click at [1006, 15] on span "Preview" at bounding box center [1005, 15] width 28 height 10
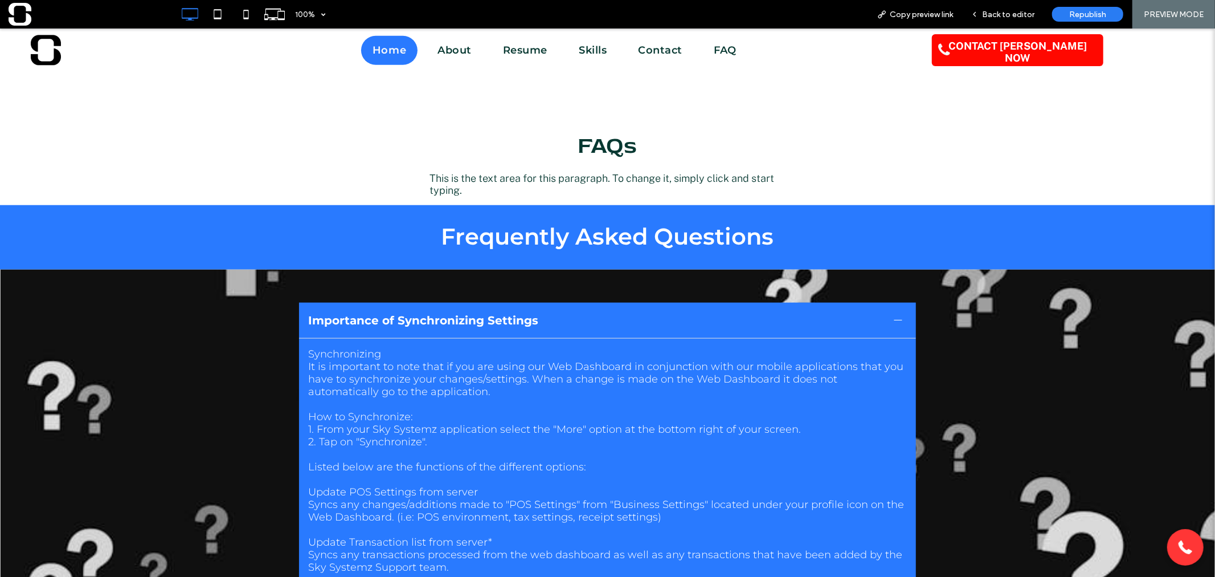
click at [895, 316] on div at bounding box center [899, 320] width 8 height 8
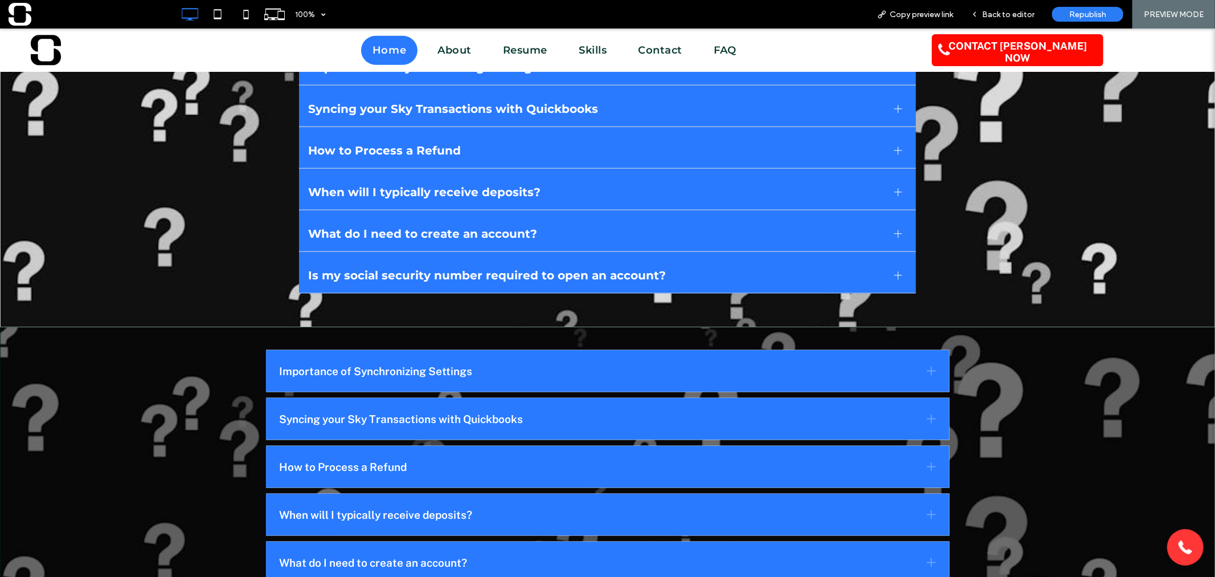
scroll to position [1204, 0]
click at [1017, 12] on span "Back to editor" at bounding box center [1008, 15] width 52 height 10
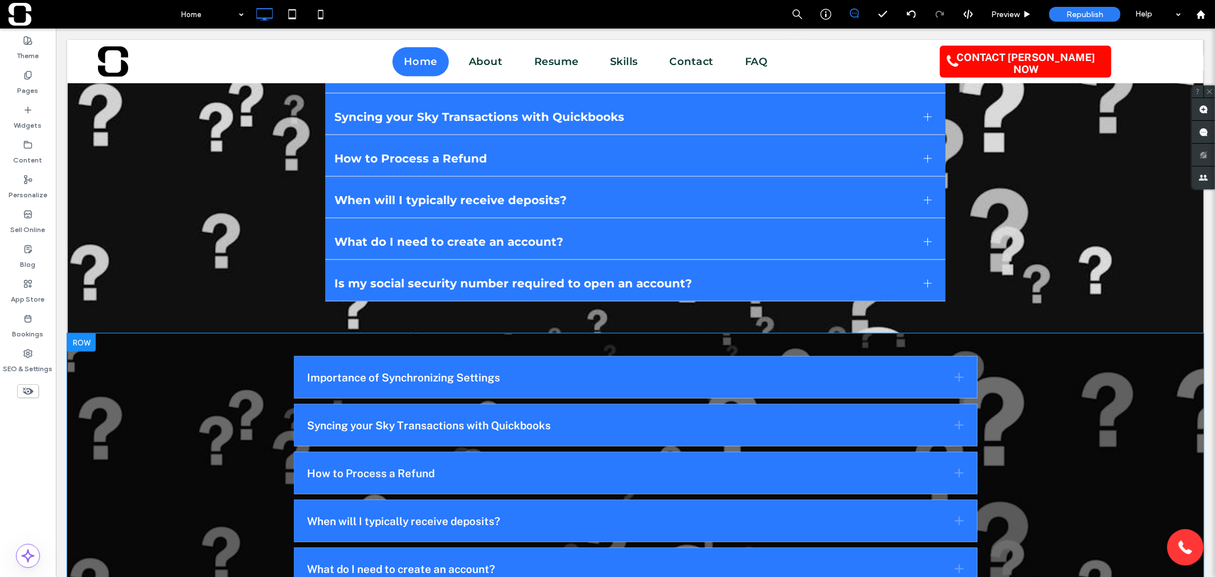
scroll to position [1200, 0]
click at [91, 341] on div at bounding box center [81, 342] width 28 height 18
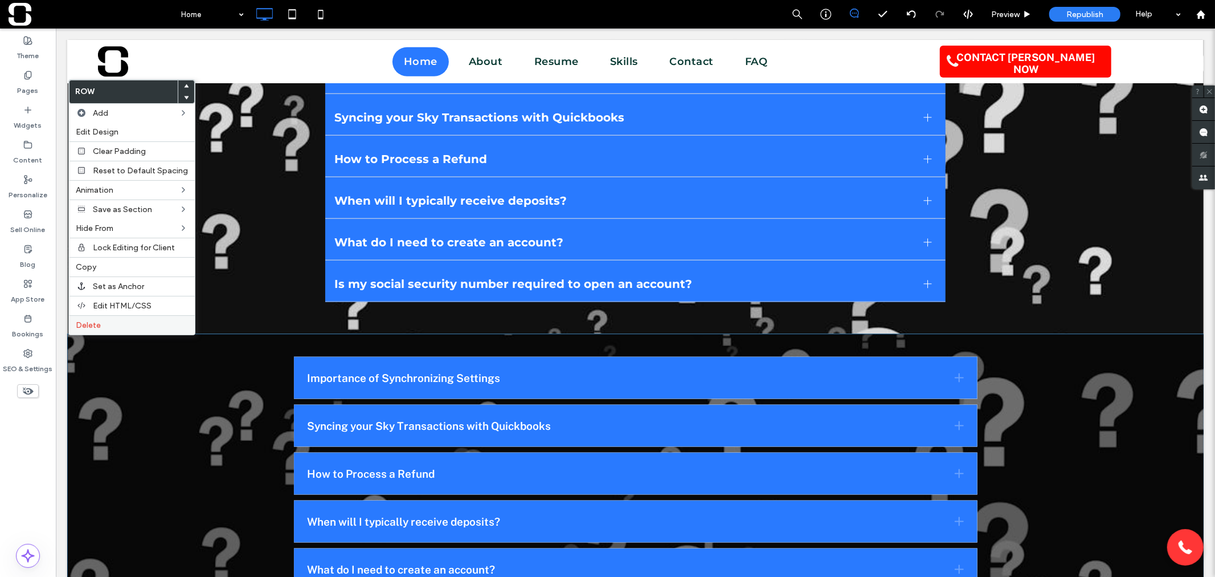
click at [99, 323] on span "Delete" at bounding box center [88, 325] width 25 height 10
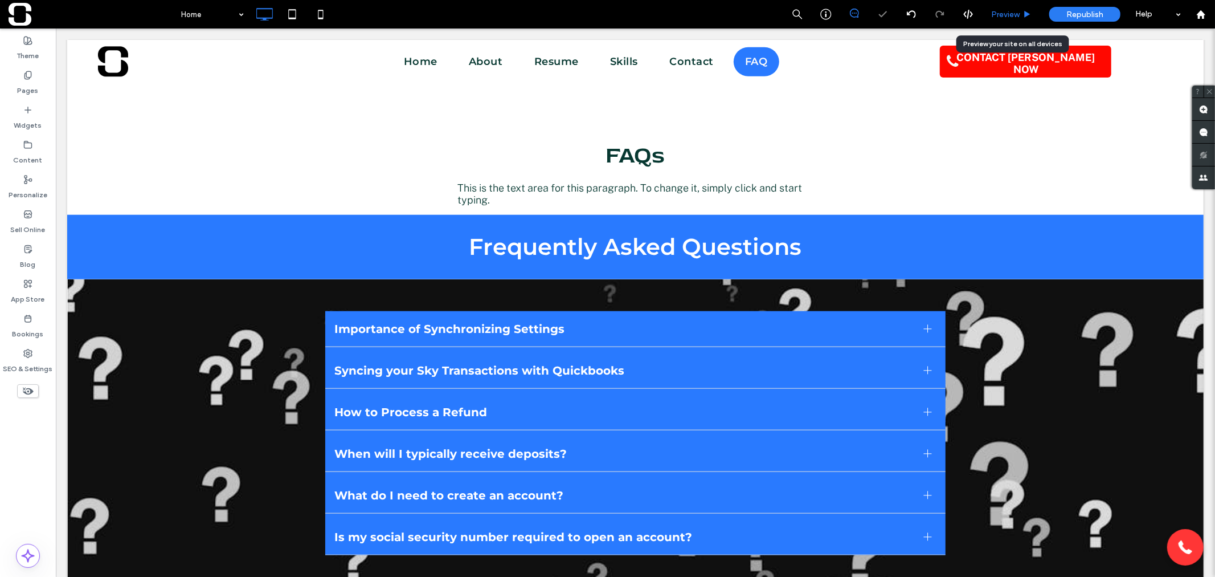
click at [1006, 15] on span "Preview" at bounding box center [1005, 15] width 28 height 10
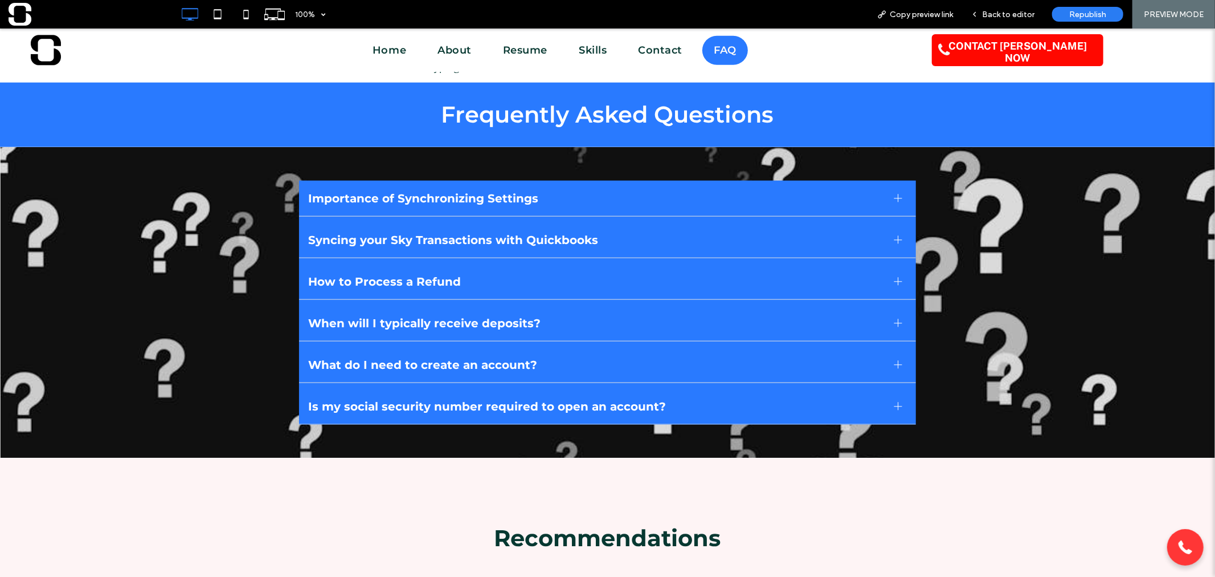
scroll to position [1092, 0]
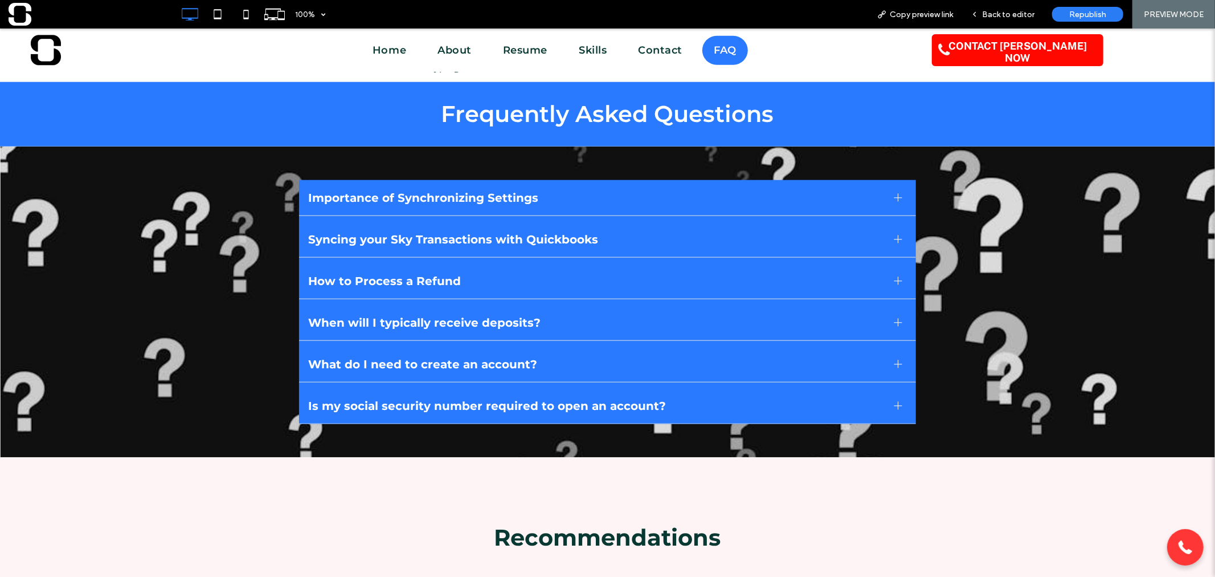
click at [895, 193] on div at bounding box center [899, 197] width 8 height 8
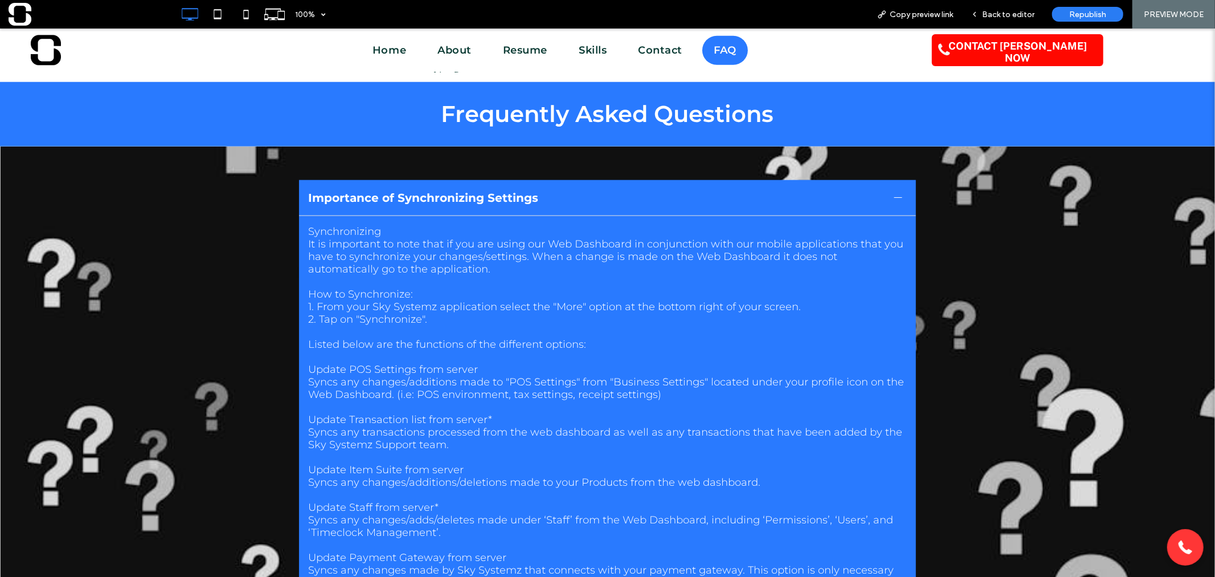
click at [895, 193] on div at bounding box center [899, 197] width 8 height 8
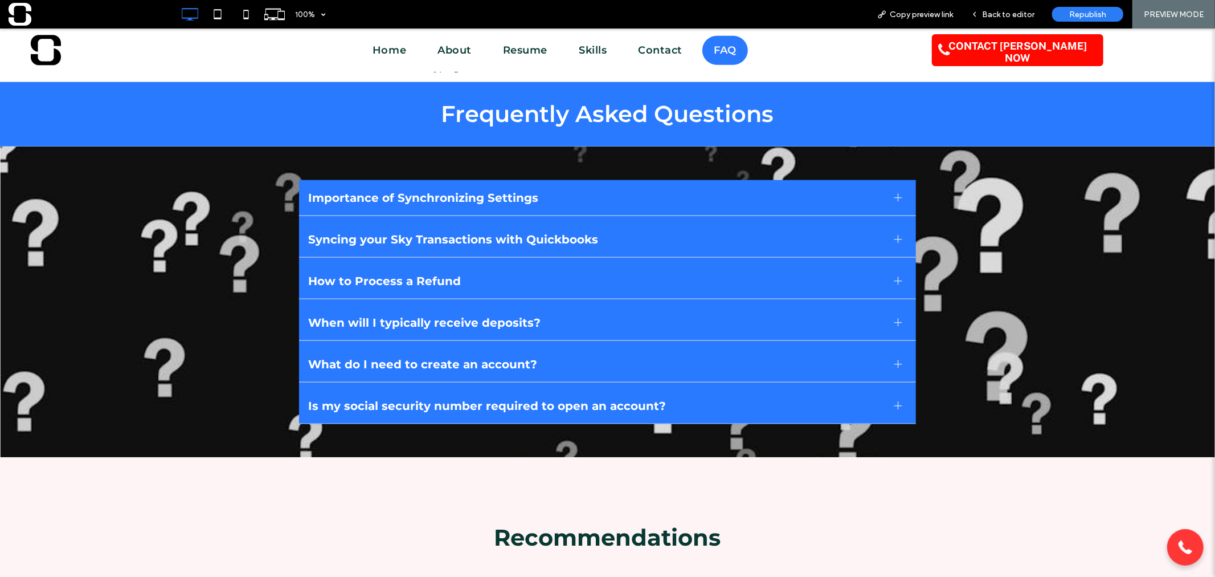
click at [895, 236] on div at bounding box center [899, 239] width 8 height 8
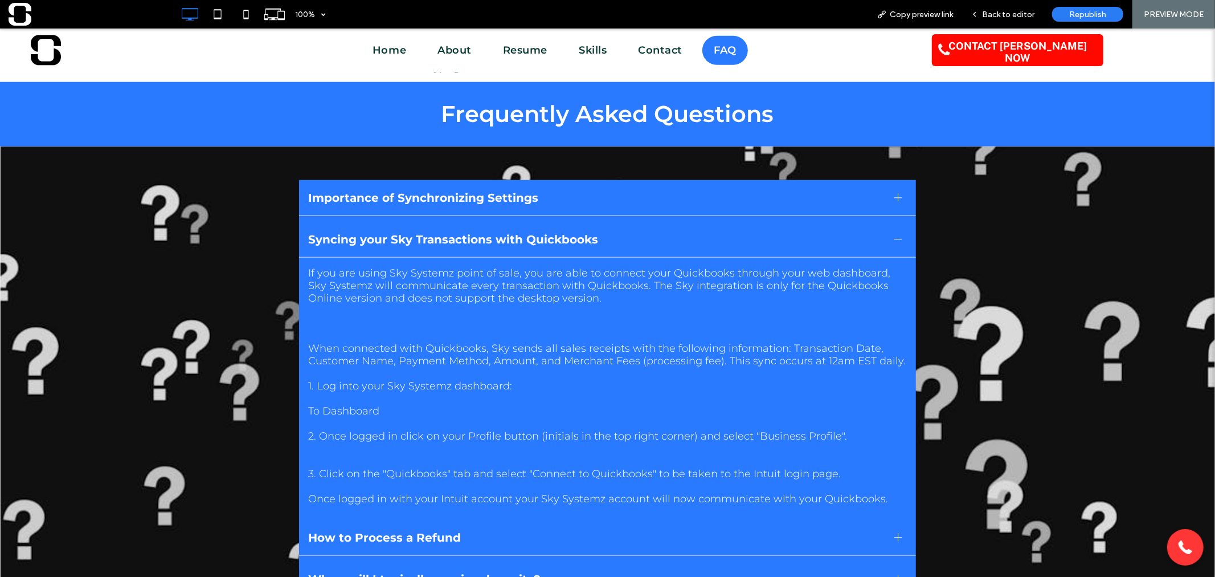
click at [895, 236] on div at bounding box center [899, 239] width 8 height 8
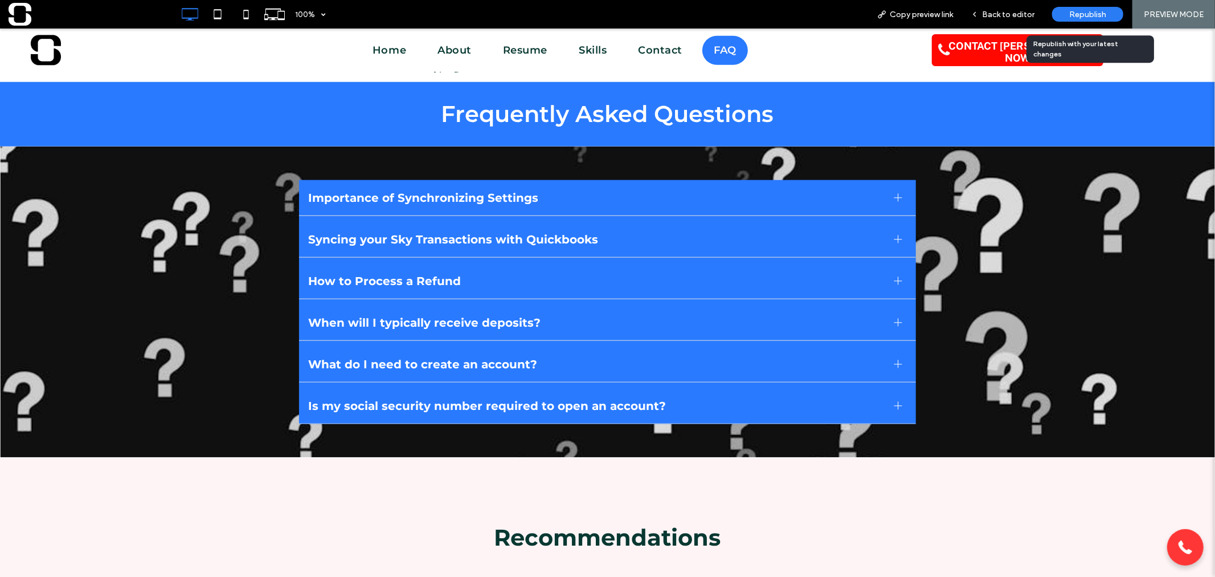
click at [1058, 17] on div "Republish" at bounding box center [1087, 14] width 71 height 15
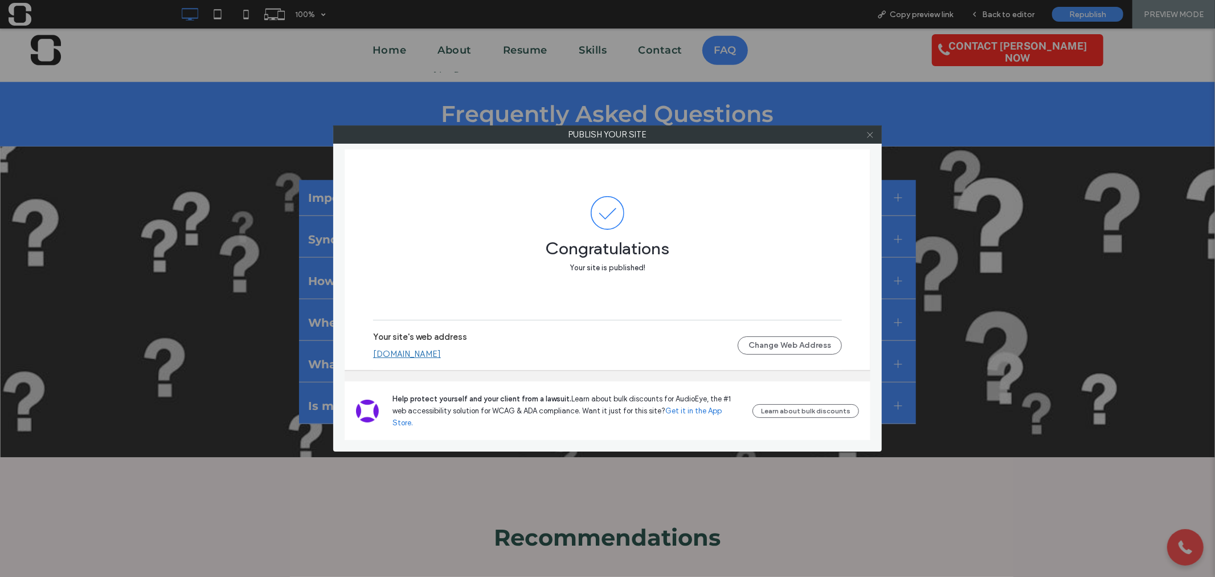
click at [872, 136] on icon at bounding box center [870, 134] width 9 height 9
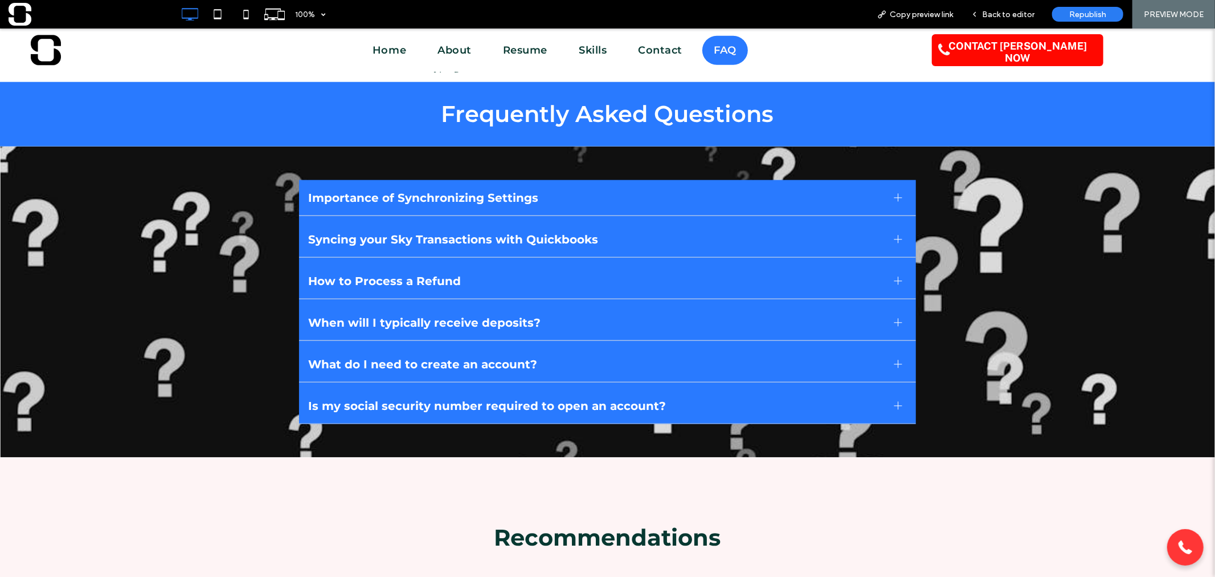
click at [896, 406] on div at bounding box center [899, 405] width 8 height 8
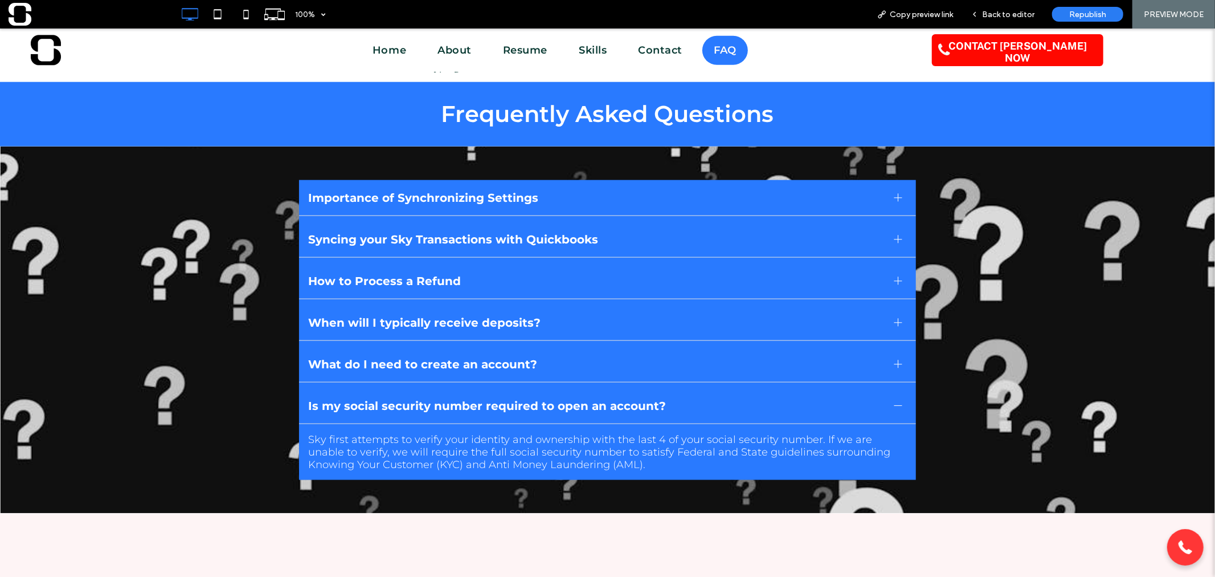
click at [896, 406] on div at bounding box center [899, 405] width 8 height 8
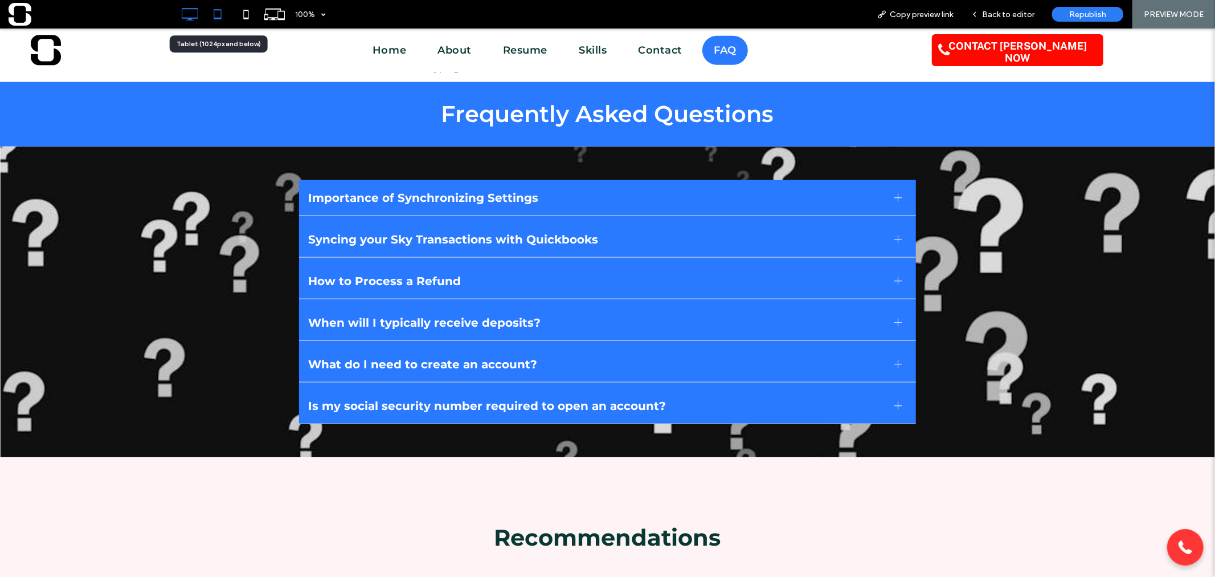
click at [223, 15] on icon at bounding box center [217, 14] width 23 height 23
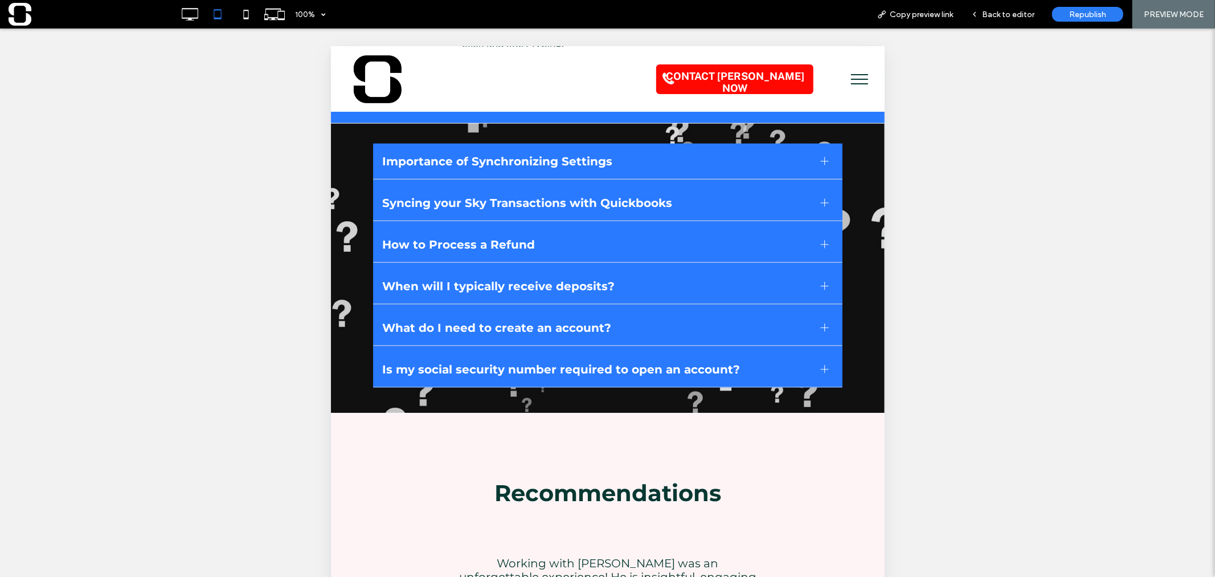
click at [821, 365] on div at bounding box center [825, 369] width 8 height 8
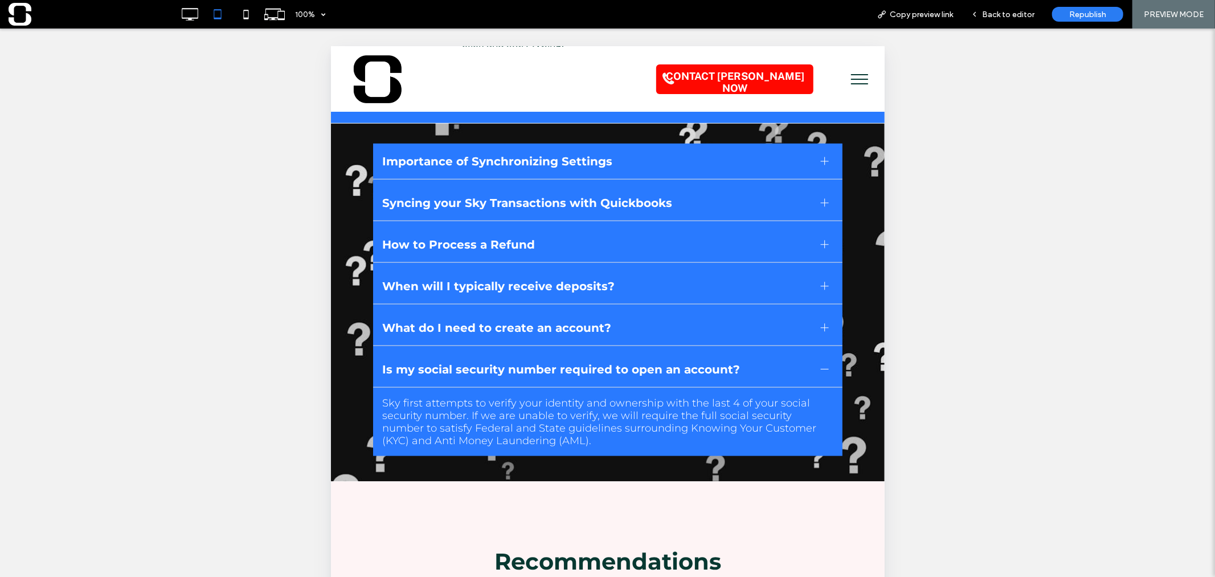
click at [821, 365] on div at bounding box center [825, 369] width 8 height 8
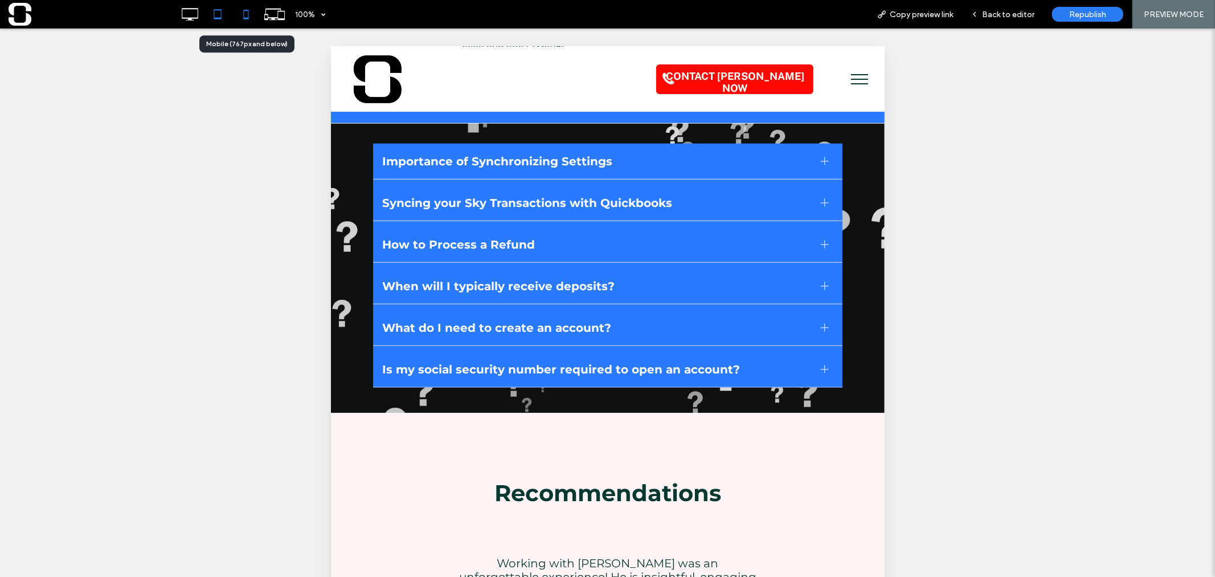
click at [243, 14] on icon at bounding box center [246, 14] width 23 height 23
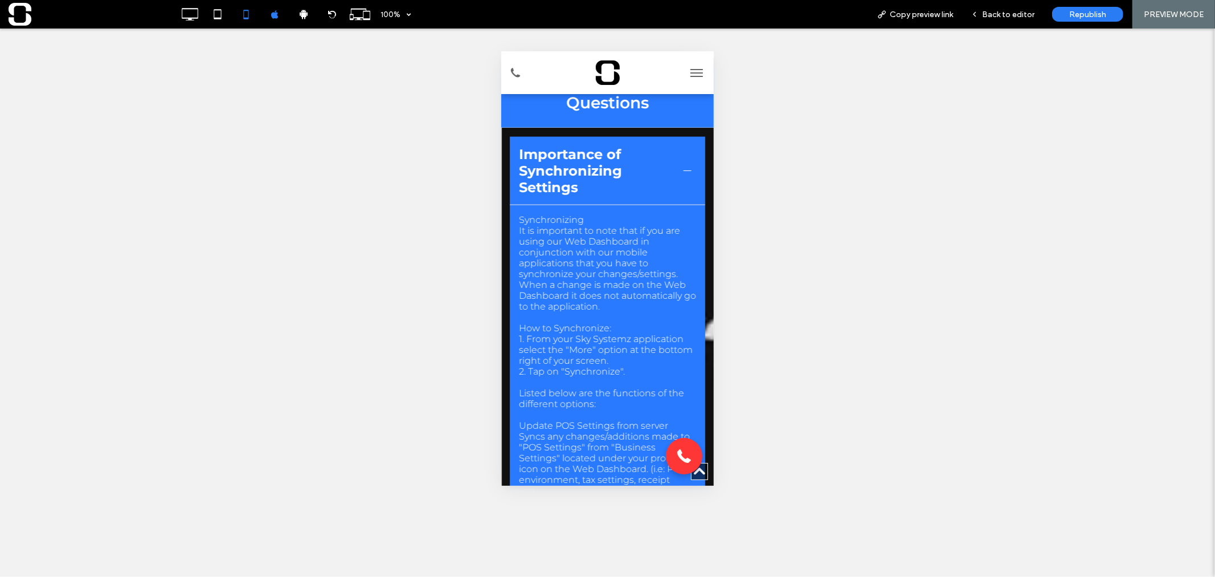
scroll to position [1266, 0]
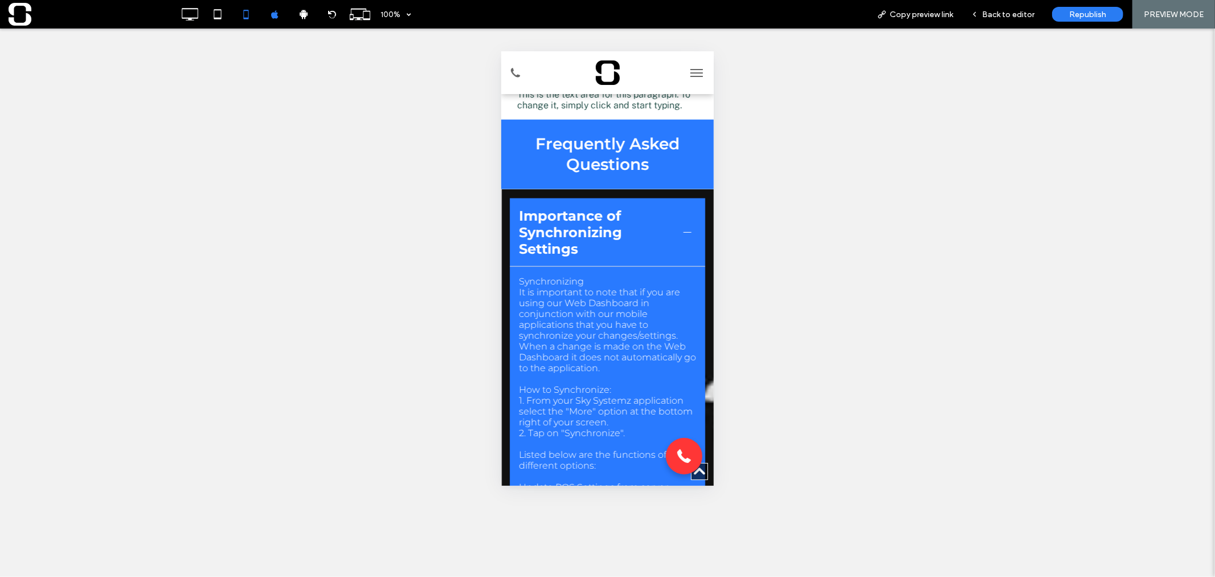
click at [687, 228] on div at bounding box center [687, 232] width 1 height 8
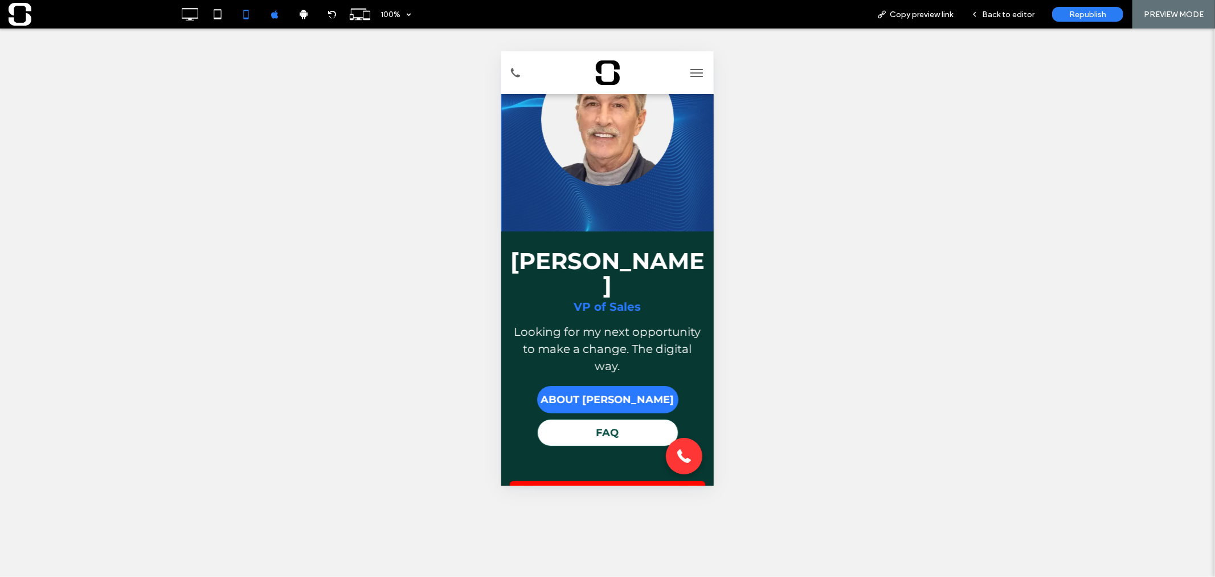
scroll to position [0, 0]
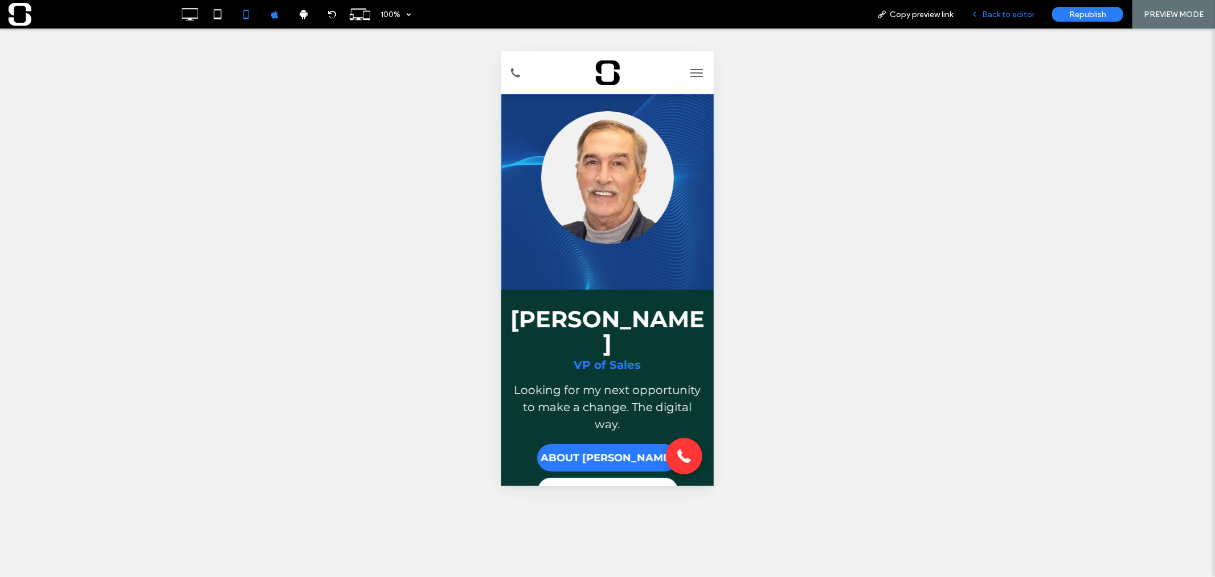
click at [1006, 14] on span "Back to editor" at bounding box center [1008, 15] width 52 height 10
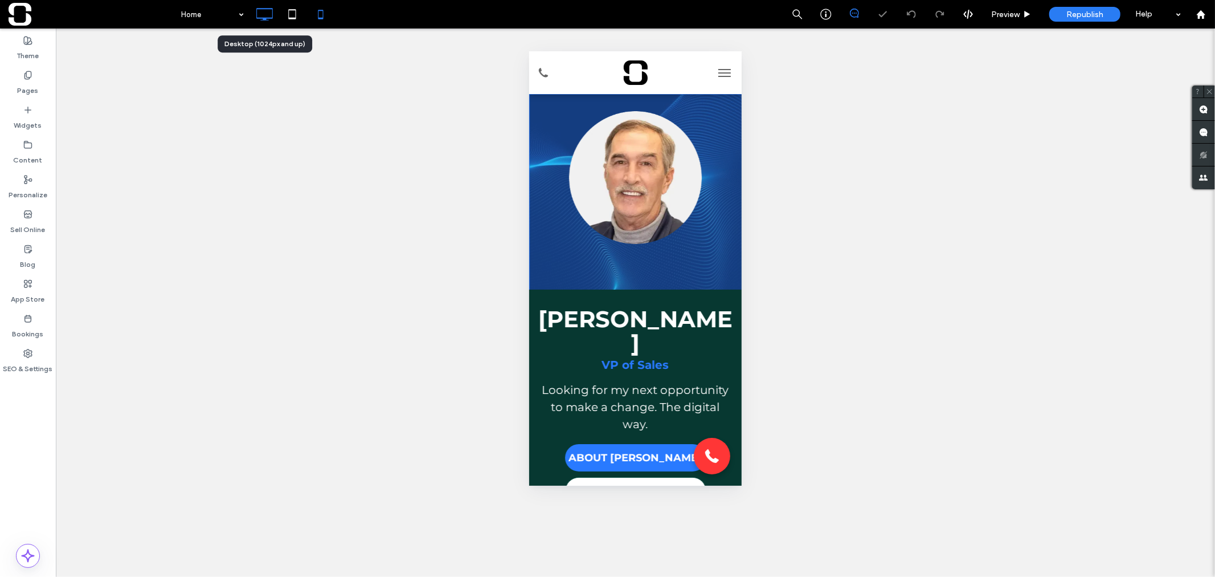
click at [257, 17] on use at bounding box center [264, 14] width 17 height 13
